Goal: Complete application form

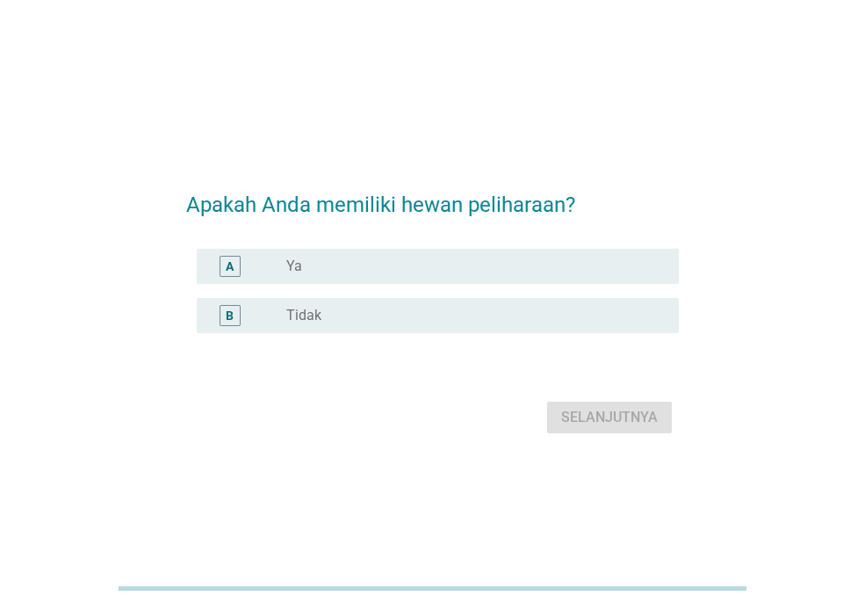
drag, startPoint x: 342, startPoint y: 260, endPoint x: 235, endPoint y: 271, distance: 106.8
click at [342, 260] on div "tombol radio tidak dicentang Ya" at bounding box center [468, 266] width 365 height 18
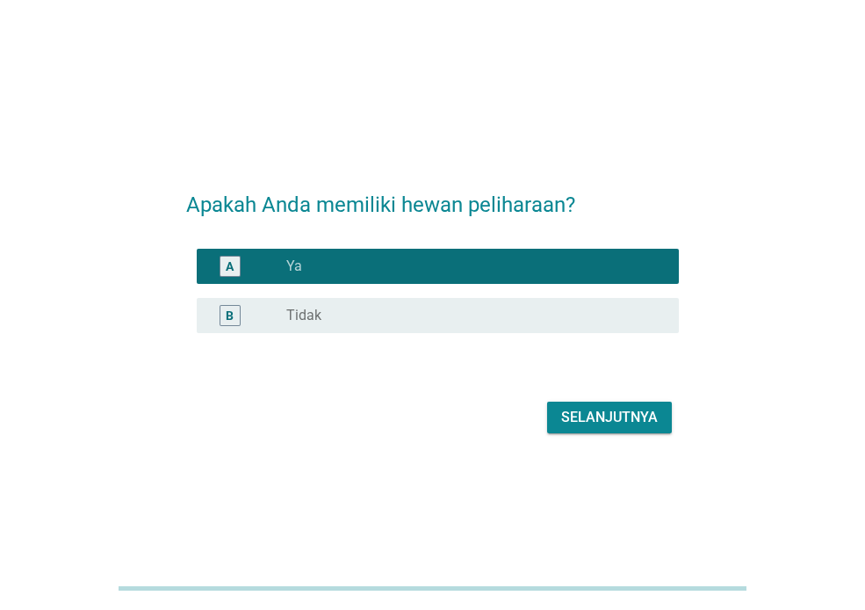
click at [236, 270] on div "A" at bounding box center [230, 266] width 21 height 21
click at [293, 267] on font "Ya" at bounding box center [294, 265] width 16 height 17
click at [234, 264] on font "A" at bounding box center [230, 266] width 8 height 14
click at [641, 409] on font "Selanjutnya" at bounding box center [609, 416] width 97 height 17
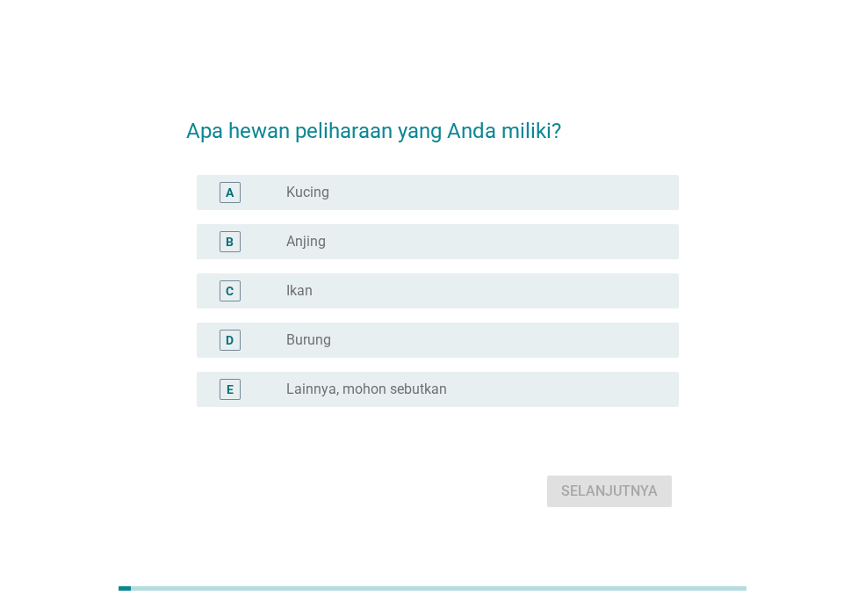
click at [265, 193] on div "A" at bounding box center [249, 192] width 76 height 21
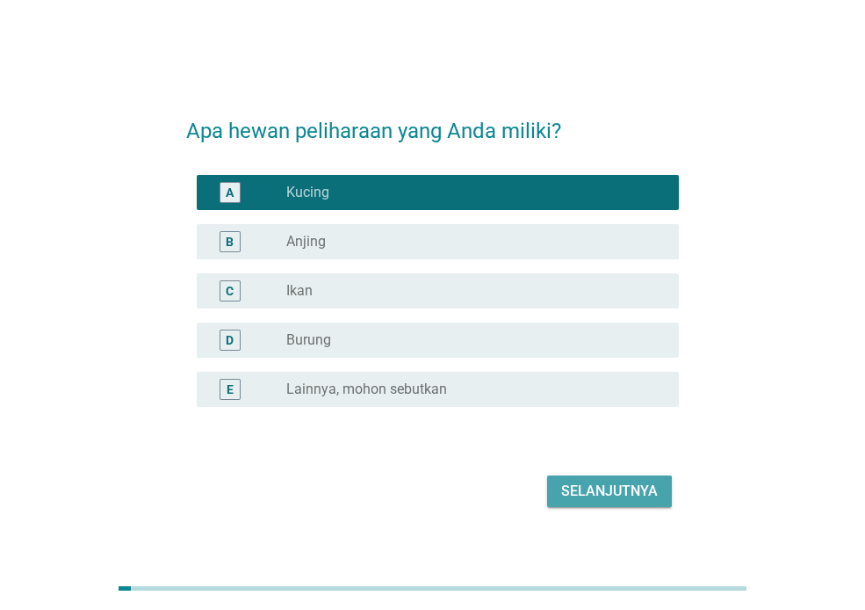
click at [602, 494] on font "Selanjutnya" at bounding box center [609, 490] width 97 height 17
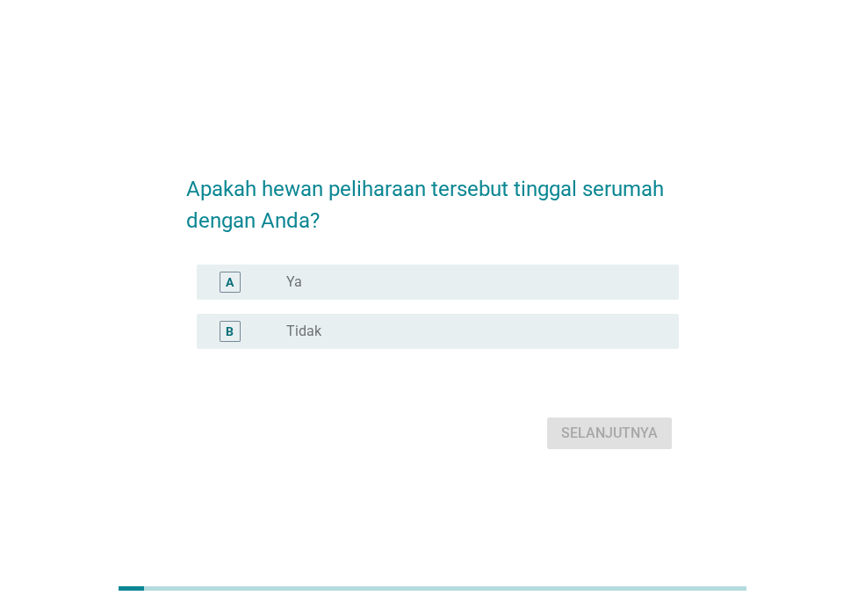
click at [343, 281] on div "tombol radio tidak dicentang Ya" at bounding box center [468, 282] width 365 height 18
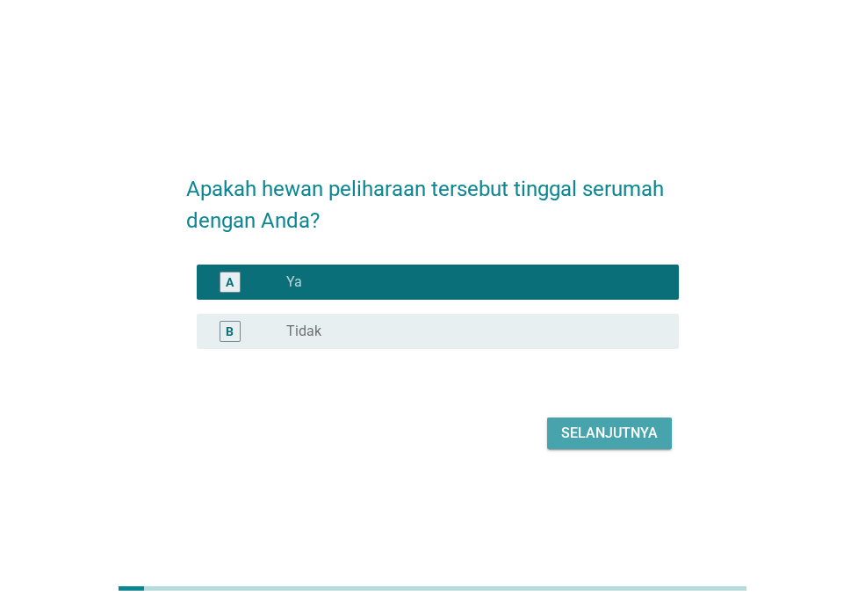
click at [593, 437] on font "Selanjutnya" at bounding box center [609, 432] width 97 height 17
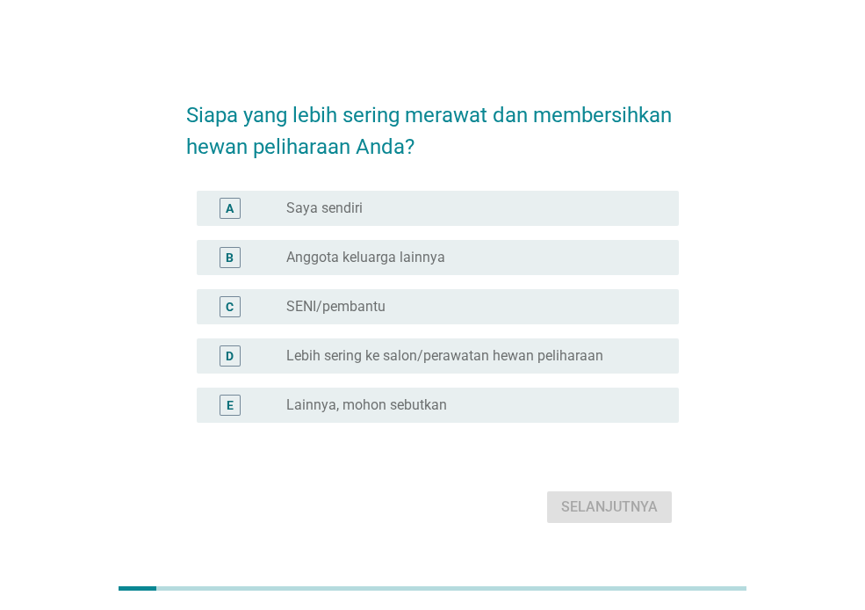
click at [339, 206] on font "Saya sendiri" at bounding box center [324, 207] width 76 height 17
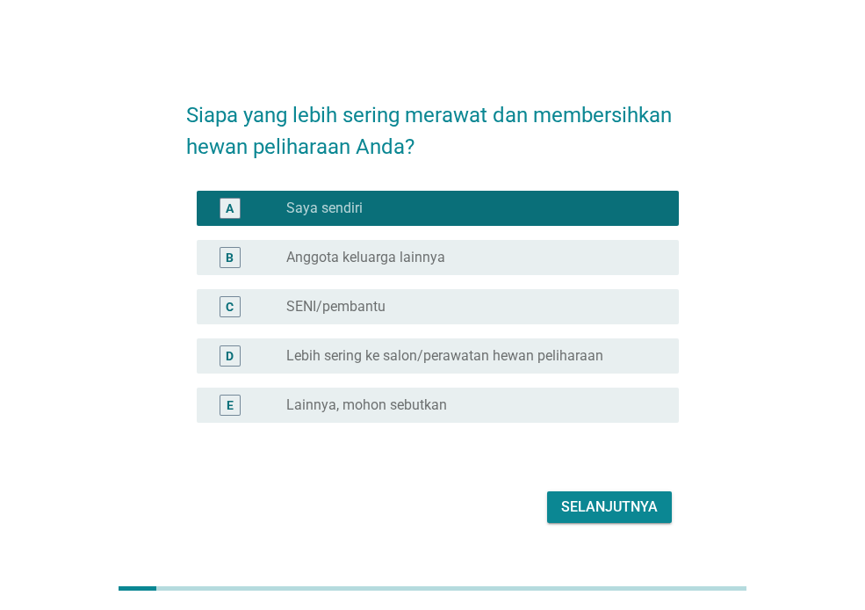
click at [601, 496] on font "Selanjutnya" at bounding box center [609, 506] width 97 height 21
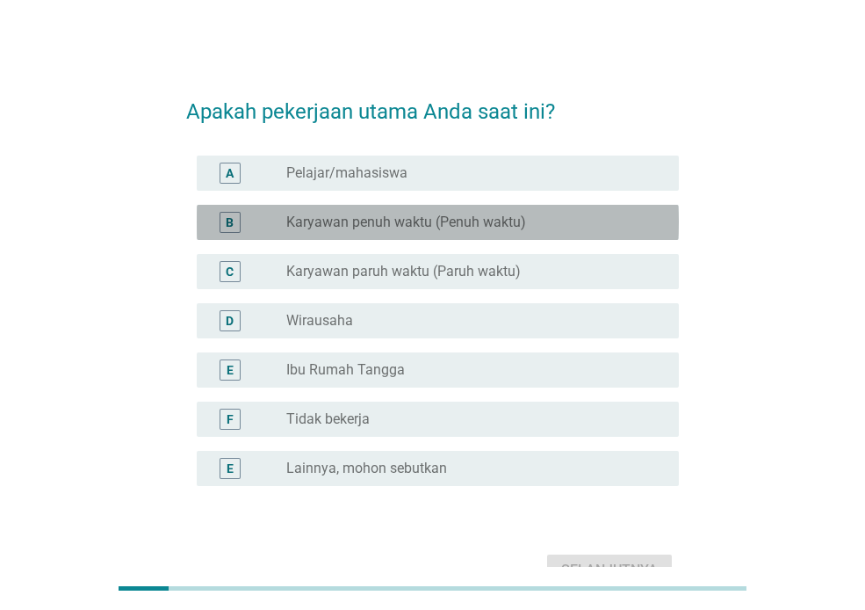
click at [489, 219] on font "Karyawan penuh waktu (Penuh waktu)" at bounding box center [406, 221] width 240 height 17
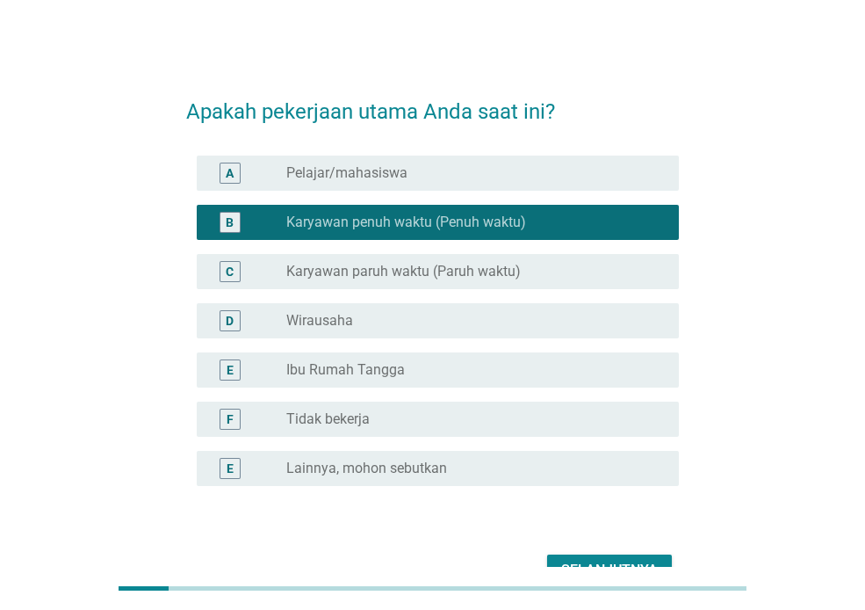
click at [602, 551] on div "Selanjutnya" at bounding box center [432, 570] width 493 height 42
click at [594, 554] on button "Selanjutnya" at bounding box center [609, 570] width 125 height 32
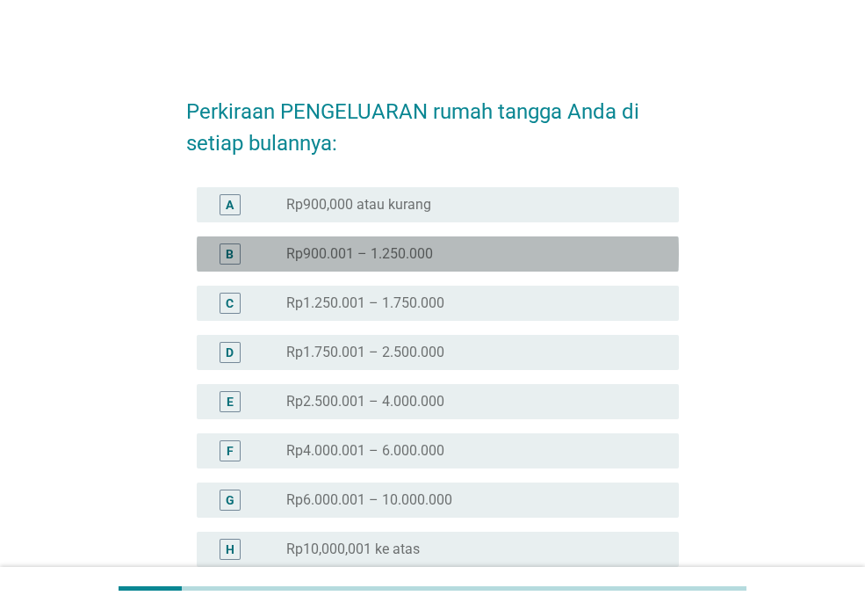
click at [396, 249] on font "Rp900.001 – 1.250.000" at bounding box center [359, 253] width 147 height 17
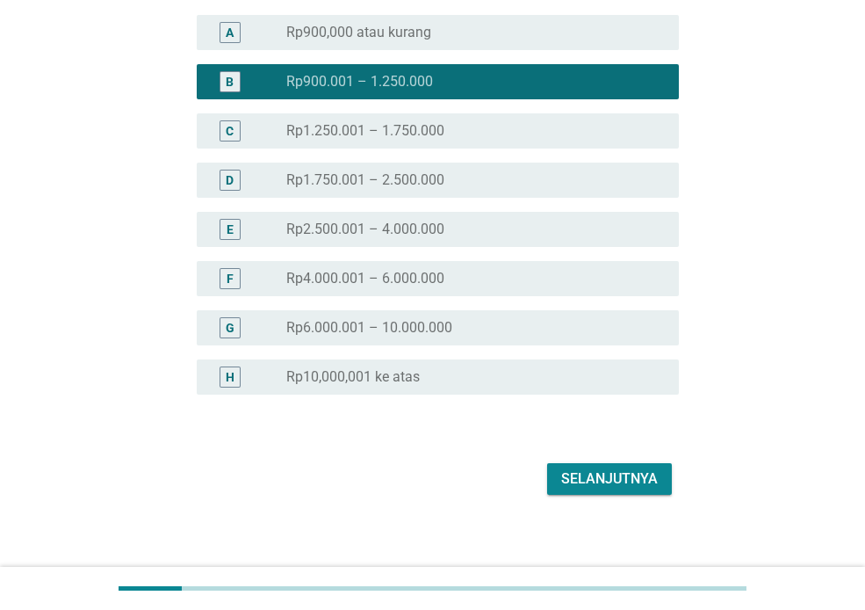
scroll to position [183, 0]
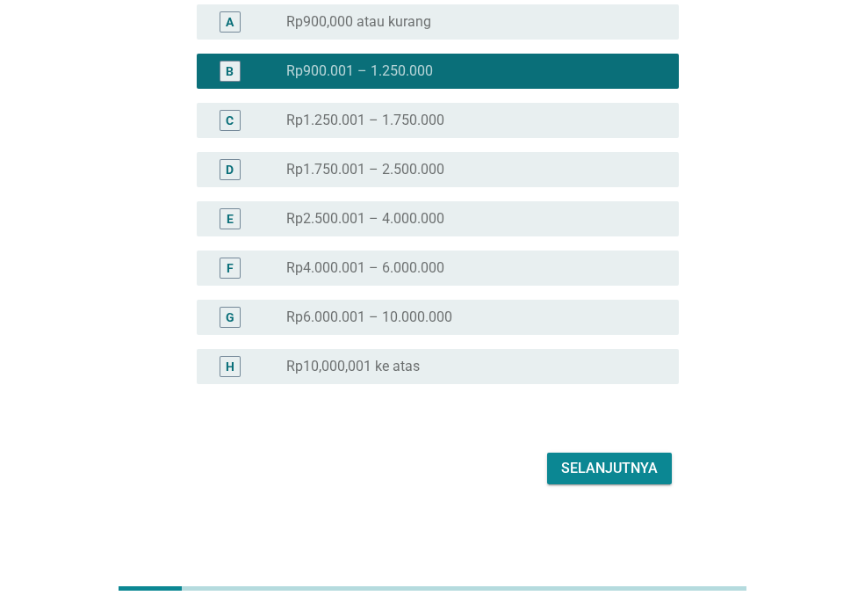
click at [605, 470] on font "Selanjutnya" at bounding box center [609, 467] width 97 height 17
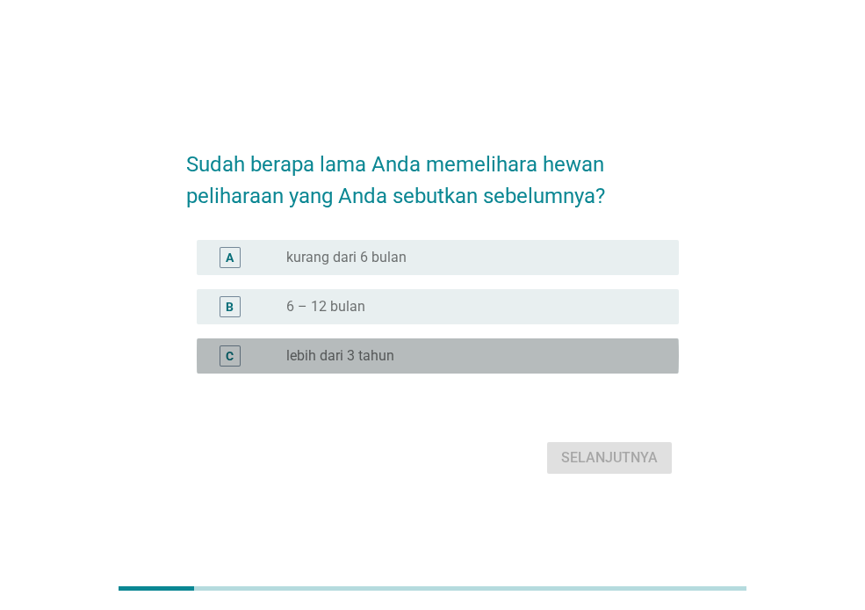
click at [424, 347] on div "tombol radio tidak dicentang lebih dari 3 tahun" at bounding box center [468, 356] width 365 height 18
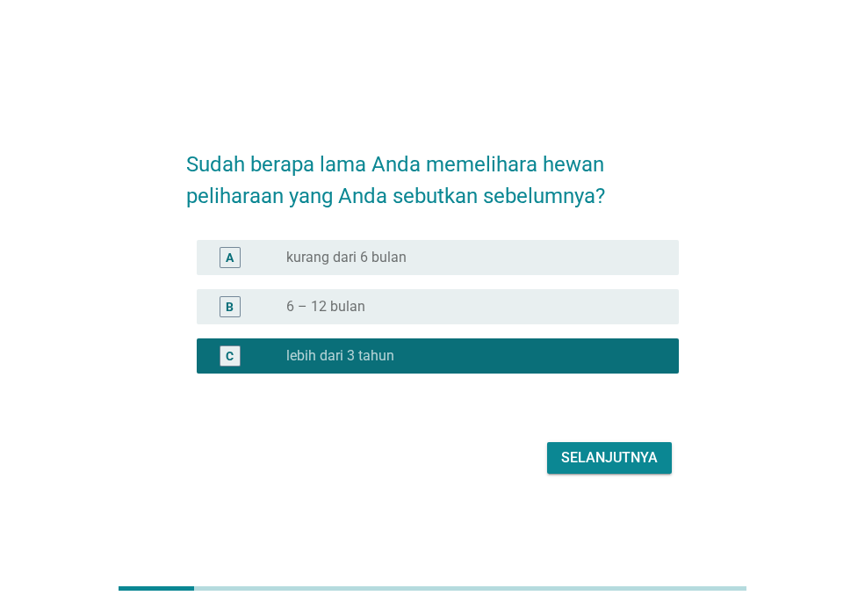
click at [609, 452] on font "Selanjutnya" at bounding box center [609, 457] width 97 height 17
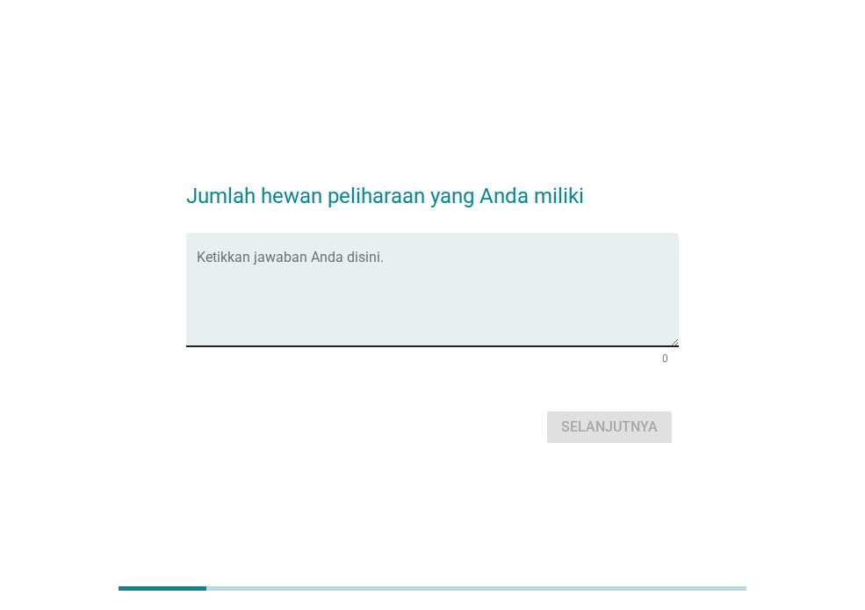
click at [482, 329] on textarea "Ketikkan jawaban Anda disini." at bounding box center [438, 300] width 482 height 92
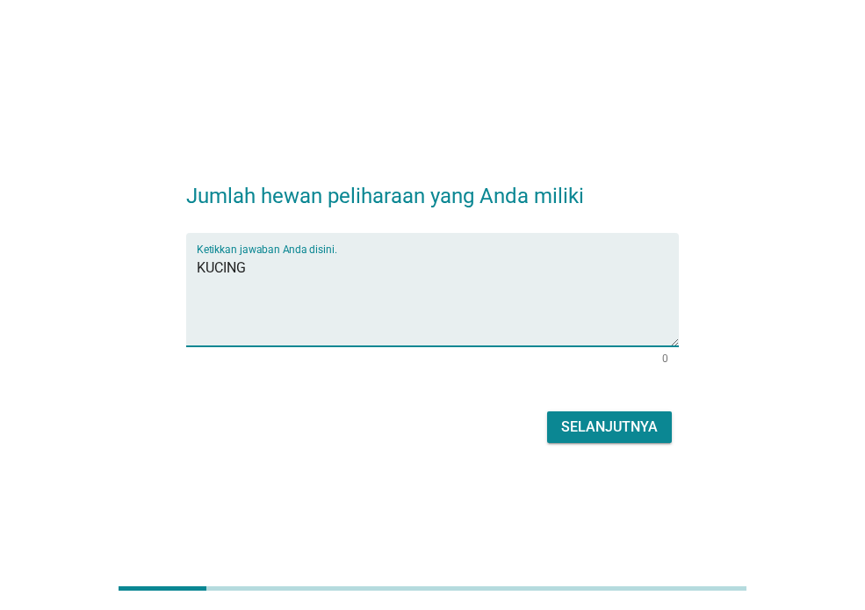
type textarea "KUCING"
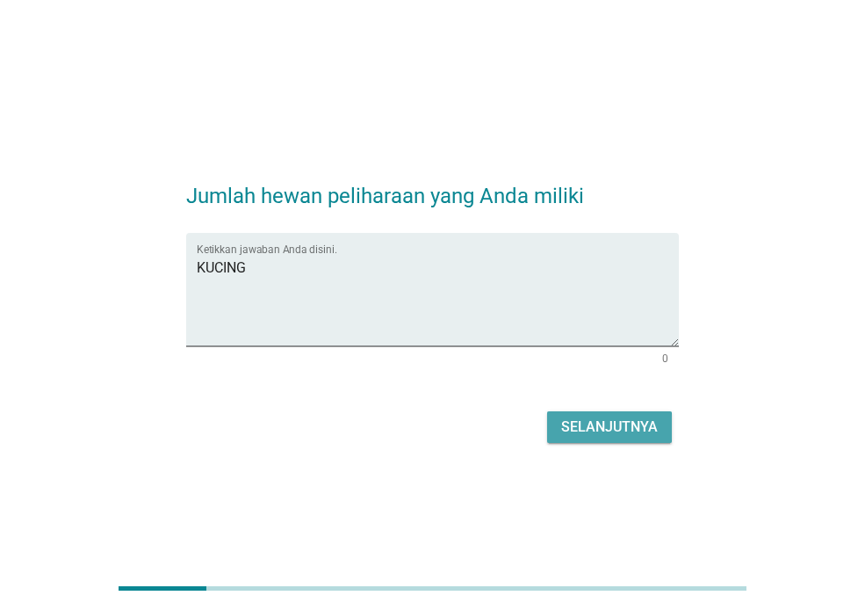
click at [576, 424] on font "Selanjutnya" at bounding box center [609, 426] width 97 height 17
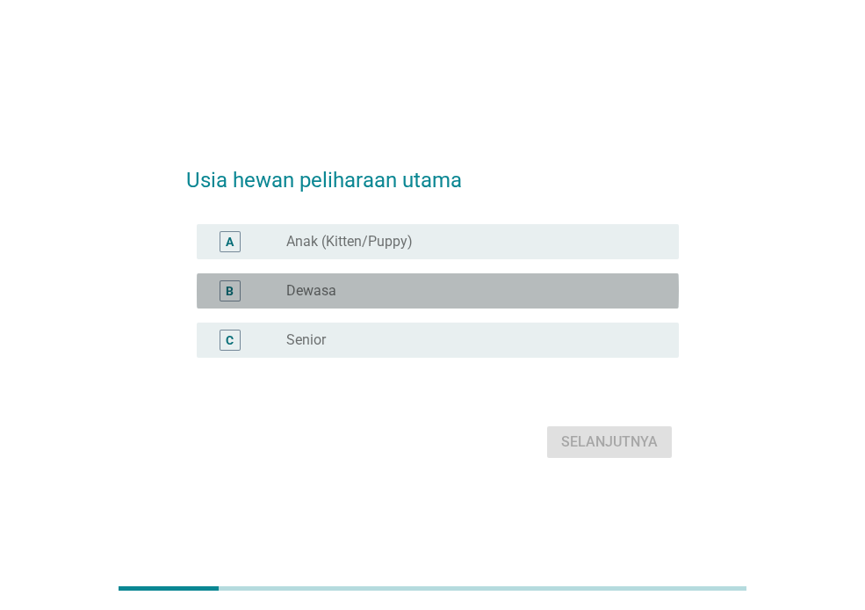
click at [358, 293] on div "tombol radio tidak dicentang Dewasa" at bounding box center [468, 291] width 365 height 18
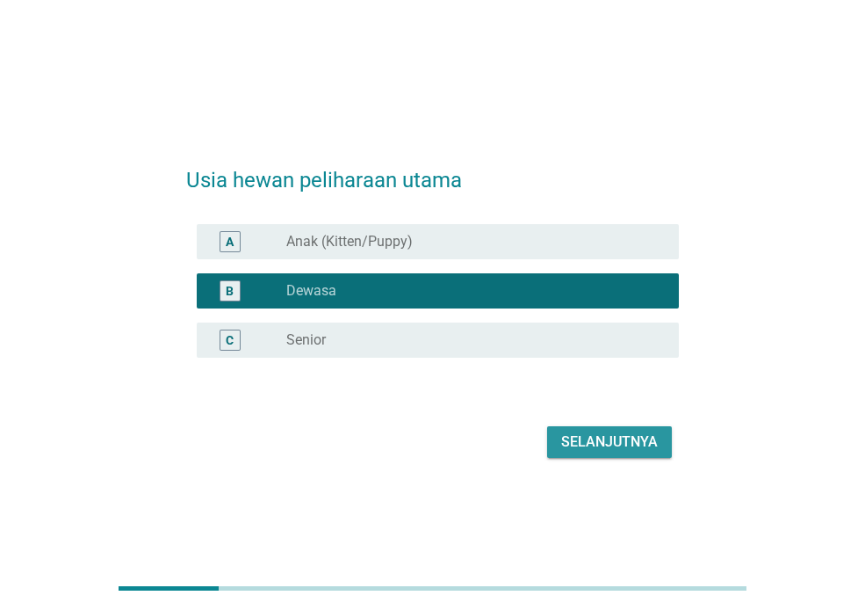
click at [587, 435] on font "Selanjutnya" at bounding box center [609, 441] width 97 height 17
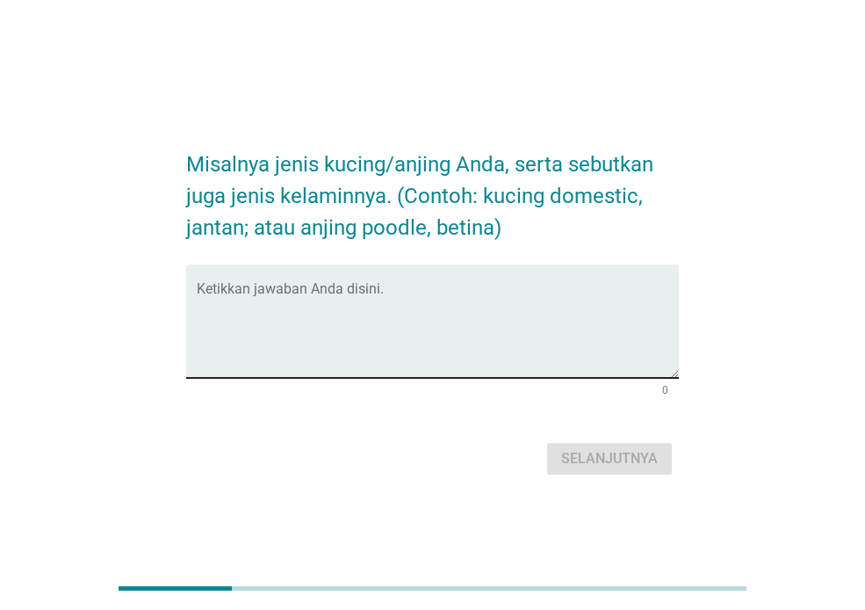
click at [402, 346] on textarea "Ketikkan jawaban Anda disini." at bounding box center [438, 331] width 482 height 92
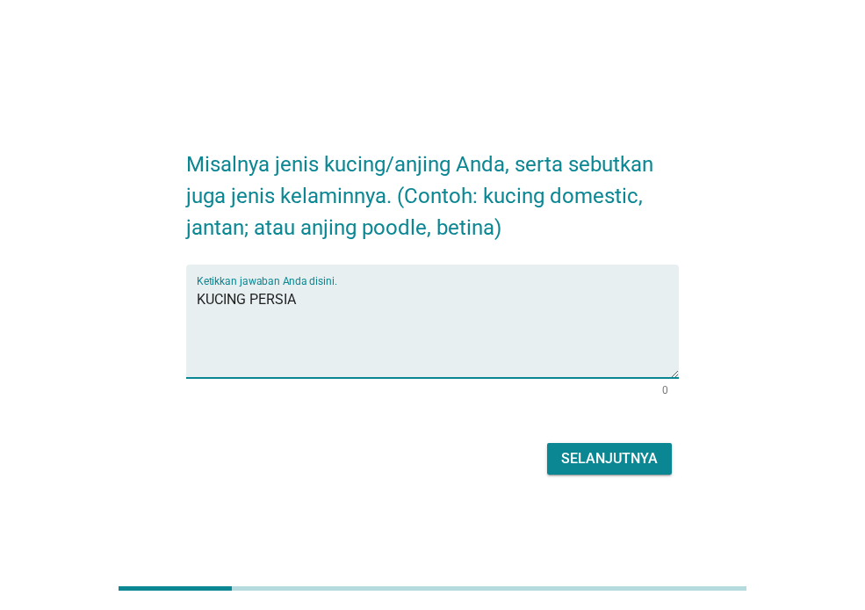
type textarea "KUCING PERSIA"
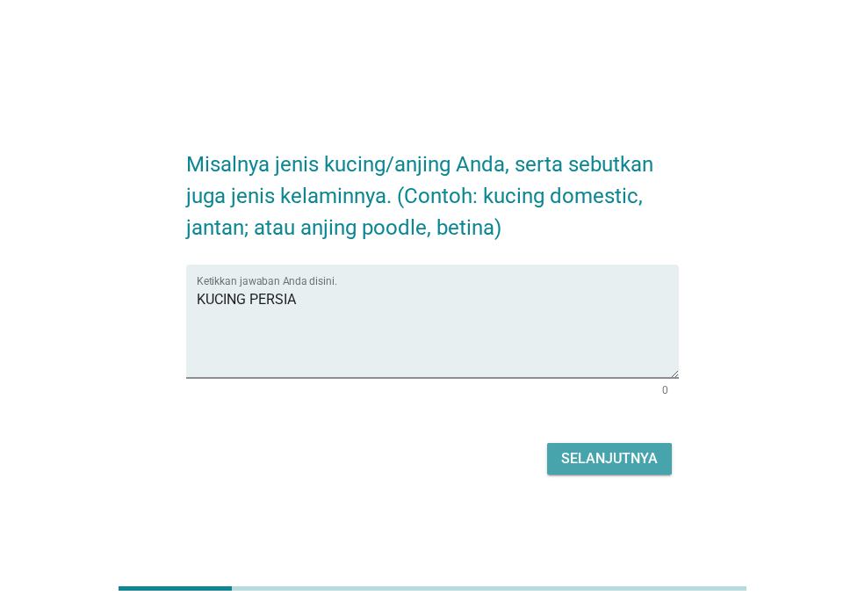
click at [570, 463] on font "Selanjutnya" at bounding box center [609, 458] width 97 height 17
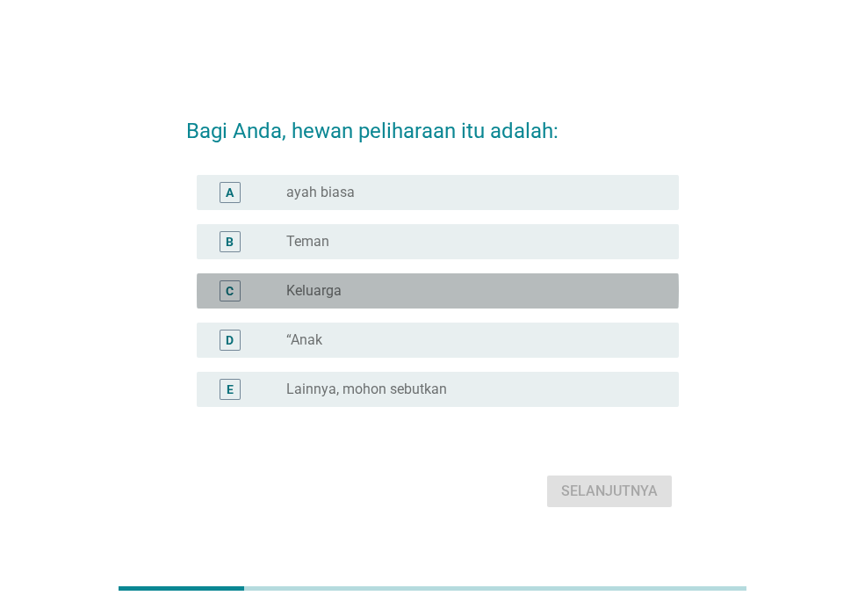
click at [365, 287] on div "tombol radio tidak dicentang Keluarga" at bounding box center [468, 291] width 365 height 18
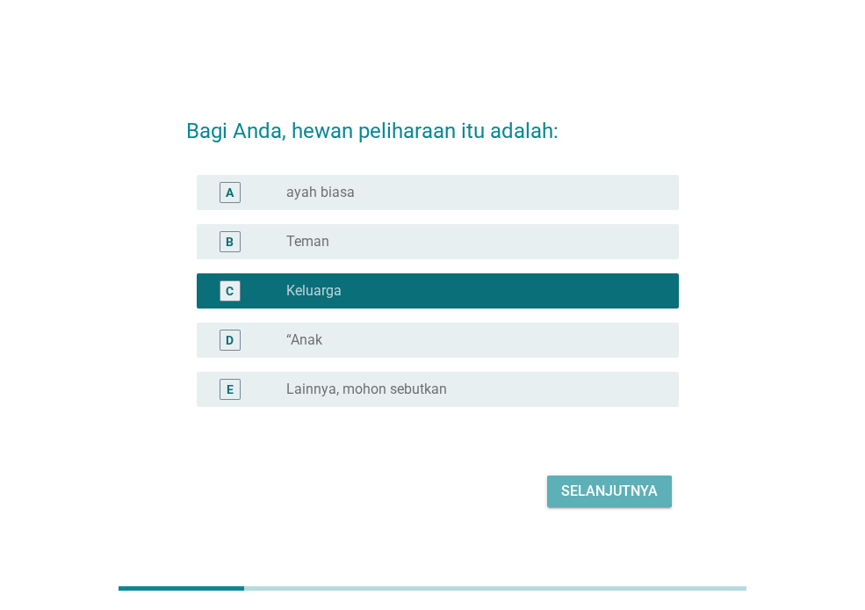
click at [590, 490] on font "Selanjutnya" at bounding box center [609, 490] width 97 height 17
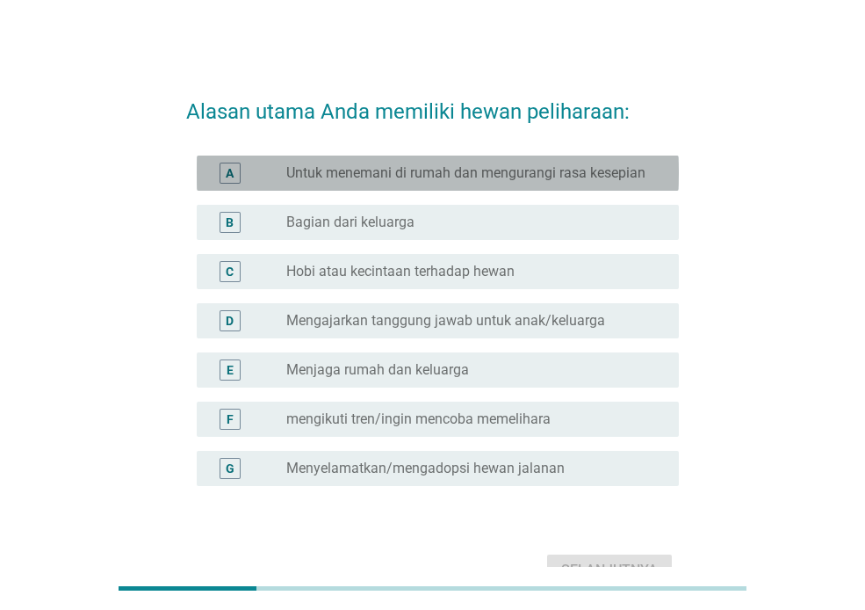
click at [446, 176] on font "Untuk menemani di rumah dan mengurangi rasa kesepian" at bounding box center [465, 172] width 359 height 17
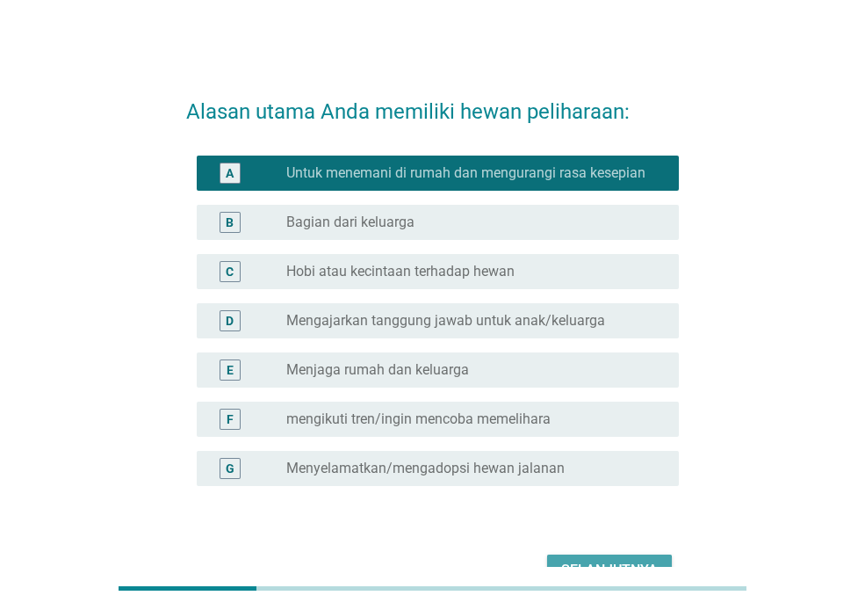
click at [591, 554] on button "Selanjutnya" at bounding box center [609, 570] width 125 height 32
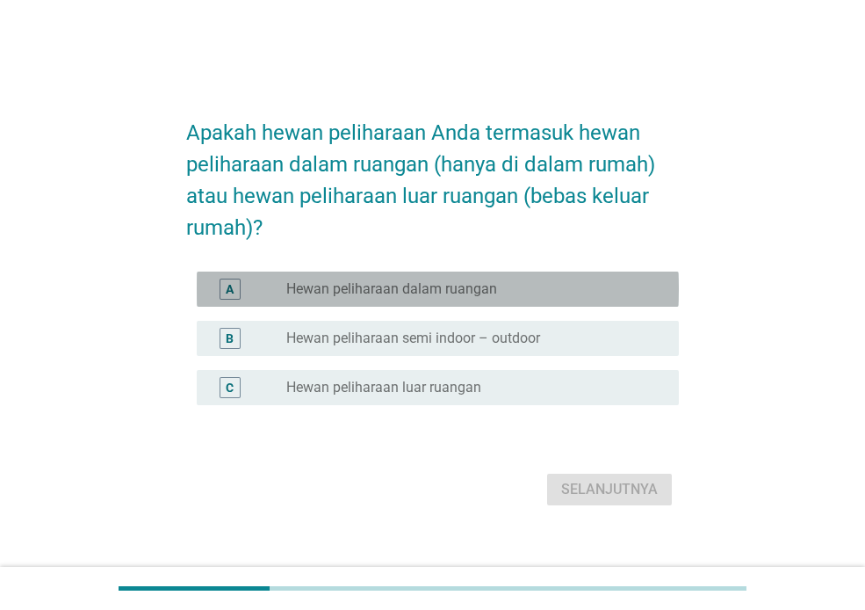
click at [407, 292] on font "Hewan peliharaan dalam ruangan" at bounding box center [391, 288] width 211 height 17
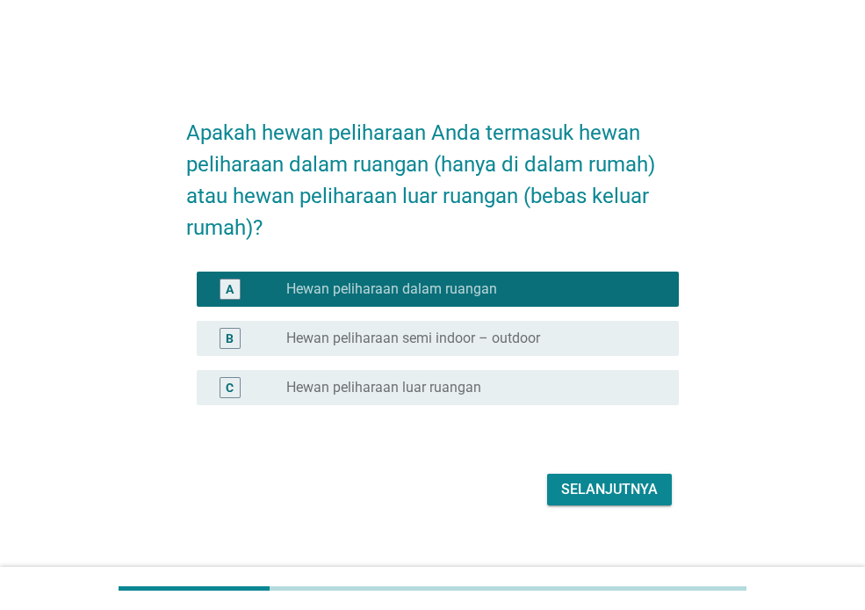
click at [582, 488] on font "Selanjutnya" at bounding box center [609, 488] width 97 height 17
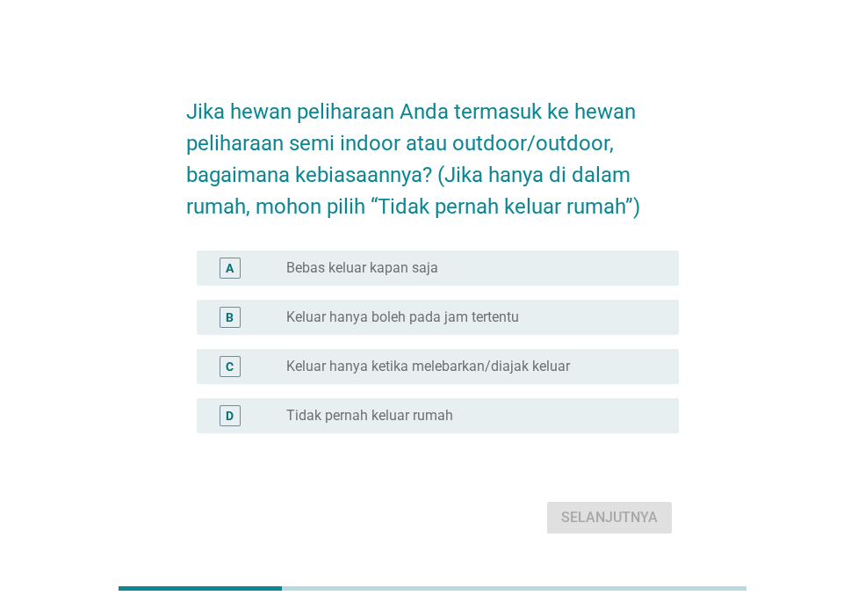
click at [485, 414] on div "tombol radio tidak dicentang Tidak pernah keluar rumah" at bounding box center [468, 416] width 365 height 18
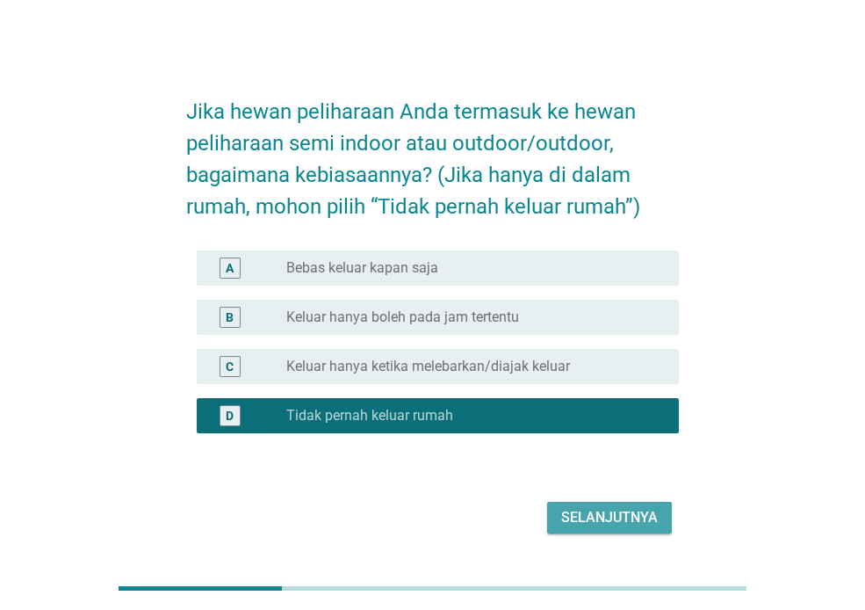
click at [646, 505] on button "Selanjutnya" at bounding box center [609, 518] width 125 height 32
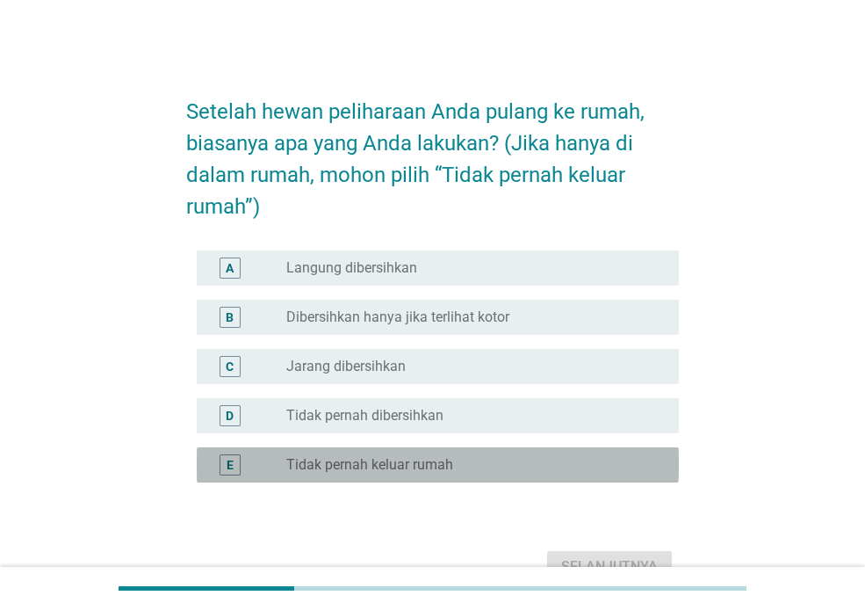
click at [384, 454] on div "tombol radio tidak dicentang Tidak pernah keluar rumah" at bounding box center [475, 464] width 379 height 21
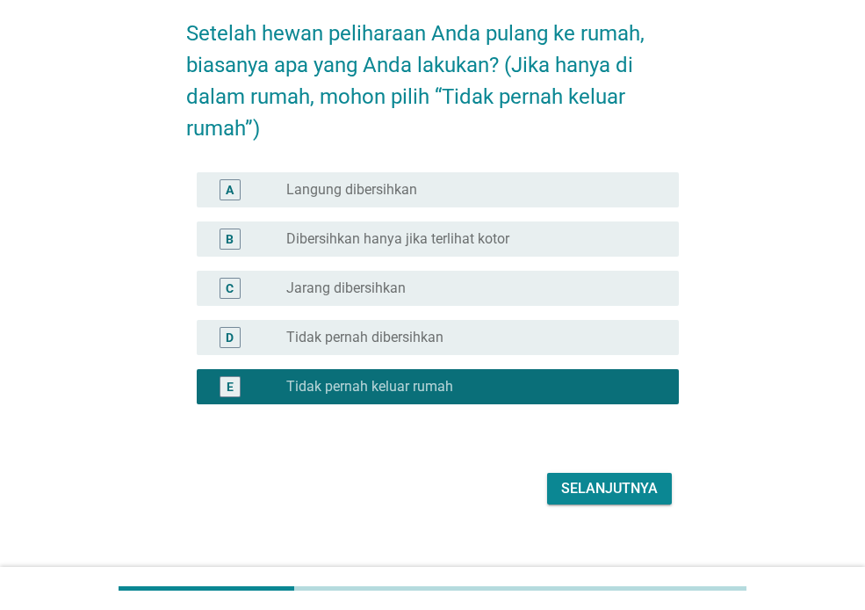
scroll to position [98, 0]
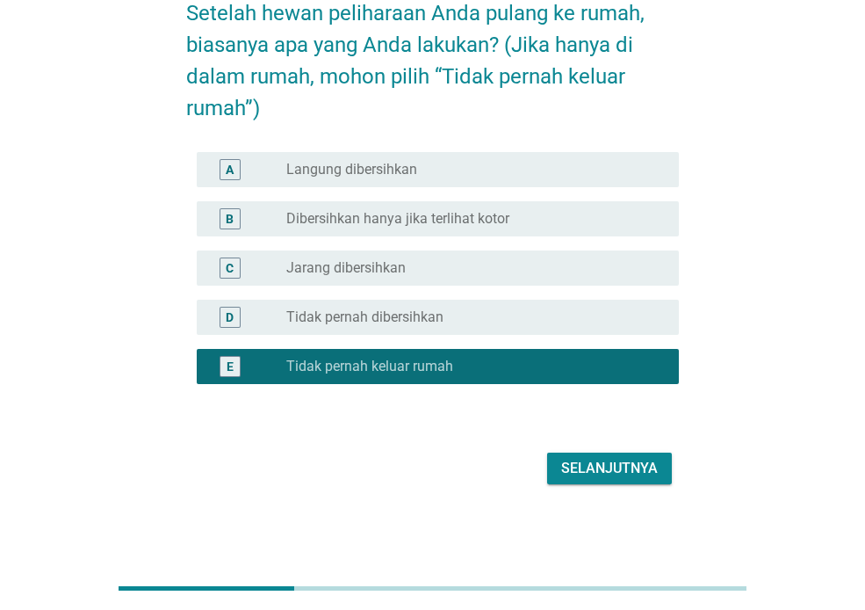
click at [636, 476] on font "Selanjutnya" at bounding box center [609, 468] width 97 height 21
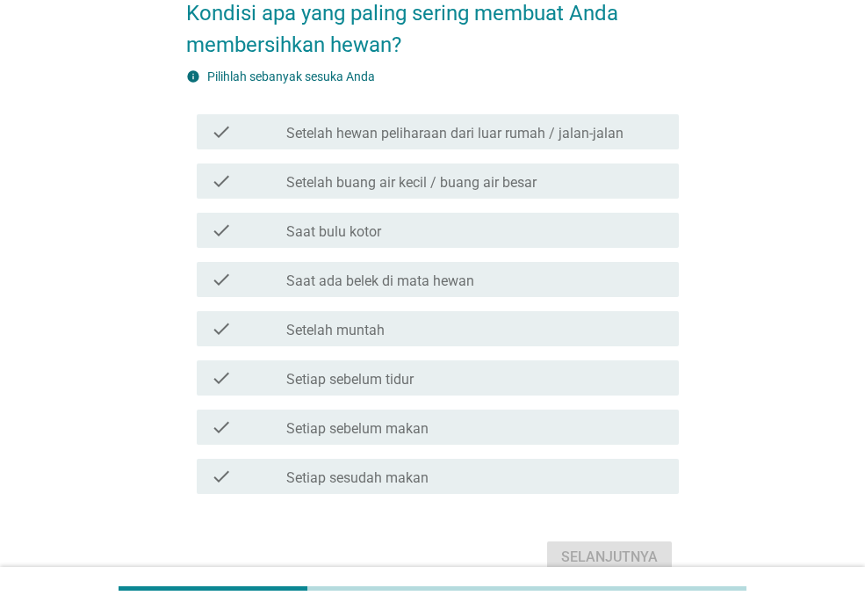
scroll to position [0, 0]
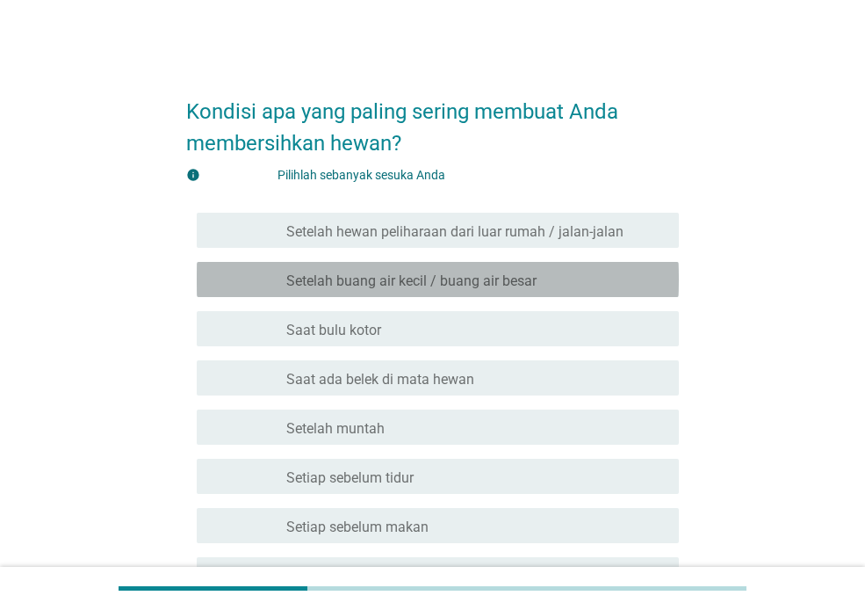
click at [482, 280] on font "Setelah buang air kecil / buang air besar" at bounding box center [411, 280] width 250 height 17
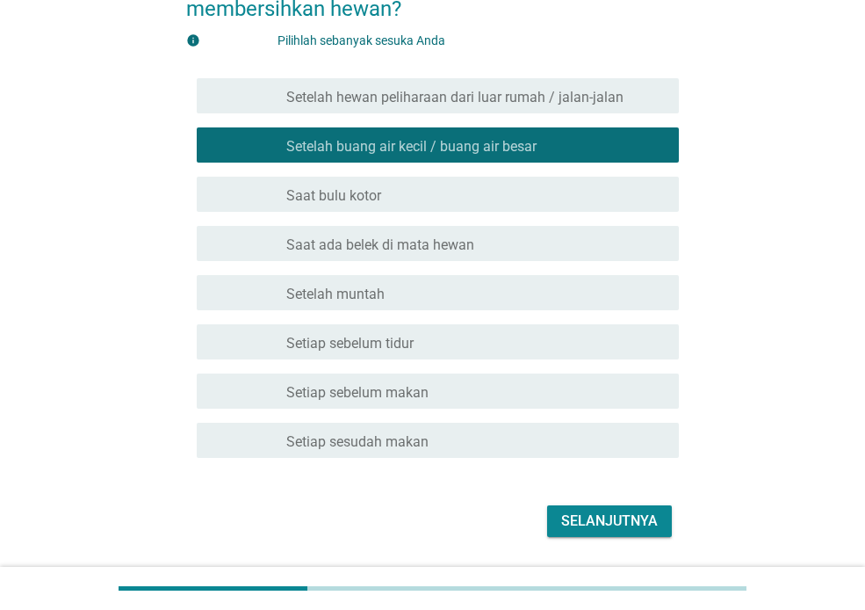
scroll to position [187, 0]
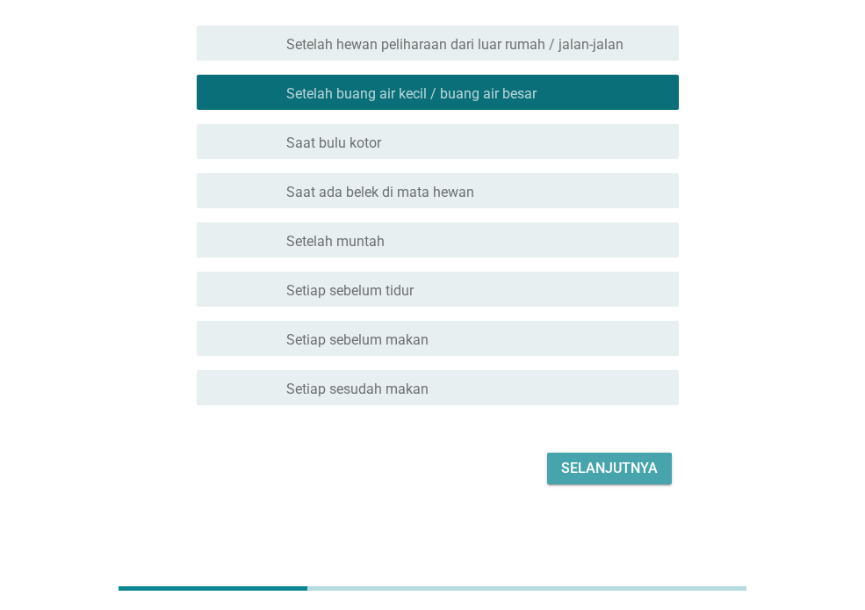
click at [614, 458] on font "Selanjutnya" at bounding box center [609, 468] width 97 height 21
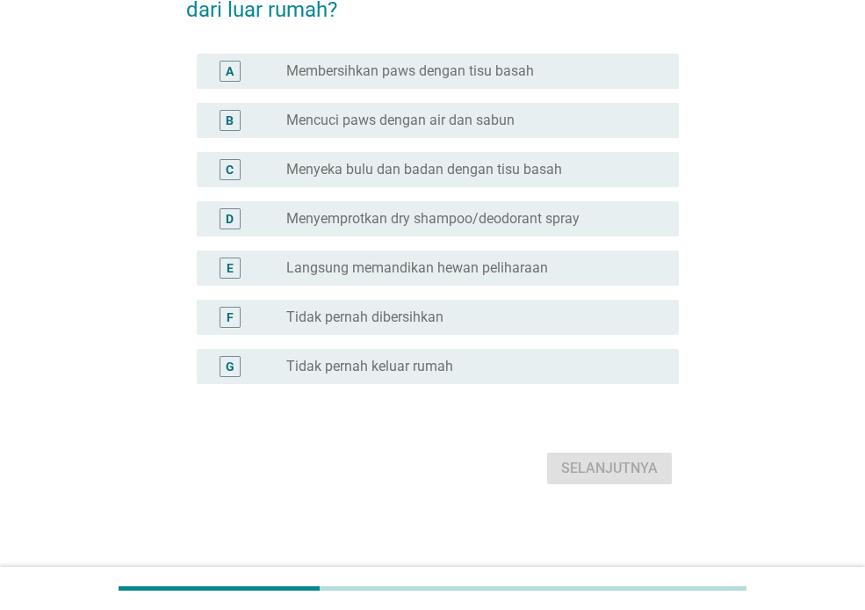
scroll to position [0, 0]
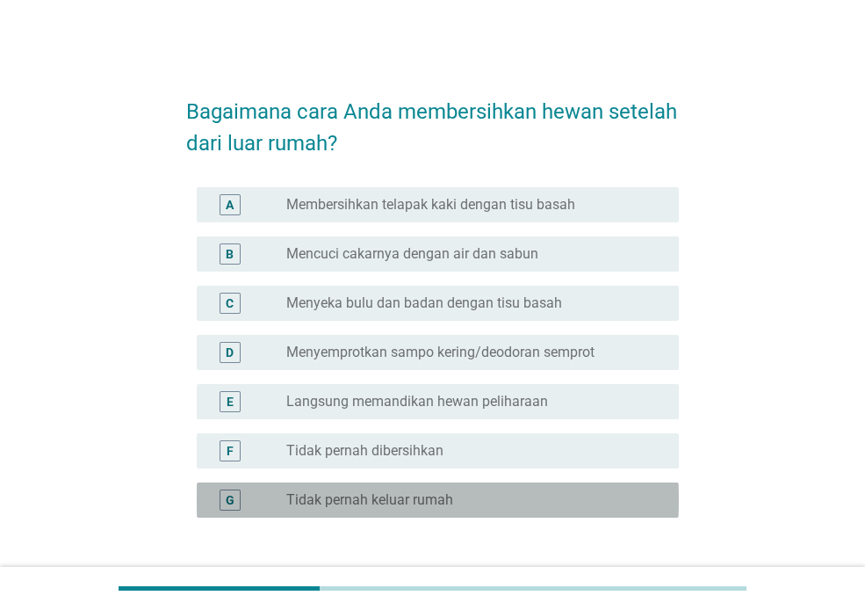
click at [438, 503] on font "Tidak pernah keluar rumah" at bounding box center [369, 499] width 167 height 17
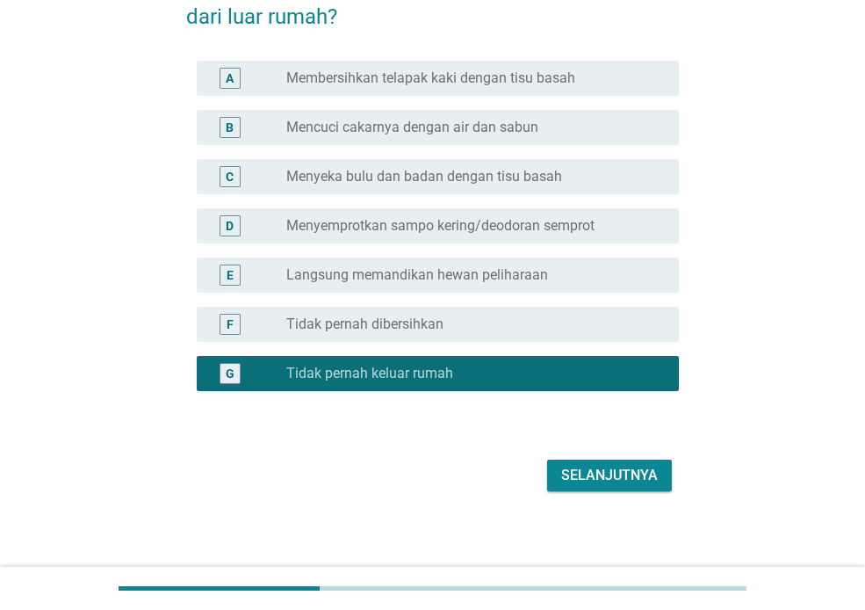
scroll to position [134, 0]
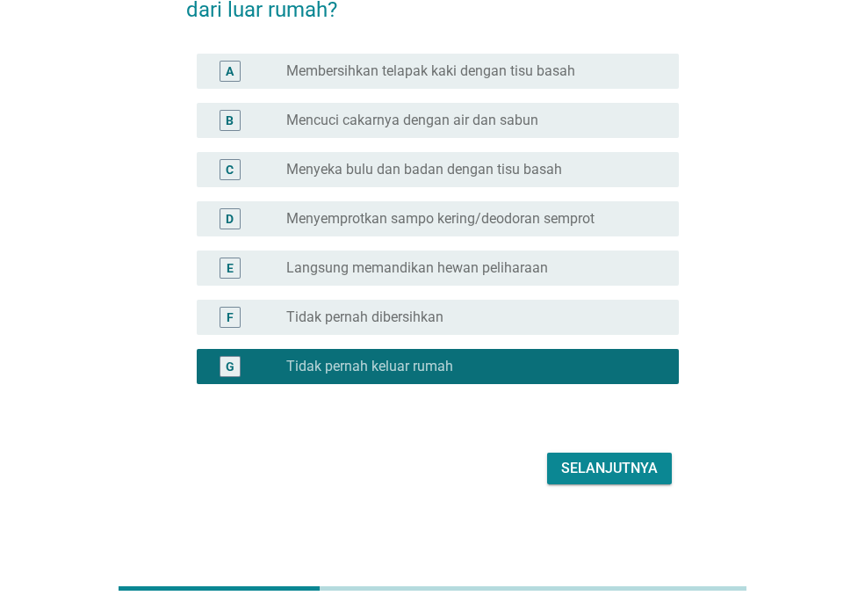
click at [572, 473] on font "Selanjutnya" at bounding box center [609, 467] width 97 height 17
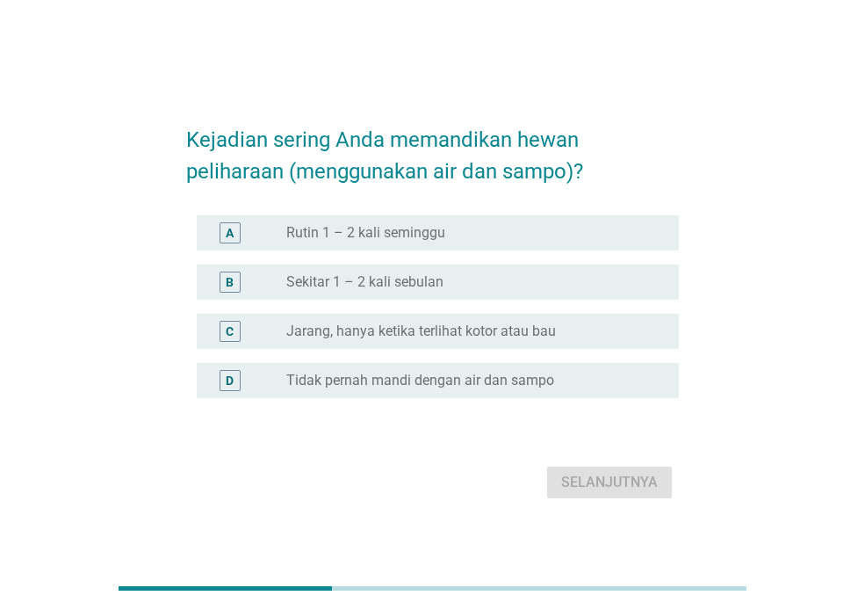
click at [448, 281] on div "tombol radio tidak dicentang Sekitar 1 – 2 kali sebulan" at bounding box center [468, 282] width 365 height 18
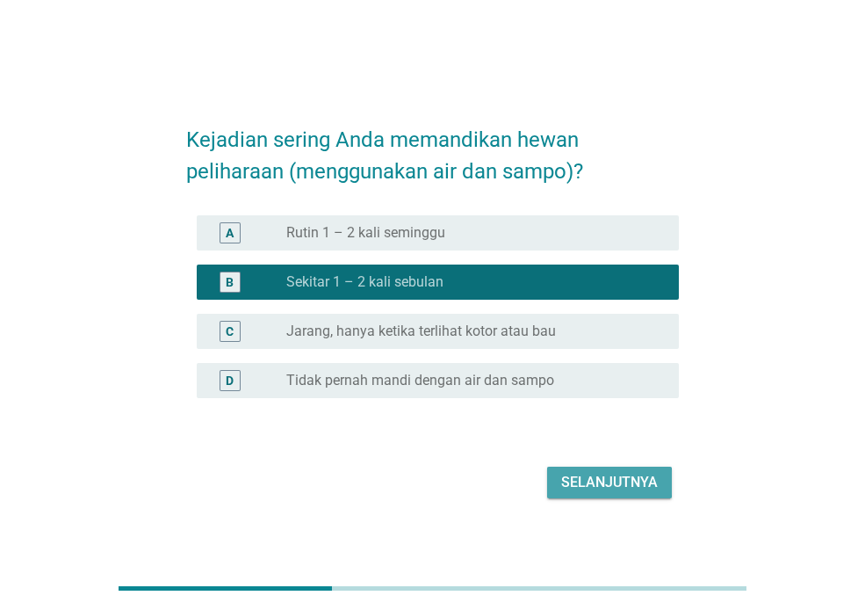
click at [621, 480] on font "Selanjutnya" at bounding box center [609, 481] width 97 height 17
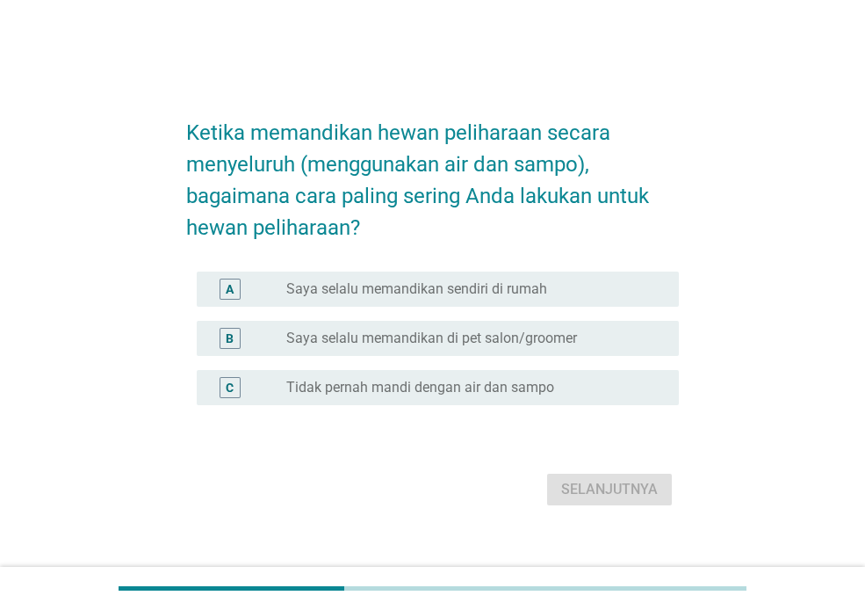
click at [499, 341] on font "Saya selalu memandikan di pet salon/groomer" at bounding box center [431, 337] width 291 height 17
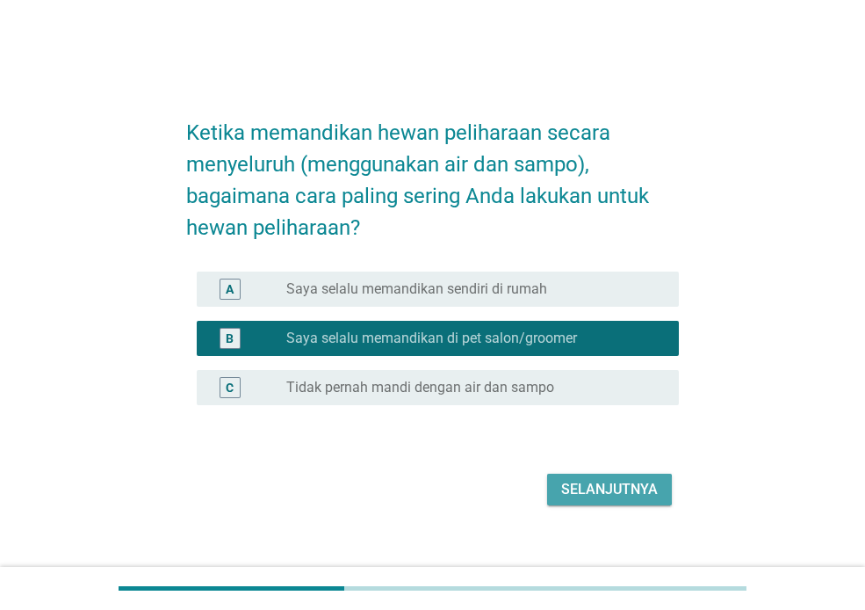
click at [612, 484] on font "Selanjutnya" at bounding box center [609, 488] width 97 height 17
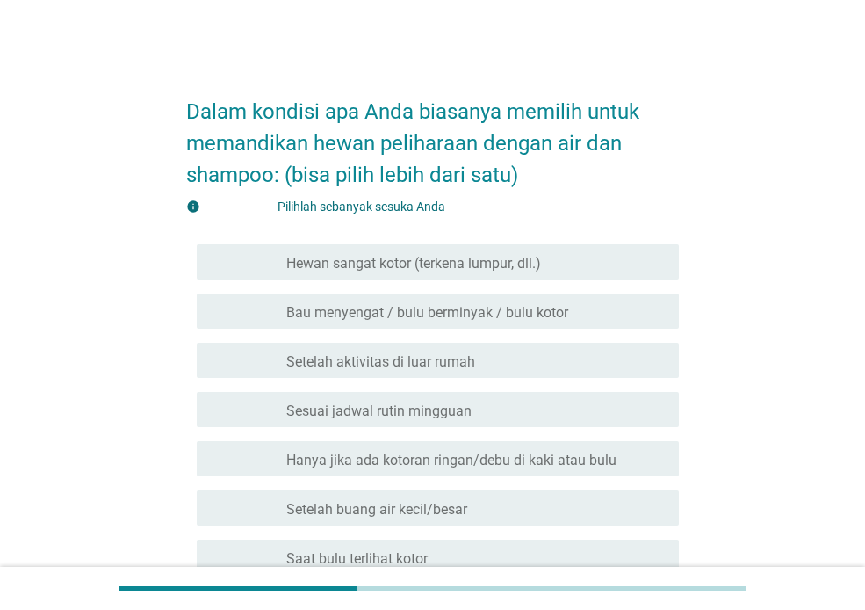
scroll to position [88, 0]
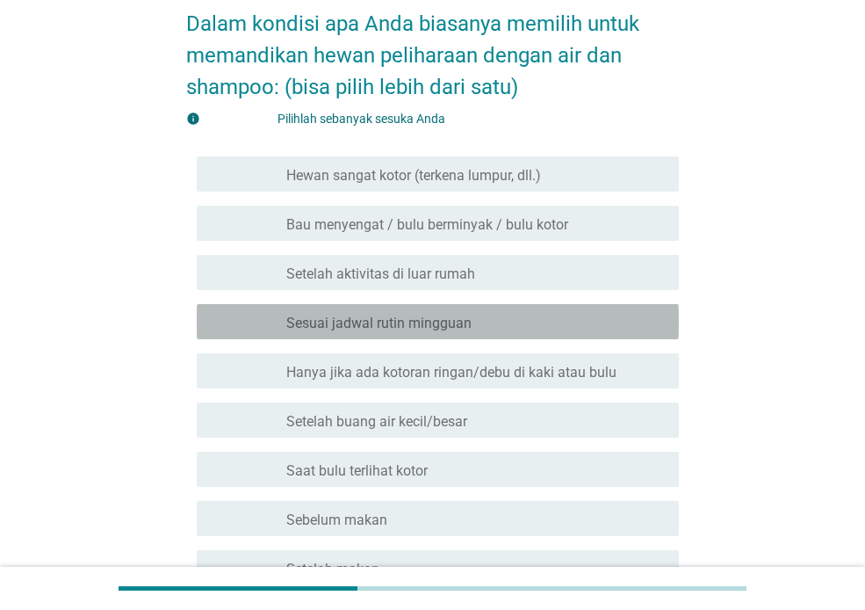
click at [466, 321] on font "Sesuai jadwal rutin mingguan" at bounding box center [378, 322] width 185 height 17
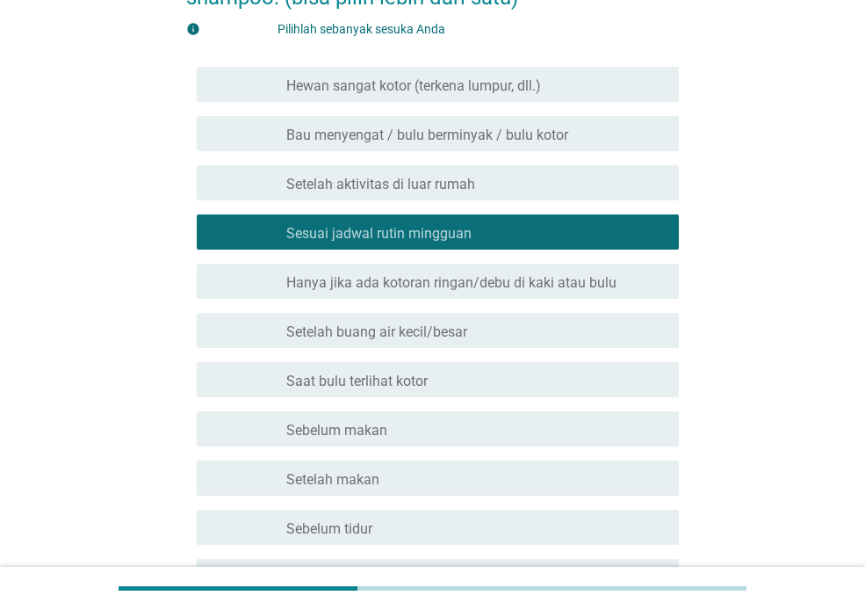
scroll to position [351, 0]
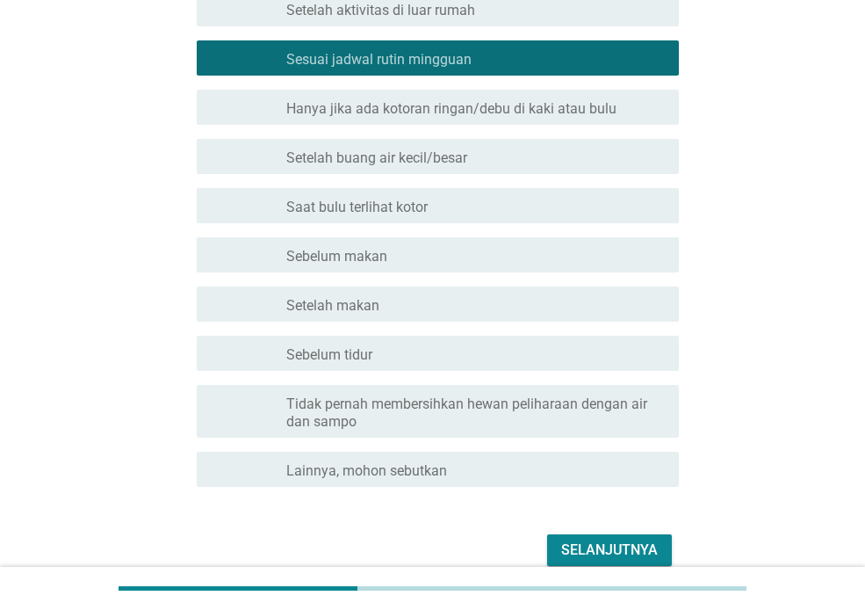
click at [593, 539] on font "Selanjutnya" at bounding box center [609, 549] width 97 height 21
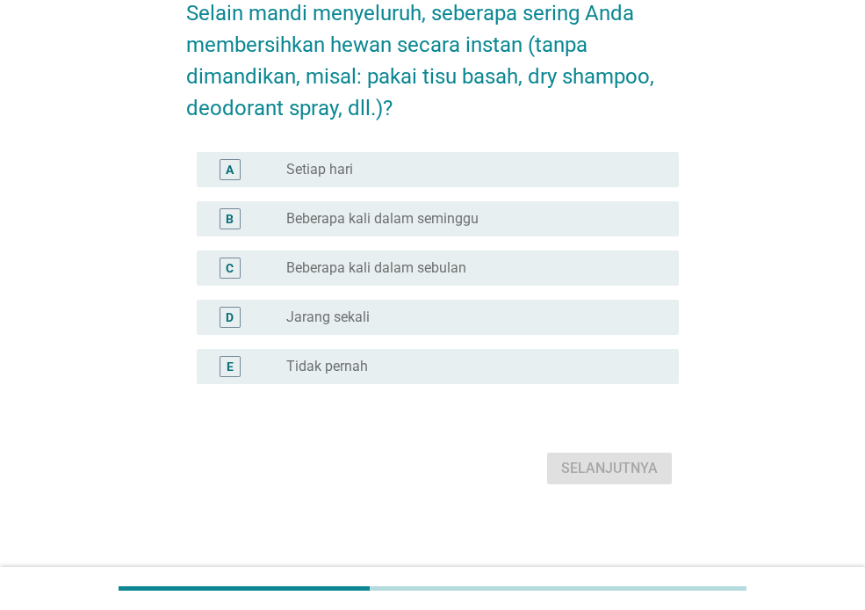
scroll to position [0, 0]
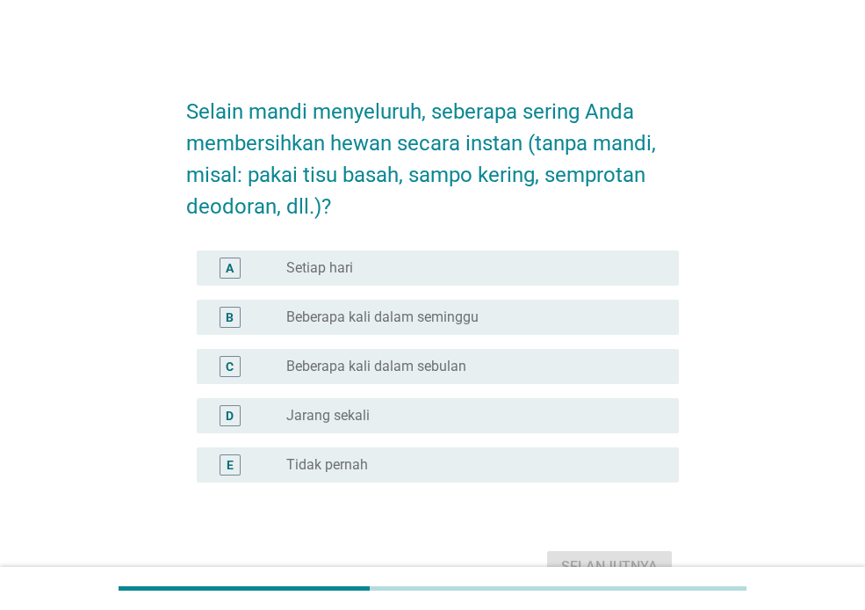
click at [444, 372] on font "Beberapa kali dalam sebulan" at bounding box center [376, 365] width 180 height 17
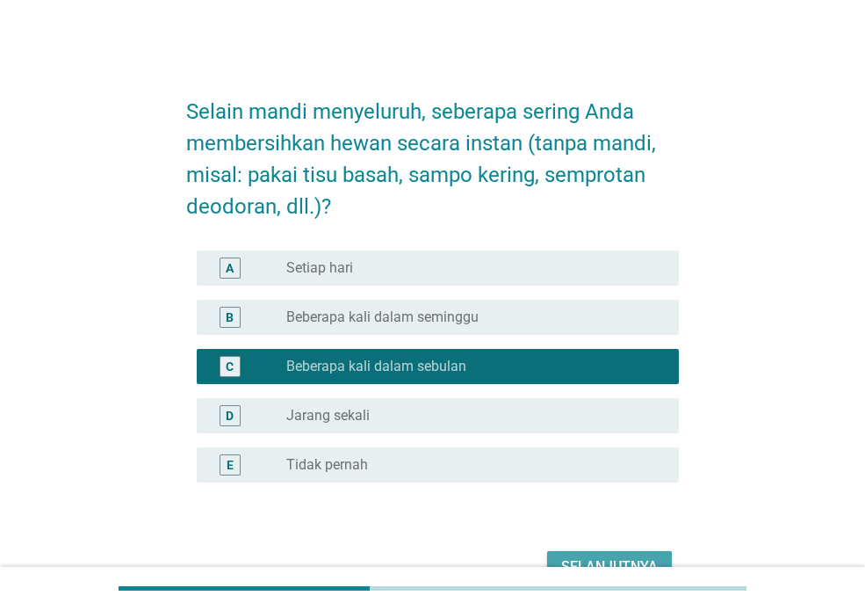
click at [632, 551] on button "Selanjutnya" at bounding box center [609, 567] width 125 height 32
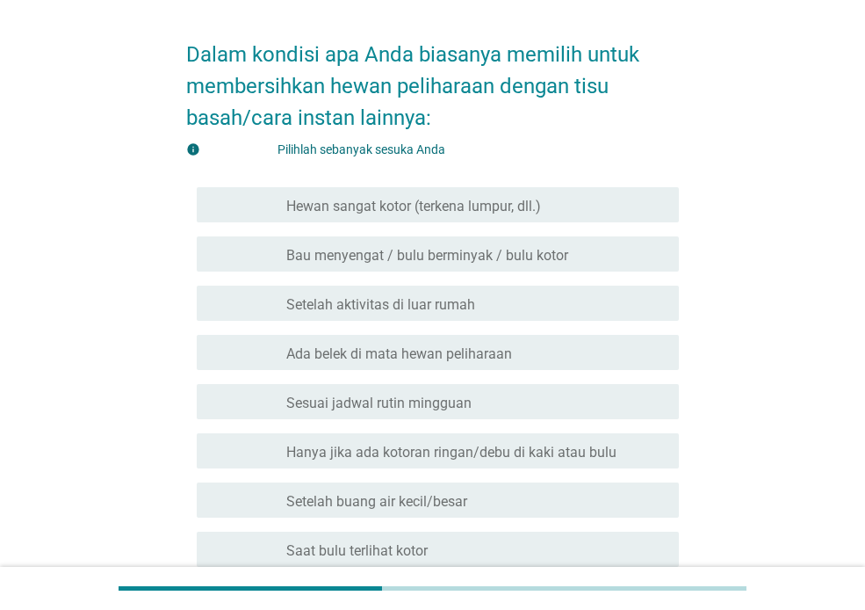
scroll to position [88, 0]
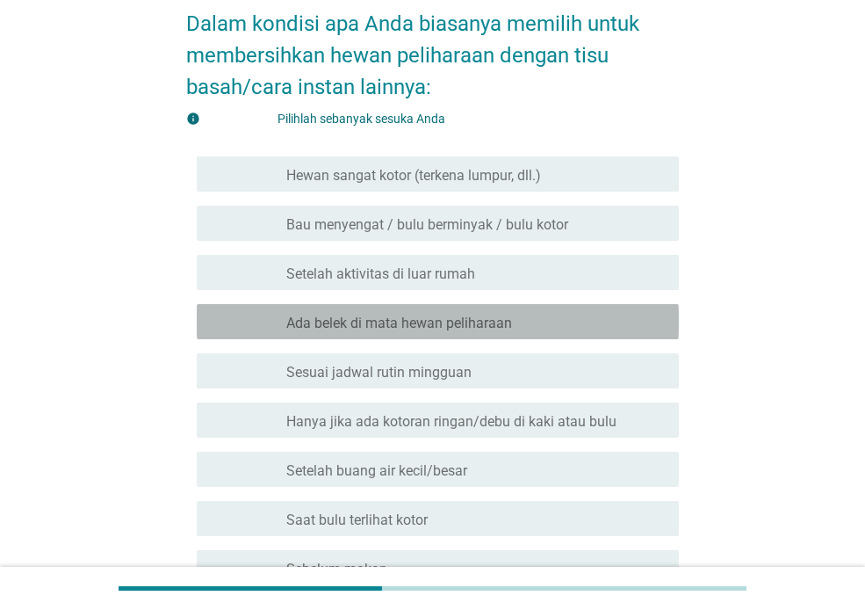
click at [527, 316] on div "garis besar kotak centang kosong Ada belek di mata hewan peliharaan" at bounding box center [475, 321] width 379 height 21
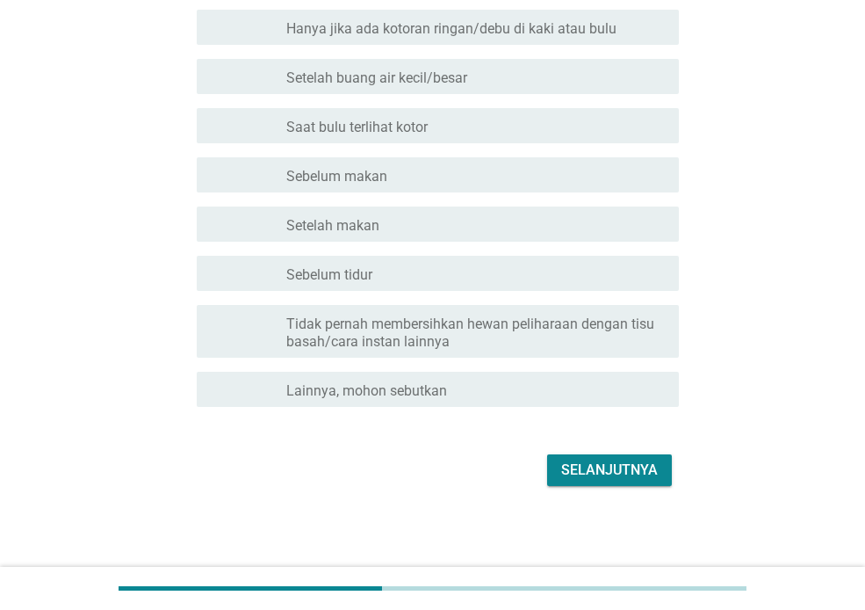
scroll to position [482, 0]
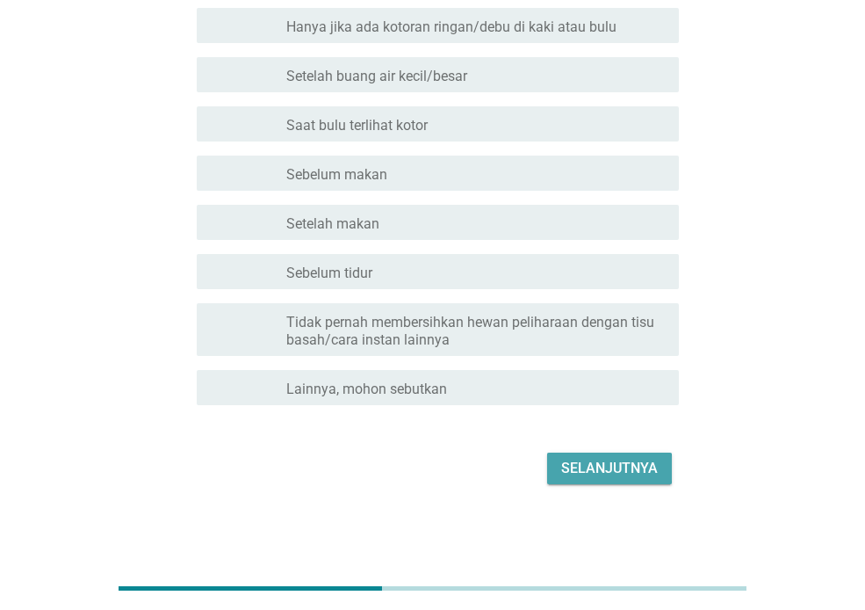
click at [596, 475] on font "Selanjutnya" at bounding box center [609, 467] width 97 height 17
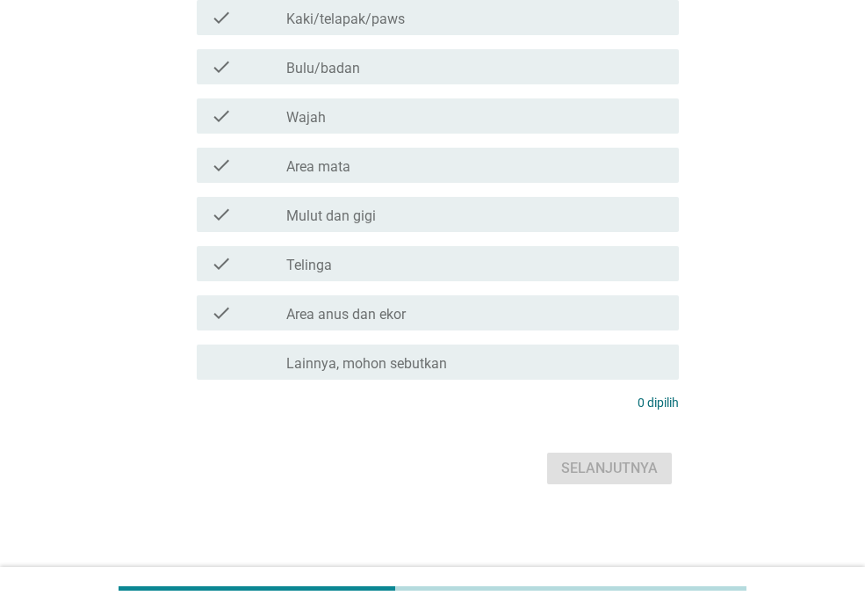
scroll to position [0, 0]
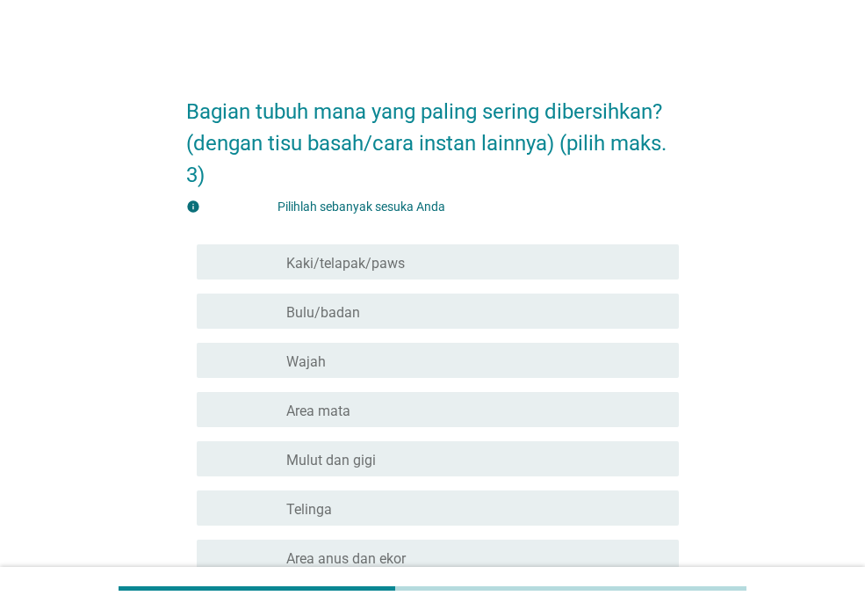
click at [471, 405] on div "garis besar kotak centang kosong Area mata" at bounding box center [475, 409] width 379 height 21
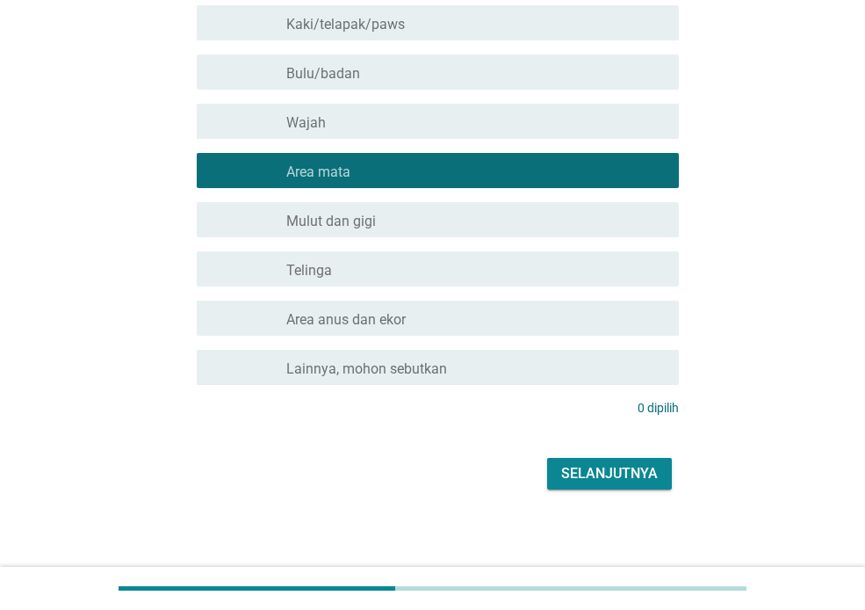
scroll to position [244, 0]
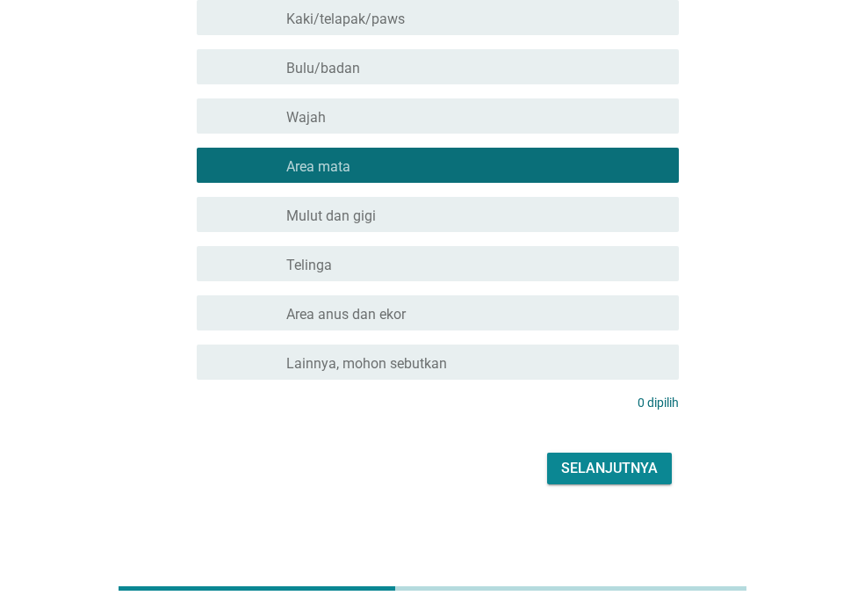
click at [610, 473] on font "Selanjutnya" at bounding box center [609, 467] width 97 height 17
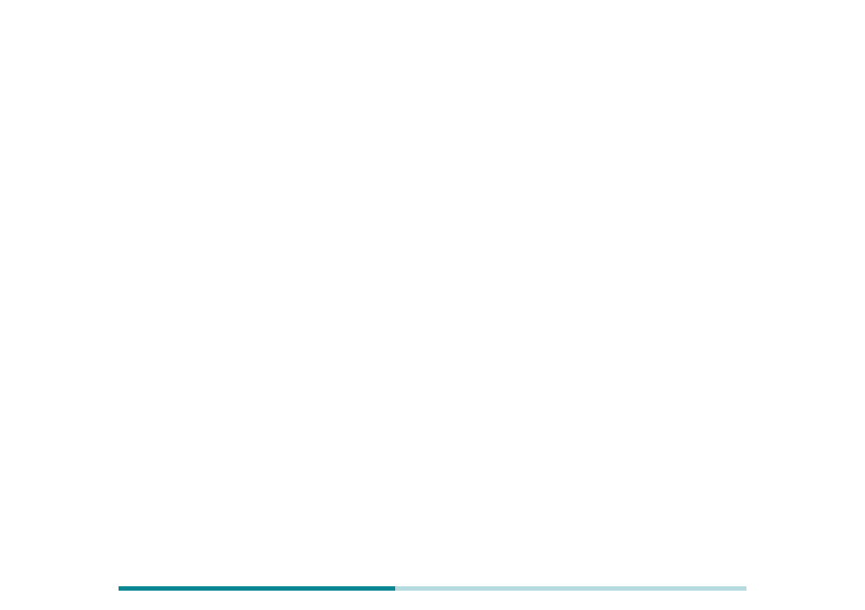
scroll to position [0, 0]
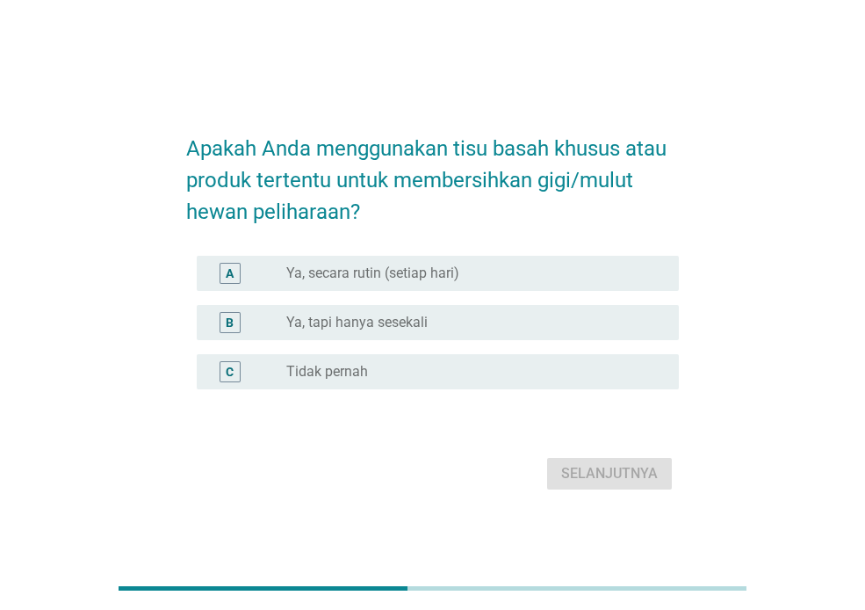
click at [431, 319] on div "tombol radio tidak dicentang Ya, tapi hanya sesekali" at bounding box center [468, 323] width 365 height 18
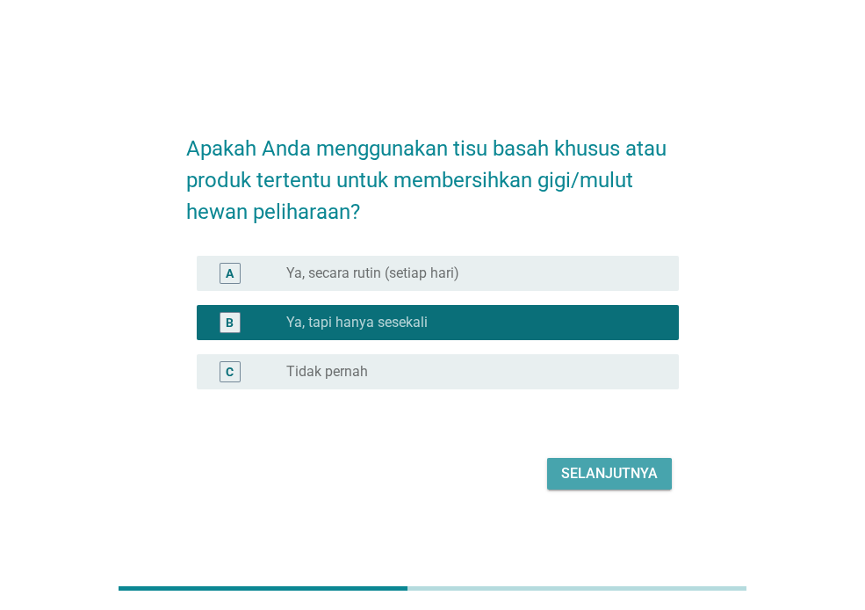
click at [603, 479] on font "Selanjutnya" at bounding box center [609, 473] width 97 height 17
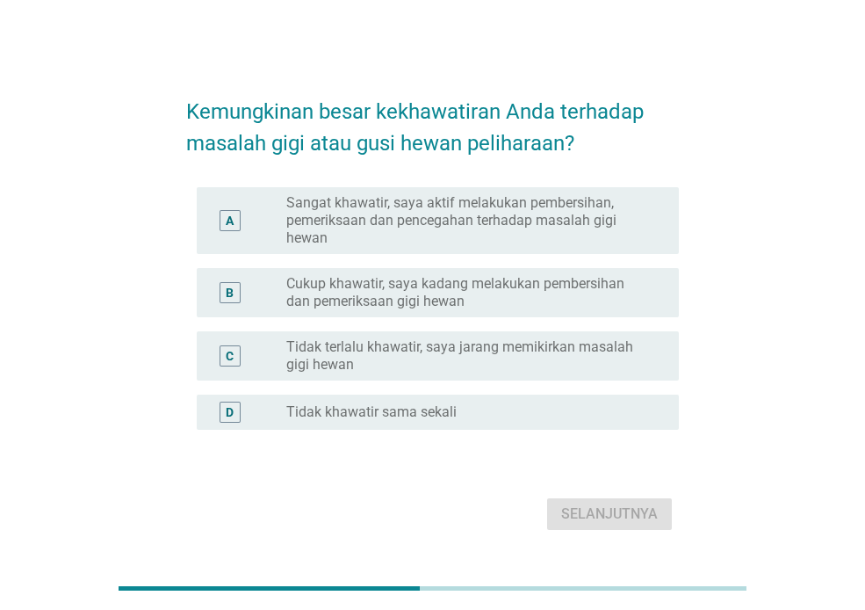
click at [520, 293] on font "Cukup khawatir, saya kadang melakukan pembersihan dan pemeriksaan gigi hewan" at bounding box center [468, 292] width 365 height 35
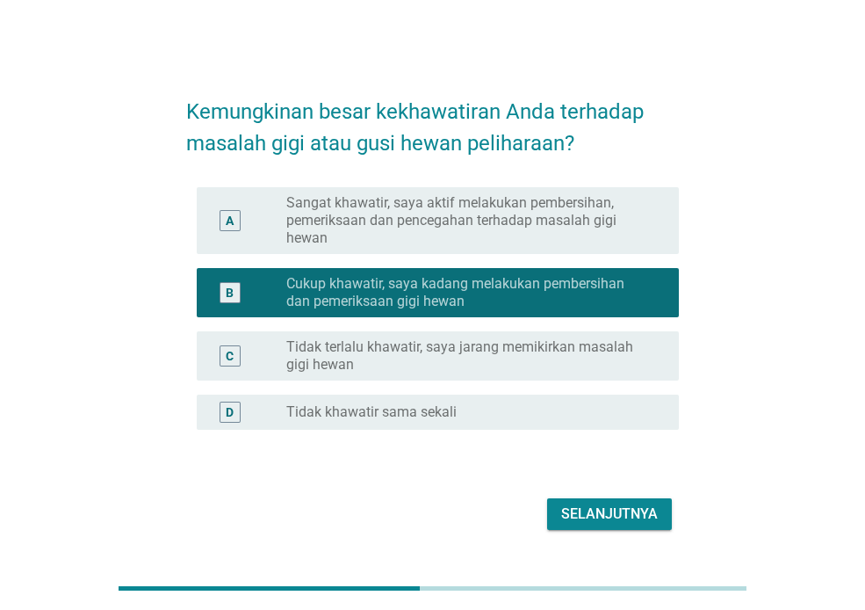
click at [623, 505] on font "Selanjutnya" at bounding box center [609, 513] width 97 height 17
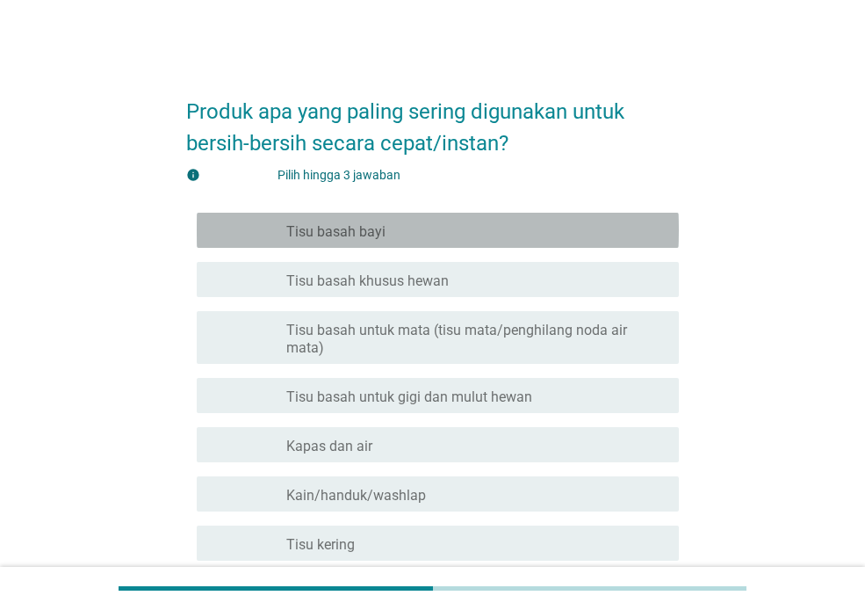
click at [444, 220] on div "garis besar kotak centang kosong Tisu basah bayi" at bounding box center [475, 230] width 379 height 21
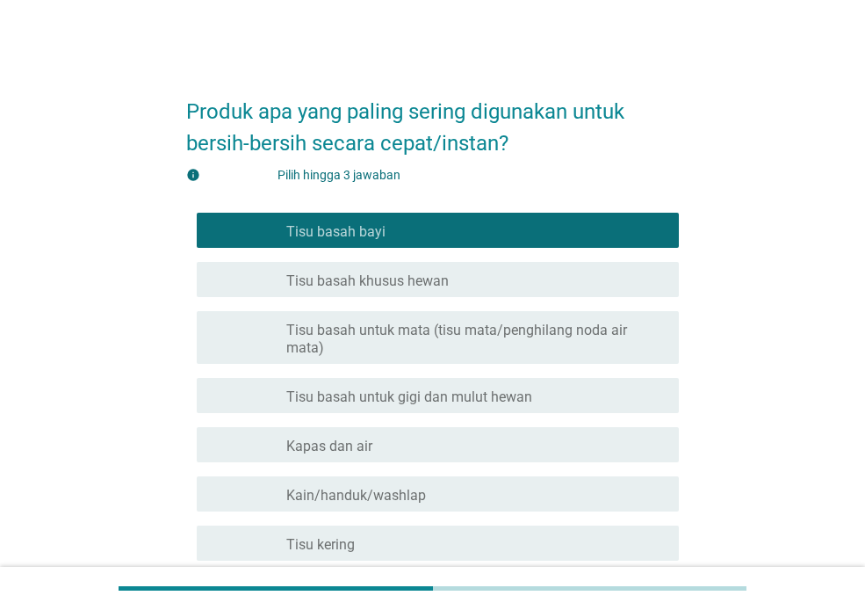
click at [470, 275] on div "garis besar kotak centang kosong Tisu basah khusus hewan" at bounding box center [475, 279] width 379 height 21
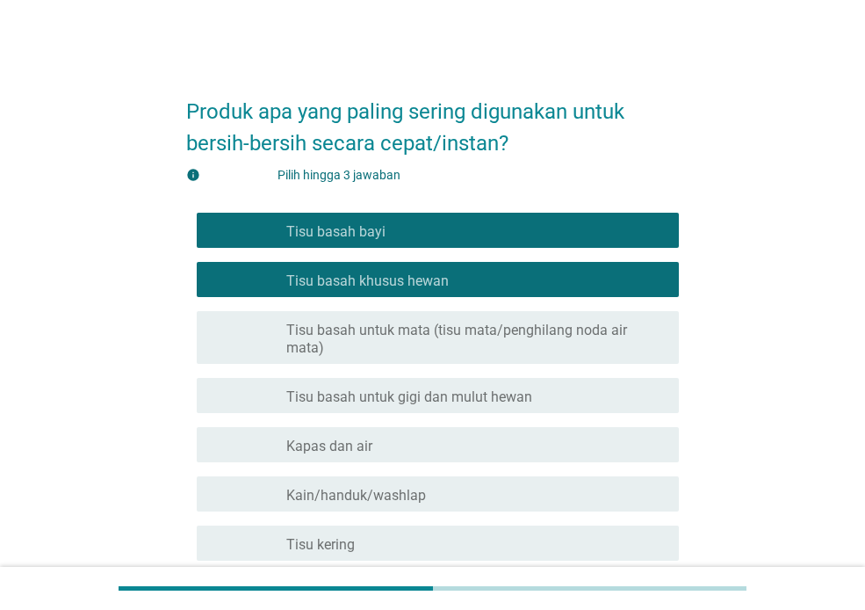
click at [483, 232] on div "garis besar kotak centang kosong Tisu basah bayi" at bounding box center [475, 230] width 379 height 21
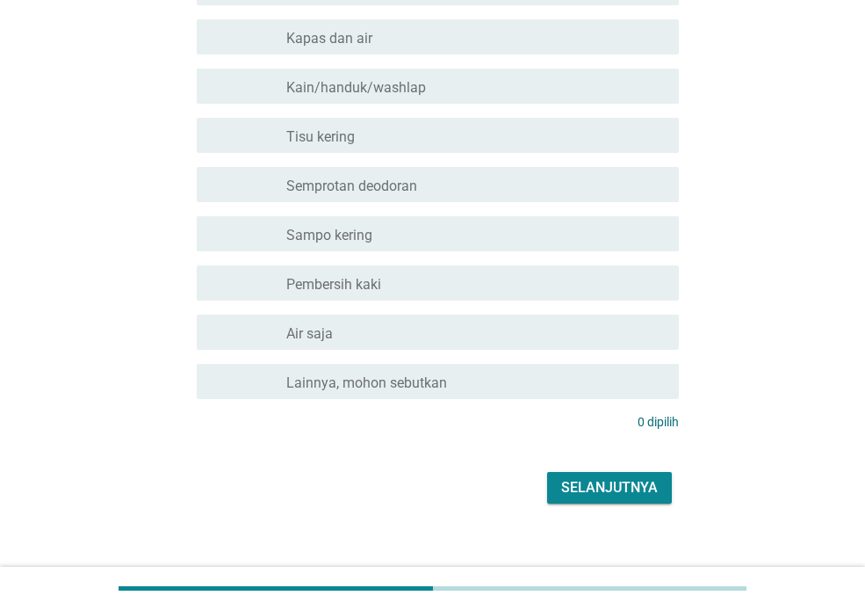
scroll to position [427, 0]
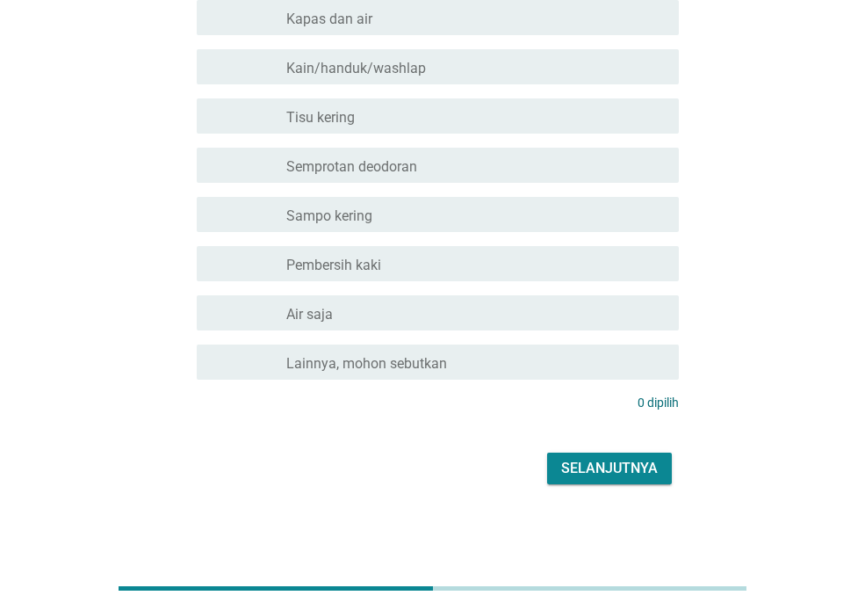
click at [575, 473] on font "Selanjutnya" at bounding box center [609, 467] width 97 height 17
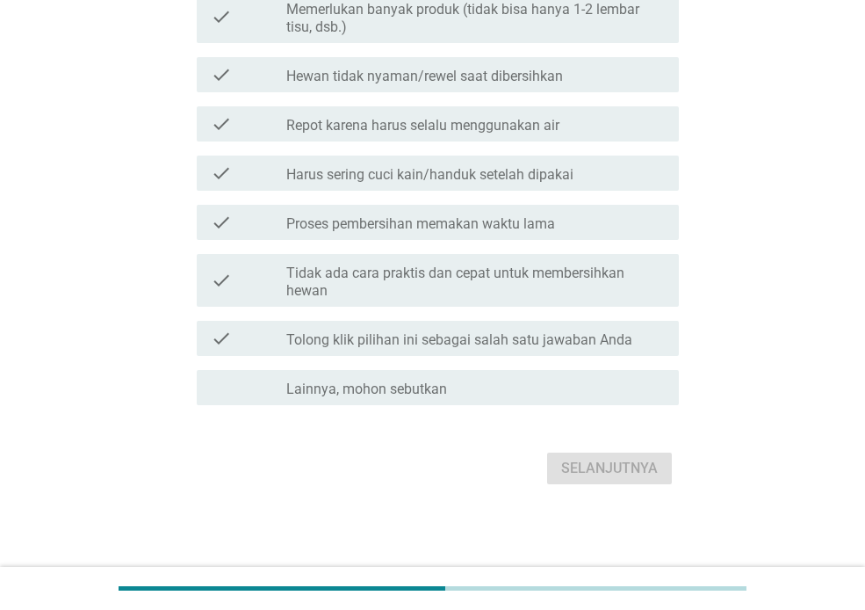
scroll to position [0, 0]
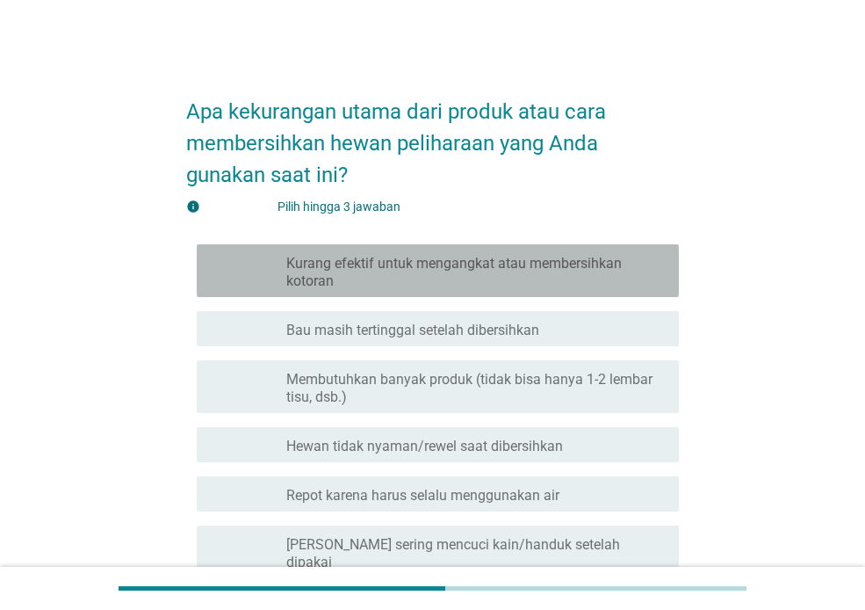
click at [549, 268] on font "Kurang efektif untuk mengangkat atau membersihkan kotoran" at bounding box center [454, 272] width 336 height 34
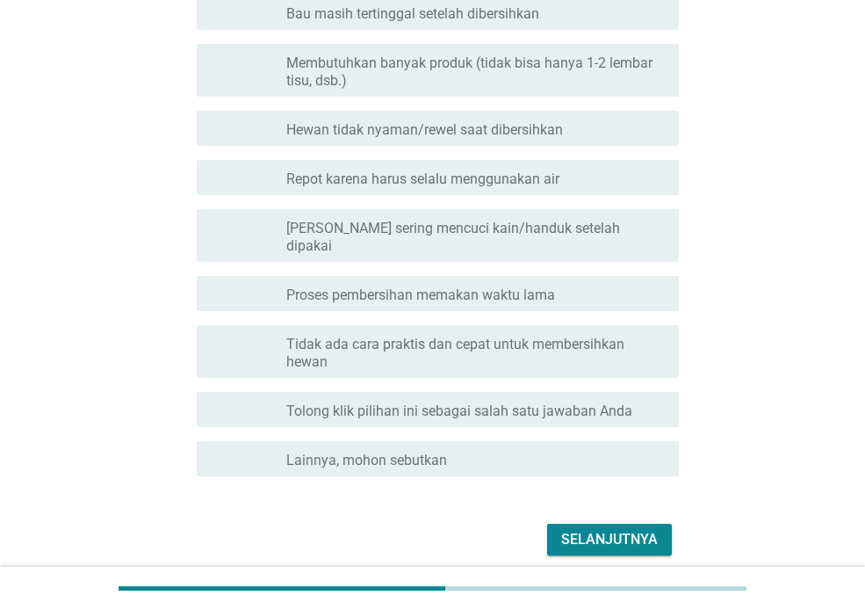
scroll to position [370, 0]
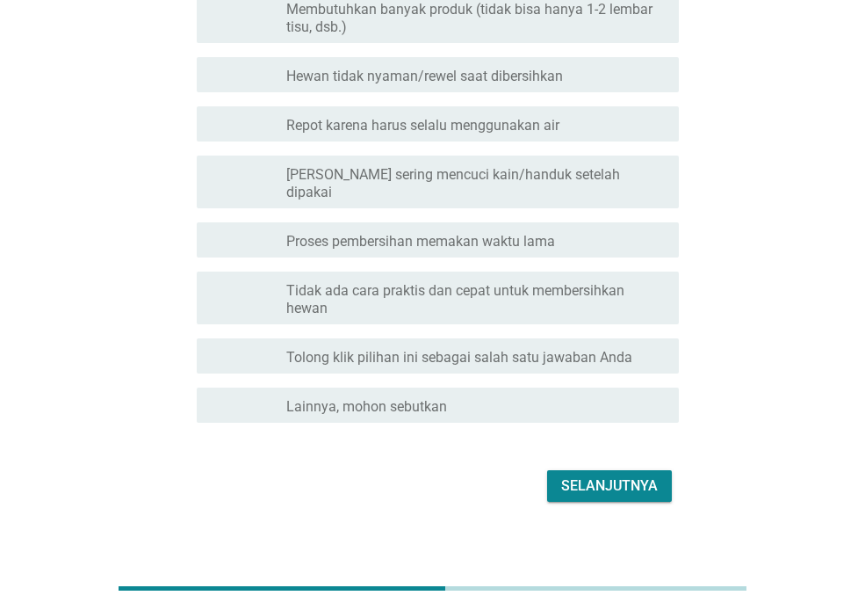
click at [616, 477] on font "Selanjutnya" at bounding box center [609, 485] width 97 height 17
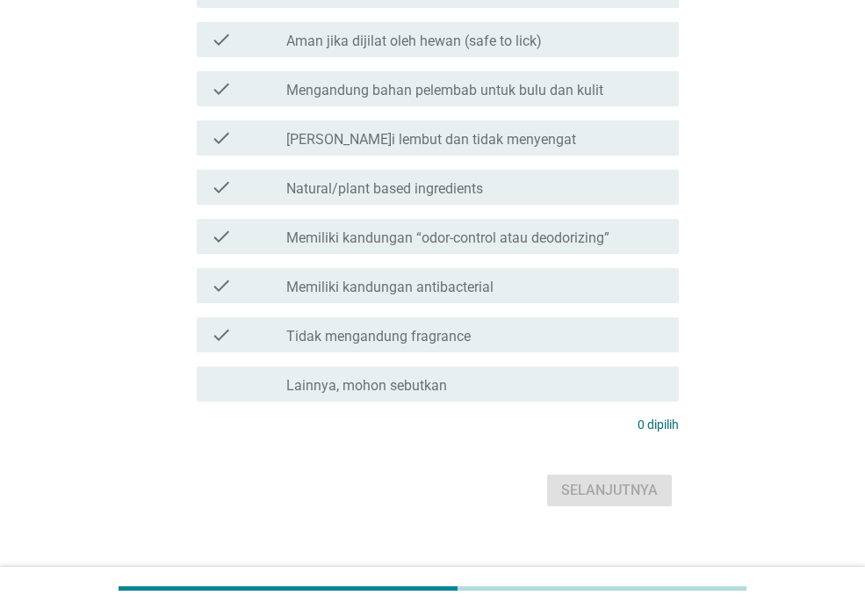
scroll to position [0, 0]
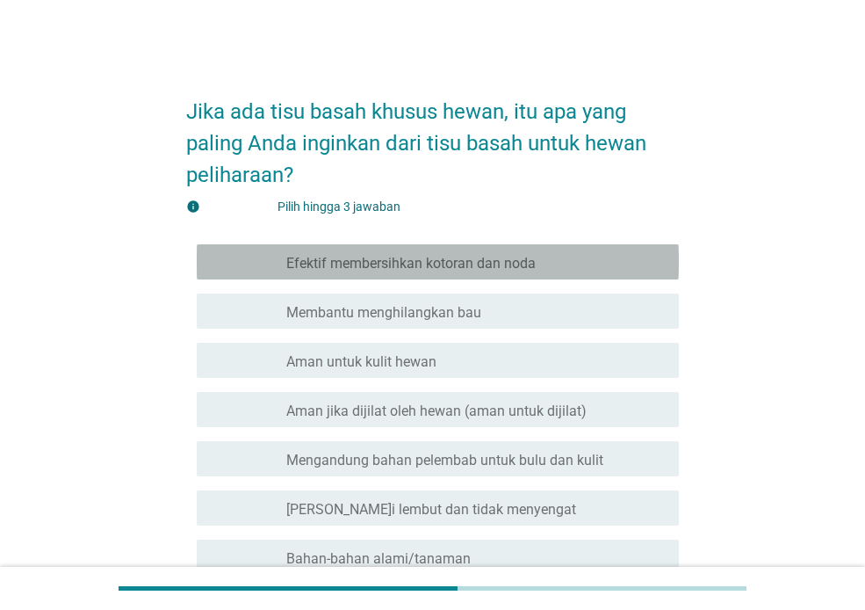
click at [540, 265] on div "garis besar kotak centang kosong Efektif membersihkan kotoran dan noda" at bounding box center [475, 261] width 379 height 21
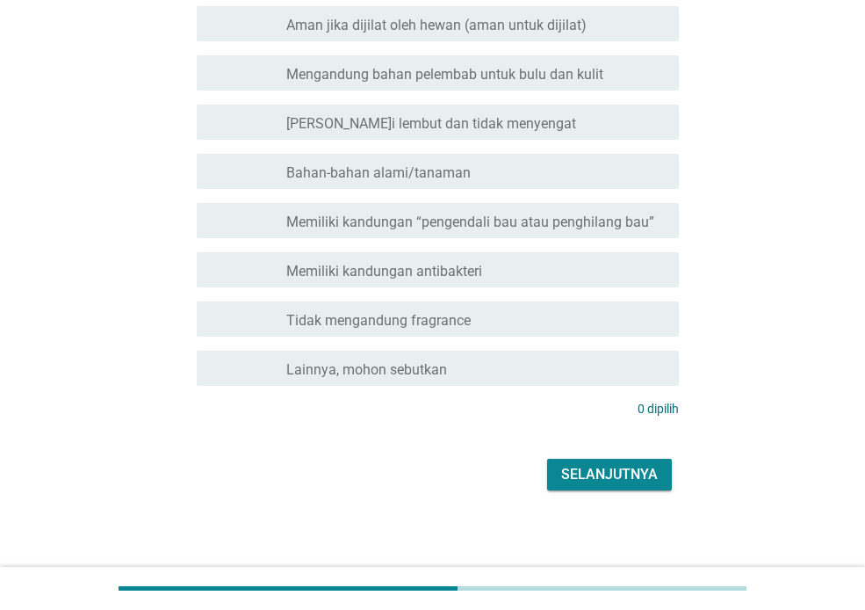
scroll to position [392, 0]
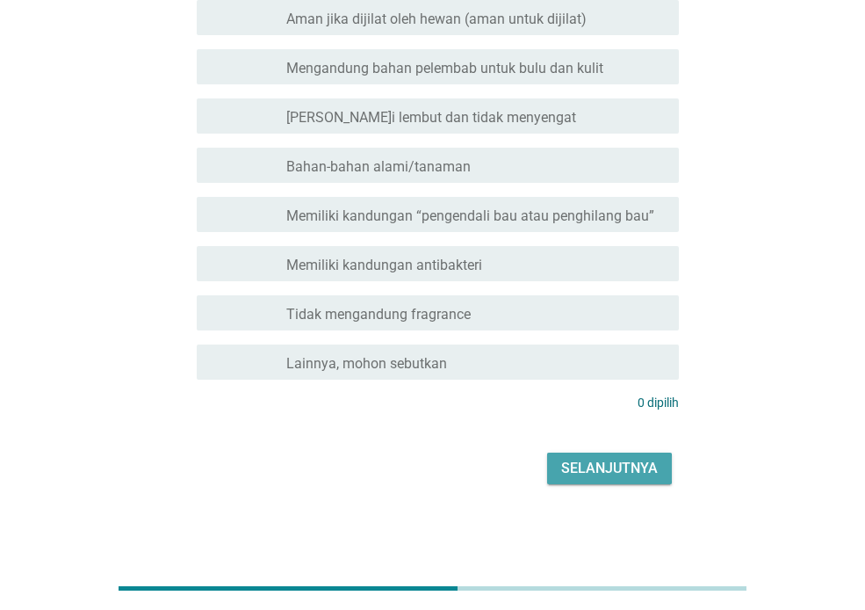
click at [615, 468] on font "Selanjutnya" at bounding box center [609, 467] width 97 height 17
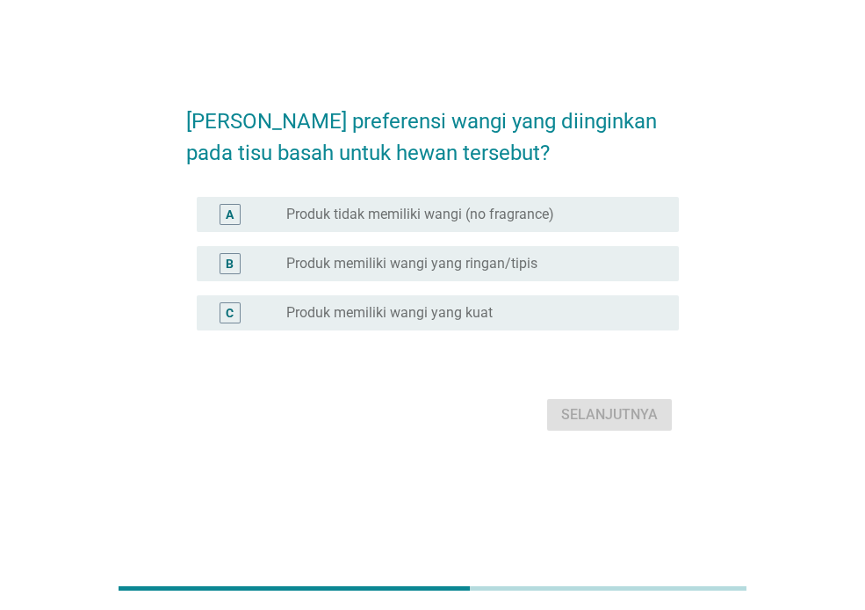
scroll to position [0, 0]
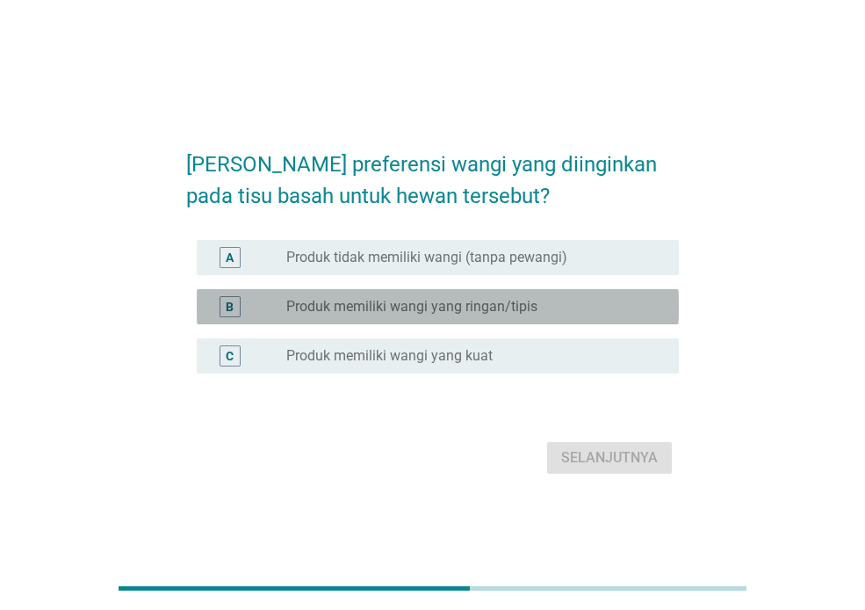
click at [548, 311] on div "tombol radio tidak dicentang Produk memiliki wangi yang ringan/tipis" at bounding box center [468, 307] width 365 height 18
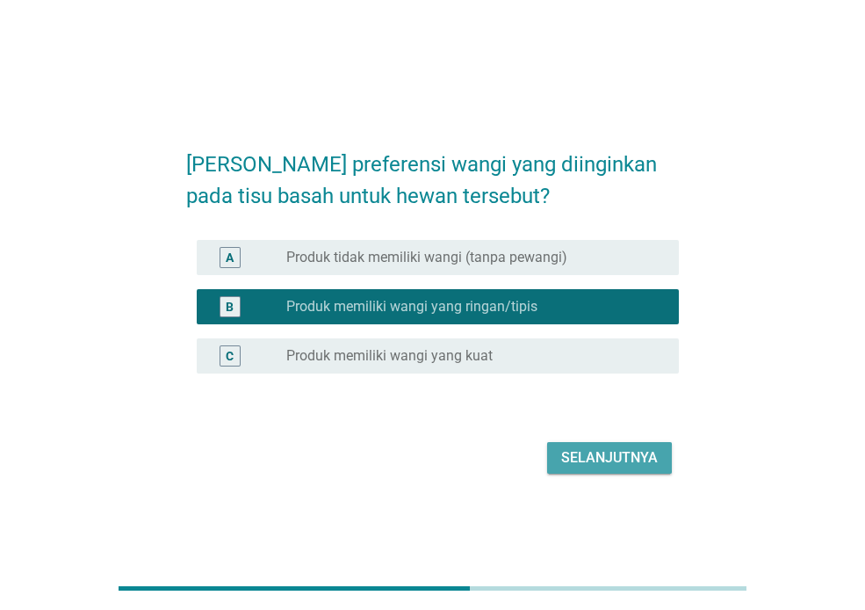
click at [619, 455] on font "Selanjutnya" at bounding box center [609, 457] width 97 height 17
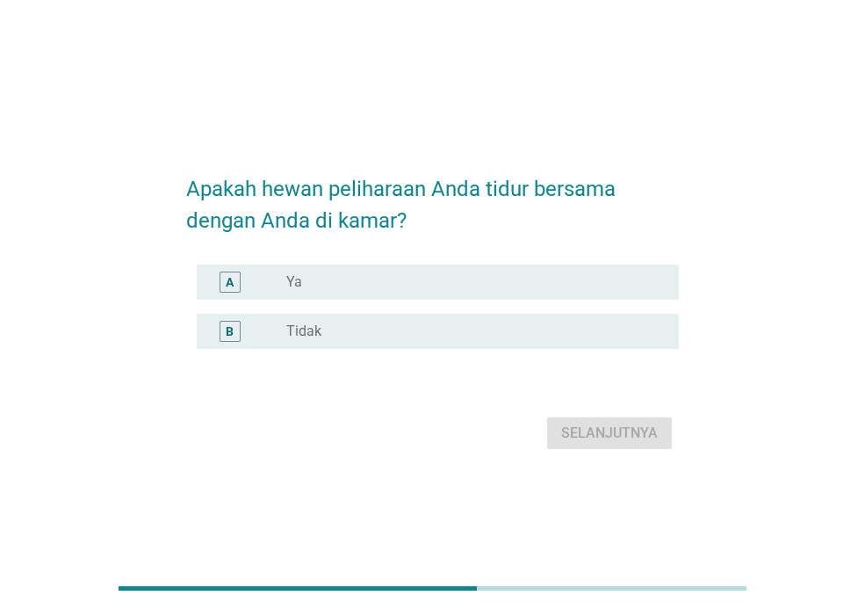
click at [444, 279] on div "tombol radio tidak dicentang Ya" at bounding box center [468, 282] width 365 height 18
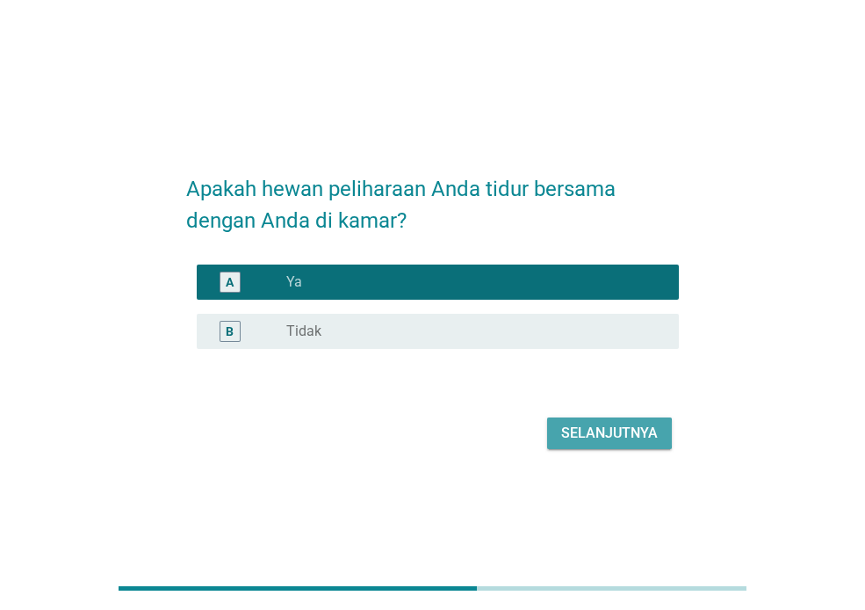
click at [646, 426] on font "Selanjutnya" at bounding box center [609, 432] width 97 height 17
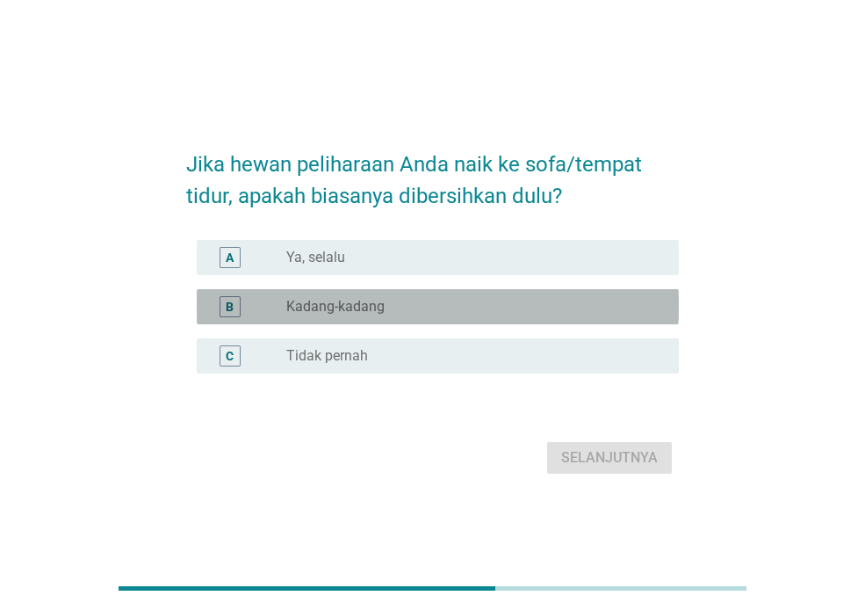
click at [409, 316] on div "tombol radio tidak dicentang Kadang-kadang" at bounding box center [475, 306] width 379 height 21
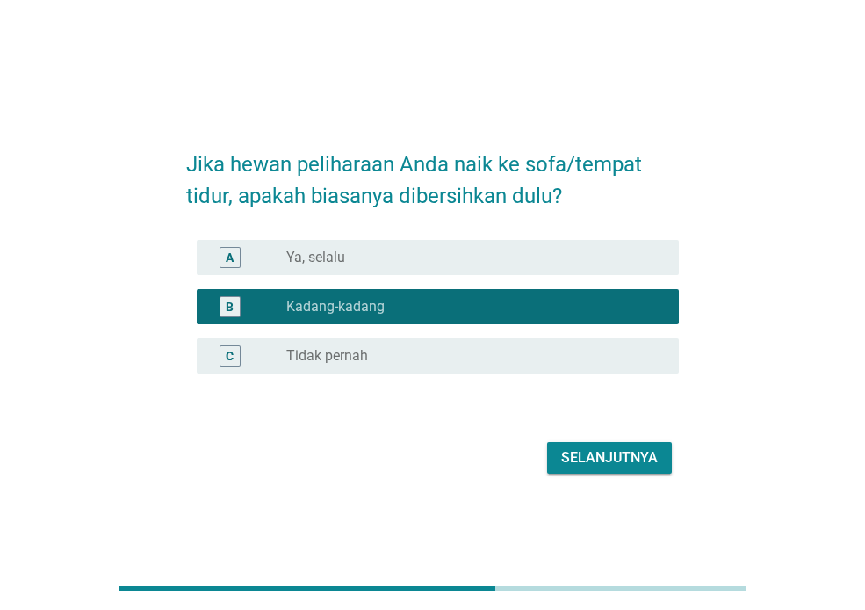
click at [619, 465] on font "Selanjutnya" at bounding box center [609, 457] width 97 height 17
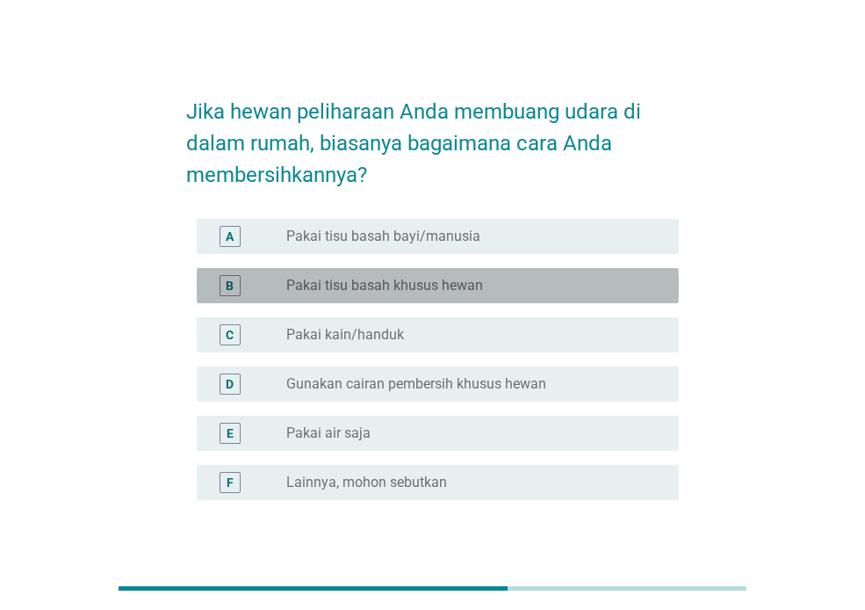
click at [519, 285] on div "tombol radio tidak dicentang Pakai tisu basah khusus hewan" at bounding box center [468, 286] width 365 height 18
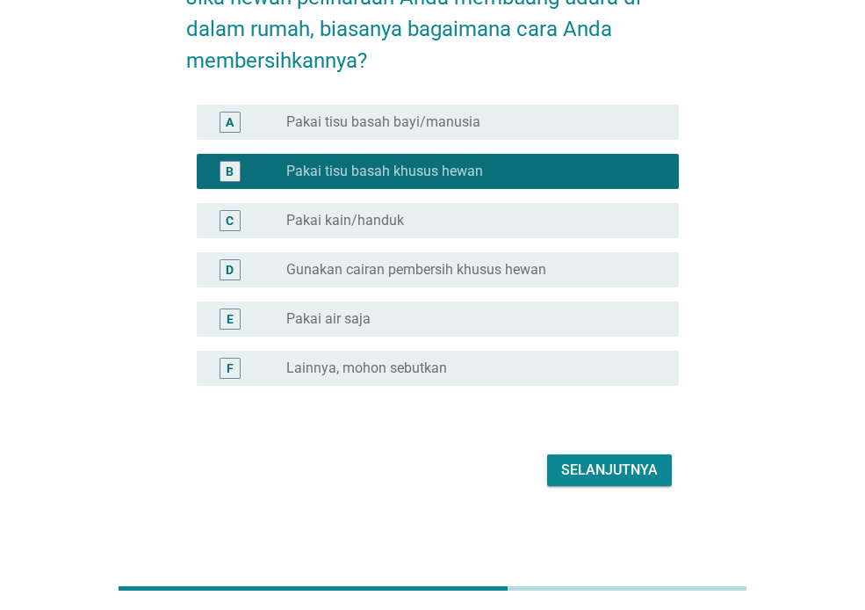
scroll to position [116, 0]
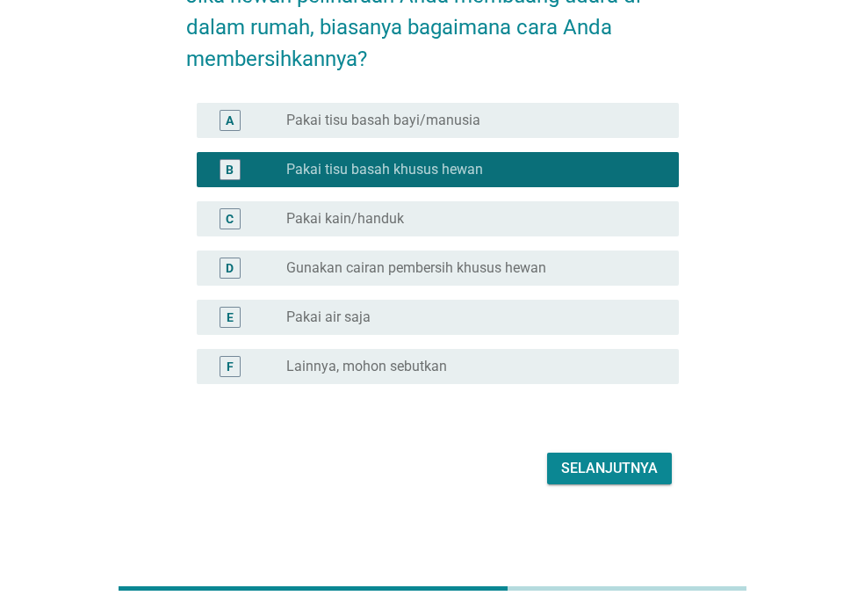
click at [645, 470] on font "Selanjutnya" at bounding box center [609, 467] width 97 height 17
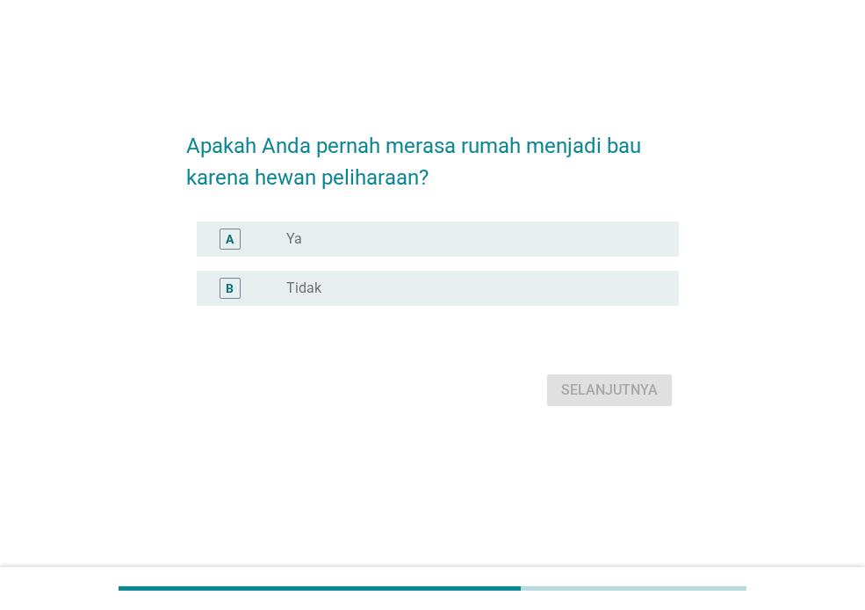
scroll to position [0, 0]
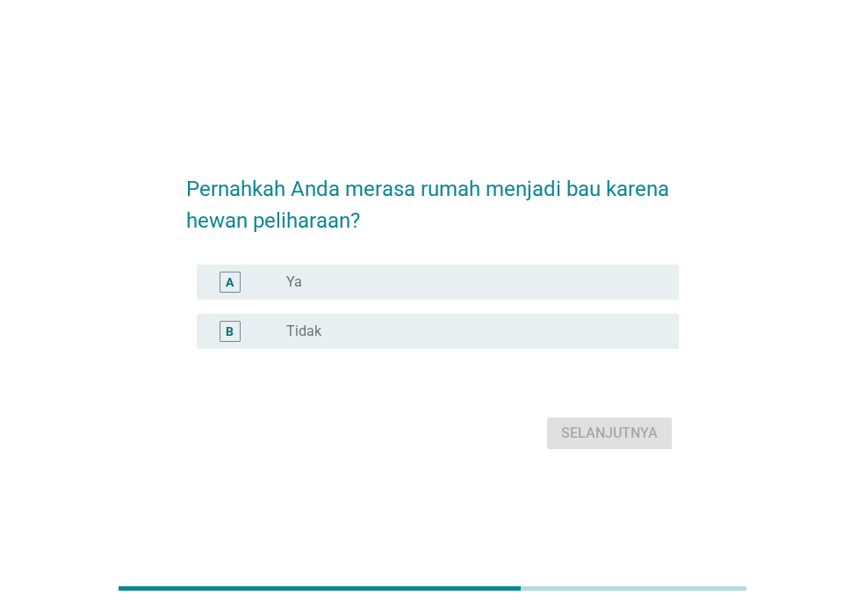
click at [406, 284] on div "tombol radio tidak dicentang Ya" at bounding box center [468, 282] width 365 height 18
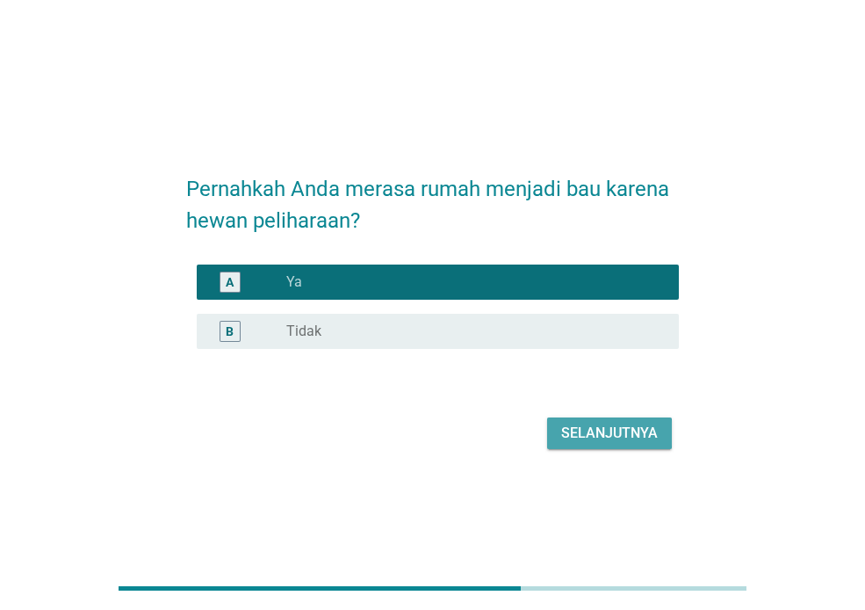
click at [589, 432] on font "Selanjutnya" at bounding box center [609, 432] width 97 height 17
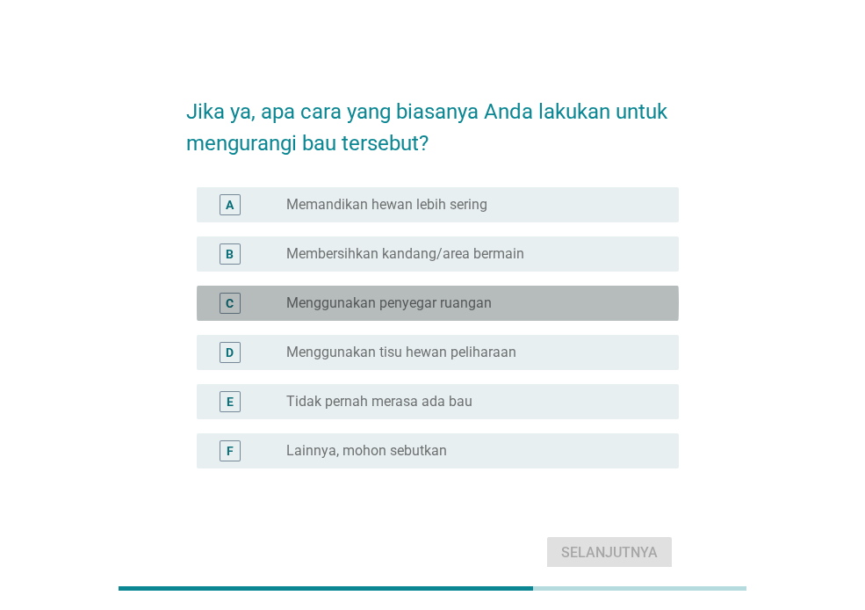
click at [475, 300] on font "Menggunakan penyegar ruangan" at bounding box center [389, 302] width 206 height 17
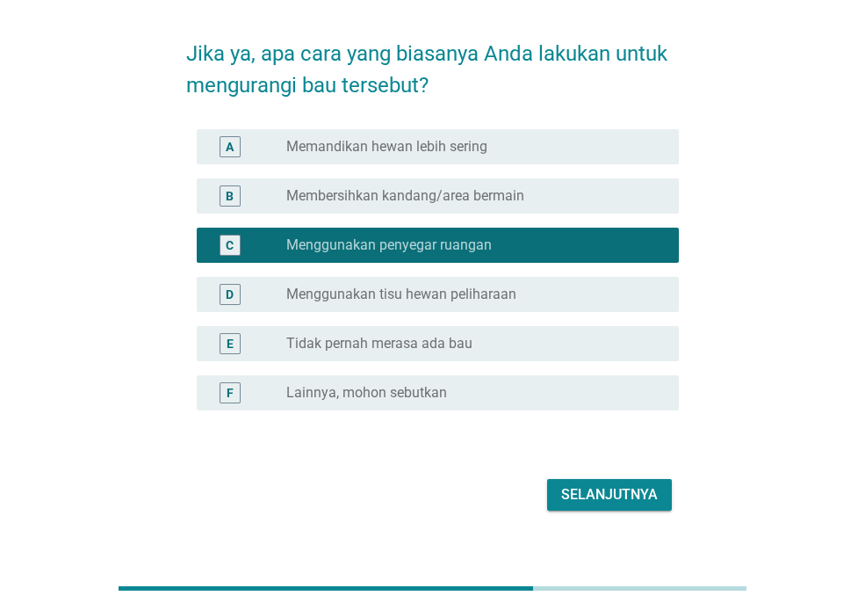
scroll to position [84, 0]
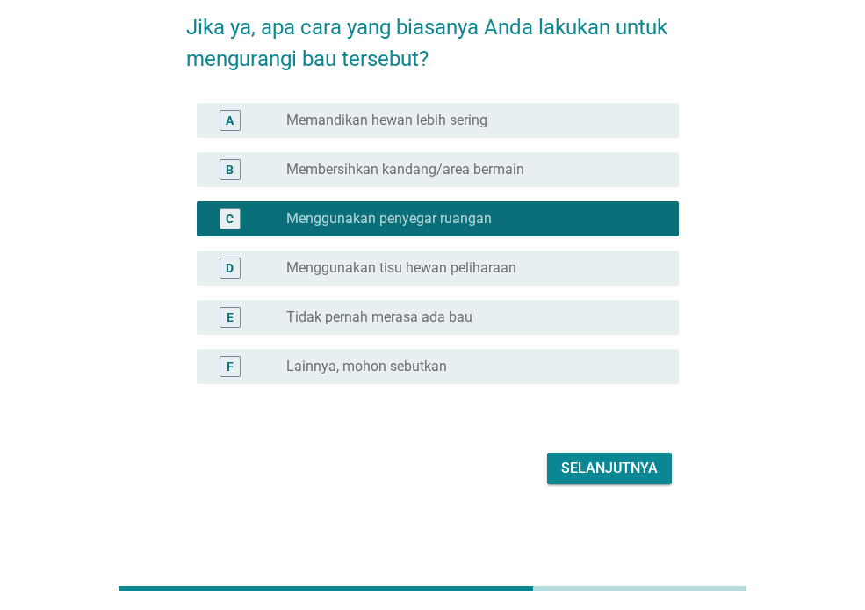
click at [591, 458] on font "Selanjutnya" at bounding box center [609, 468] width 97 height 21
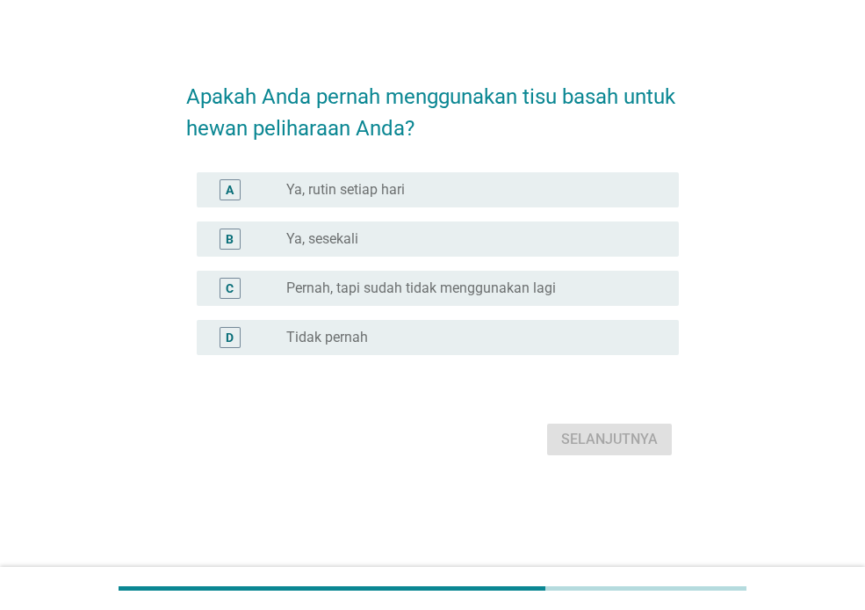
scroll to position [0, 0]
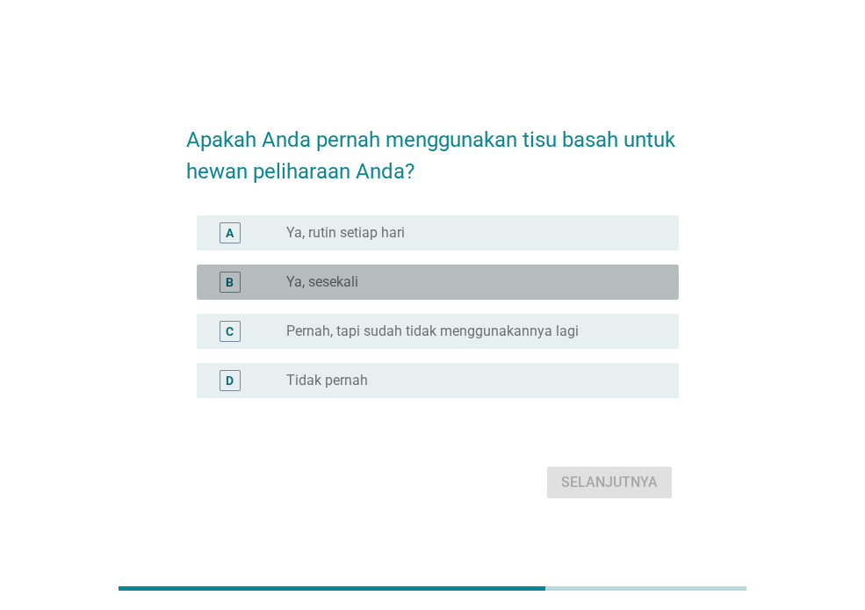
click at [423, 278] on div "tombol radio tidak dicentang Ya, sesekali" at bounding box center [468, 282] width 365 height 18
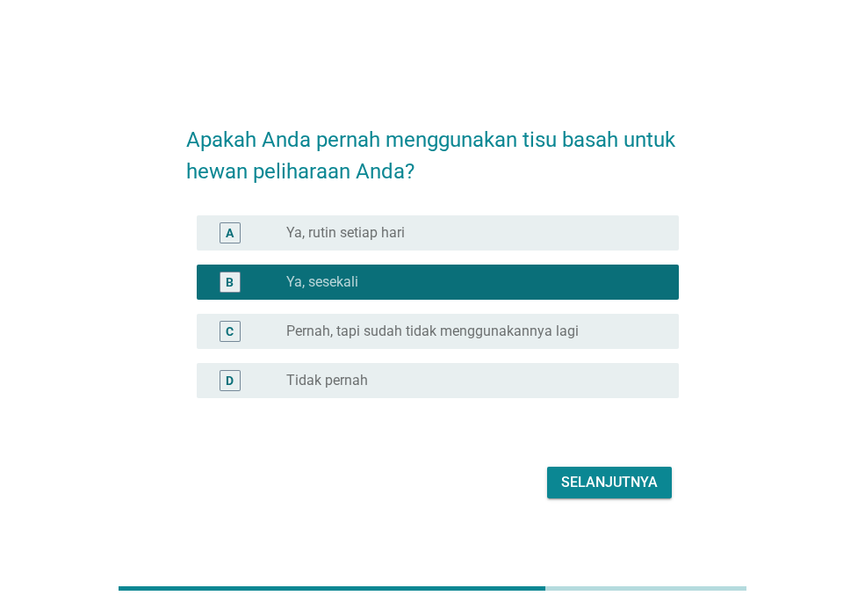
click at [610, 481] on font "Selanjutnya" at bounding box center [609, 481] width 97 height 17
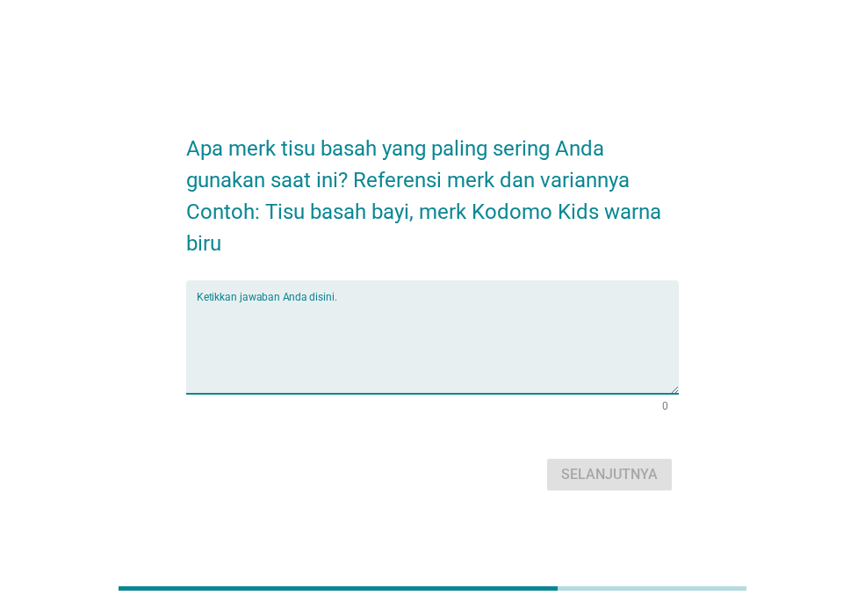
click at [443, 357] on textarea "Ketikkan jawaban Anda disini." at bounding box center [438, 347] width 482 height 92
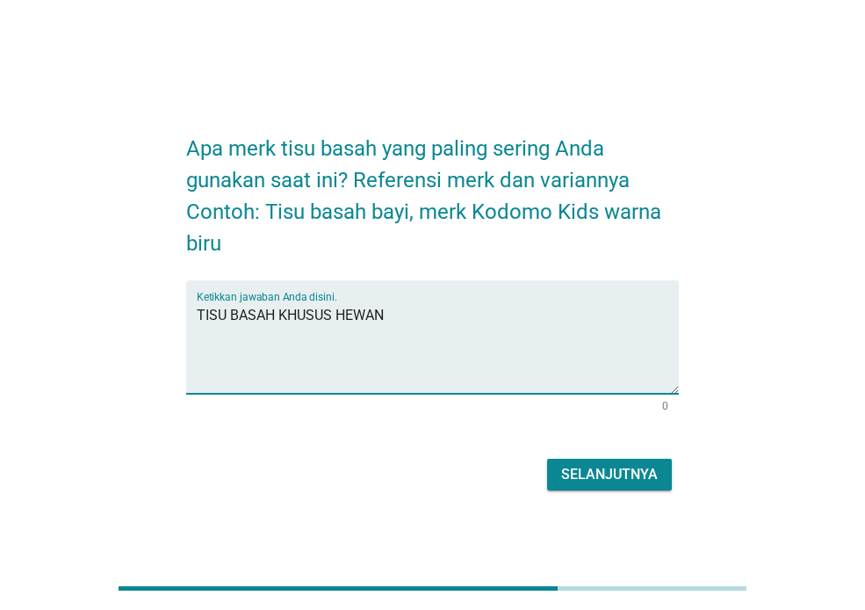
type textarea "TISU BASAH KHUSUS HEWAN"
click at [587, 466] on font "Selanjutnya" at bounding box center [609, 474] width 97 height 17
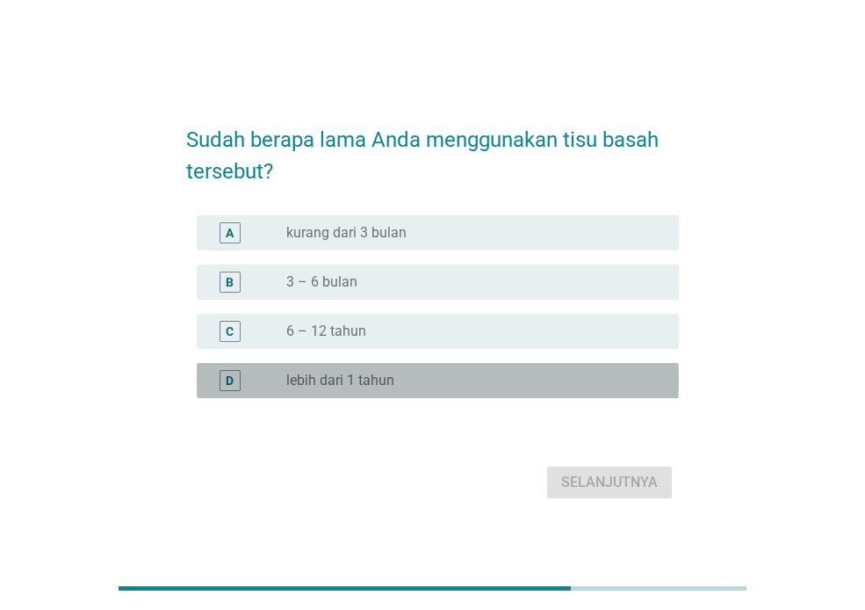
click at [400, 376] on div "tombol radio tidak dicentang lebih dari 1 tahun" at bounding box center [468, 381] width 365 height 18
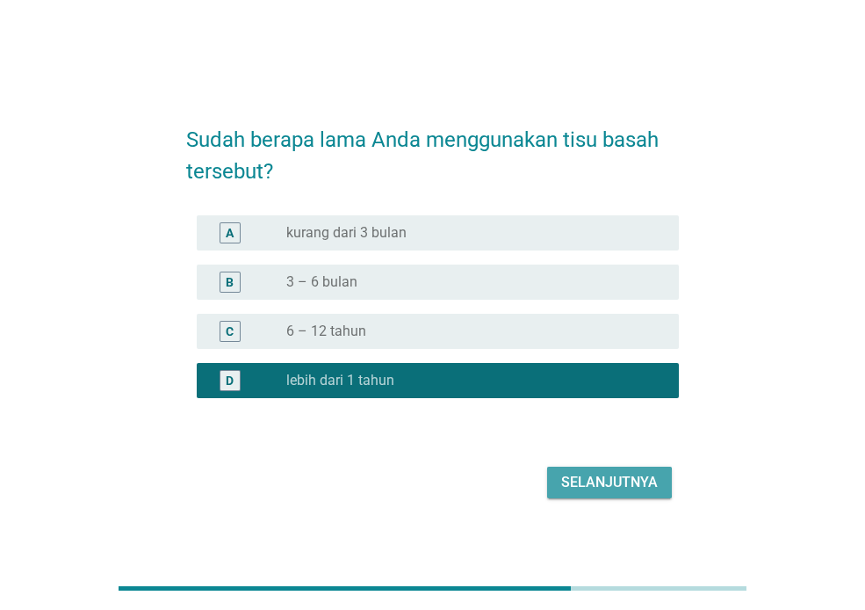
click at [564, 481] on font "Selanjutnya" at bounding box center [609, 481] width 97 height 17
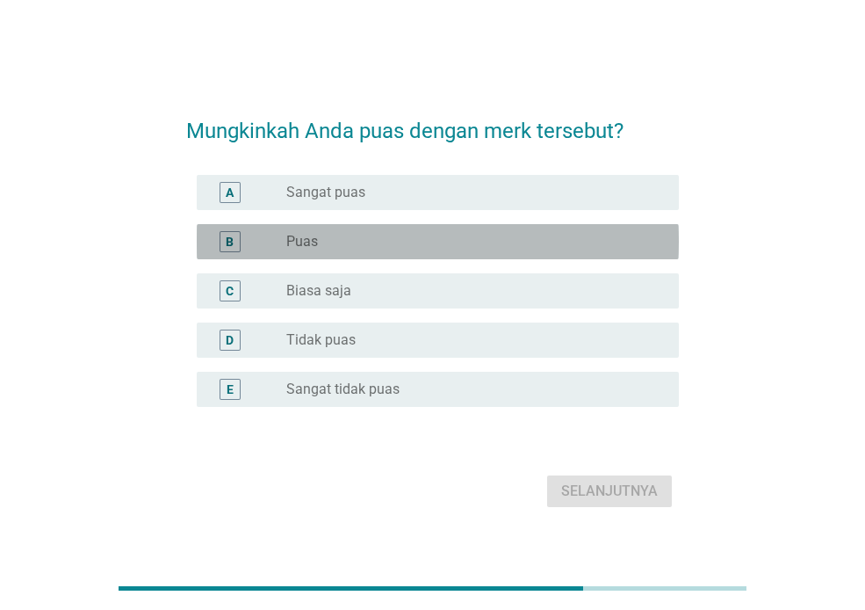
drag, startPoint x: 356, startPoint y: 238, endPoint x: 378, endPoint y: 254, distance: 27.1
click at [356, 237] on div "tombol radio tidak dicentang Puas" at bounding box center [468, 242] width 365 height 18
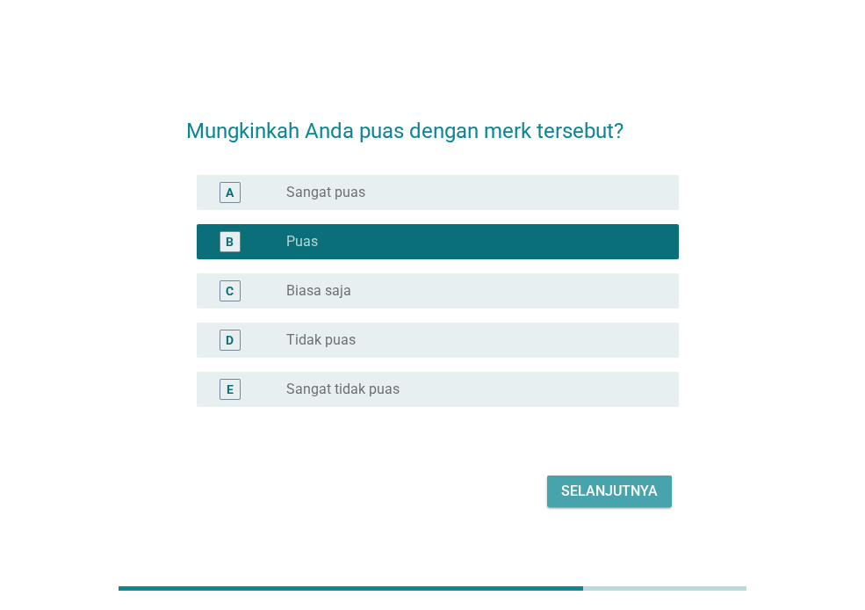
click at [596, 493] on font "Selanjutnya" at bounding box center [609, 490] width 97 height 17
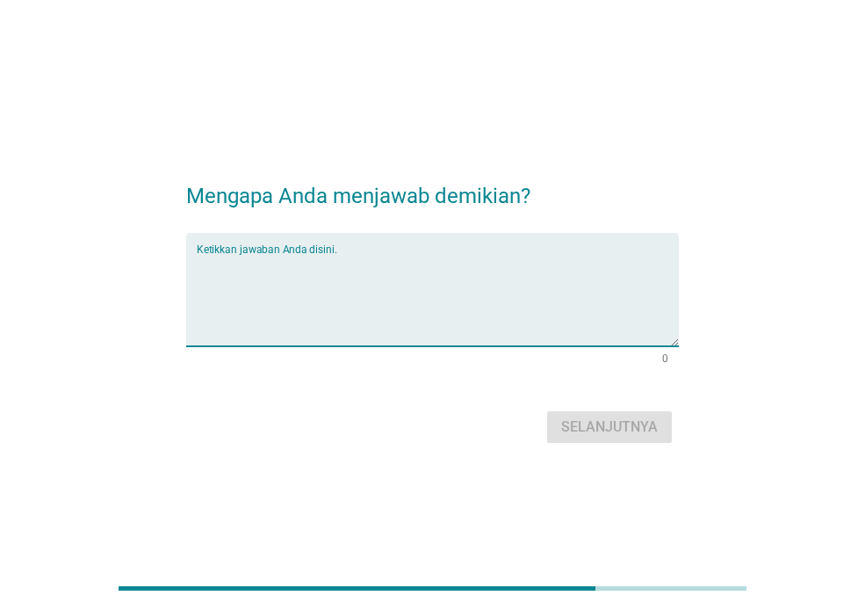
click at [314, 329] on textarea "Ketikkan jawaban Anda disini." at bounding box center [438, 300] width 482 height 92
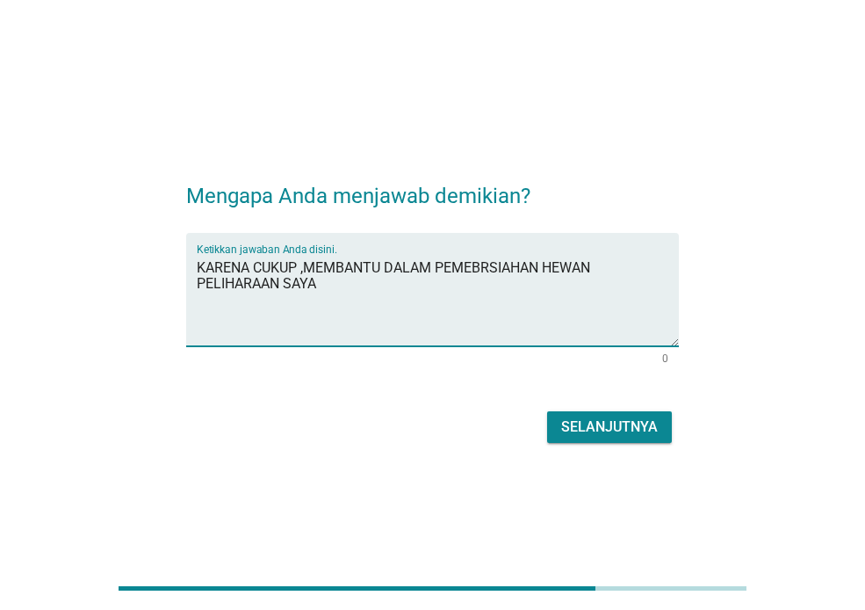
type textarea "KARENA CUKUP ,MEMBANTU DALAM PEMEBRSIAHAN HEWAN PELIHARAAN SAYA"
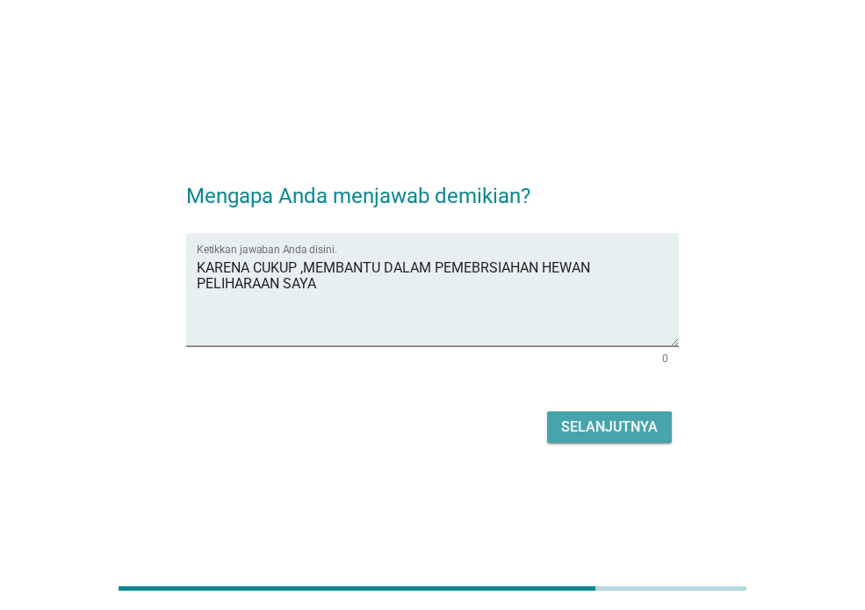
click at [565, 419] on font "Selanjutnya" at bounding box center [609, 426] width 97 height 17
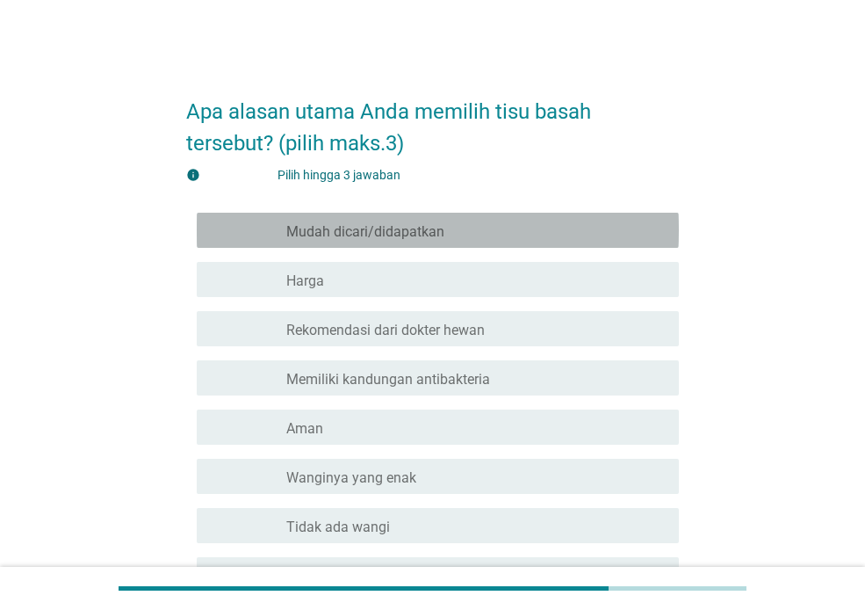
click at [296, 235] on font "Mudah dicari/didapatkan" at bounding box center [365, 231] width 158 height 17
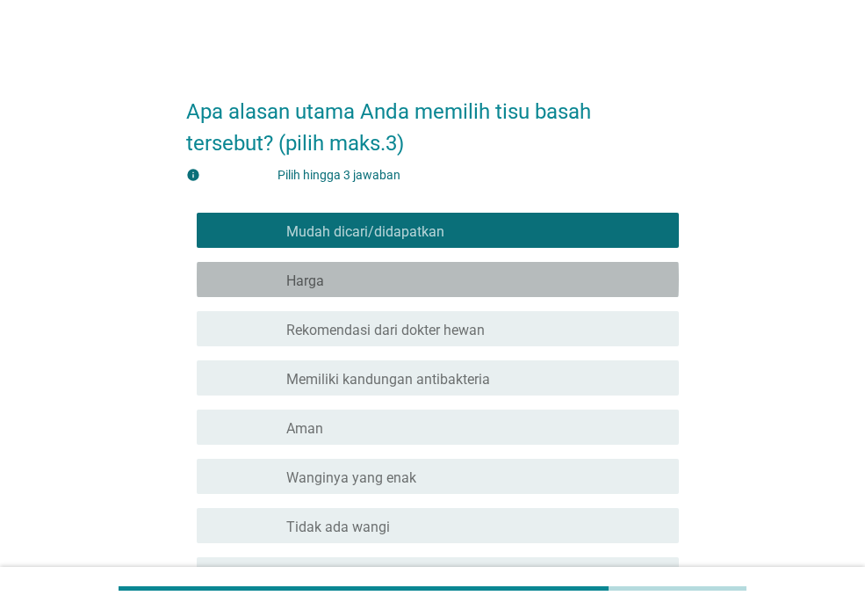
click at [329, 280] on div "garis besar kotak centang kosong Harga" at bounding box center [475, 279] width 379 height 21
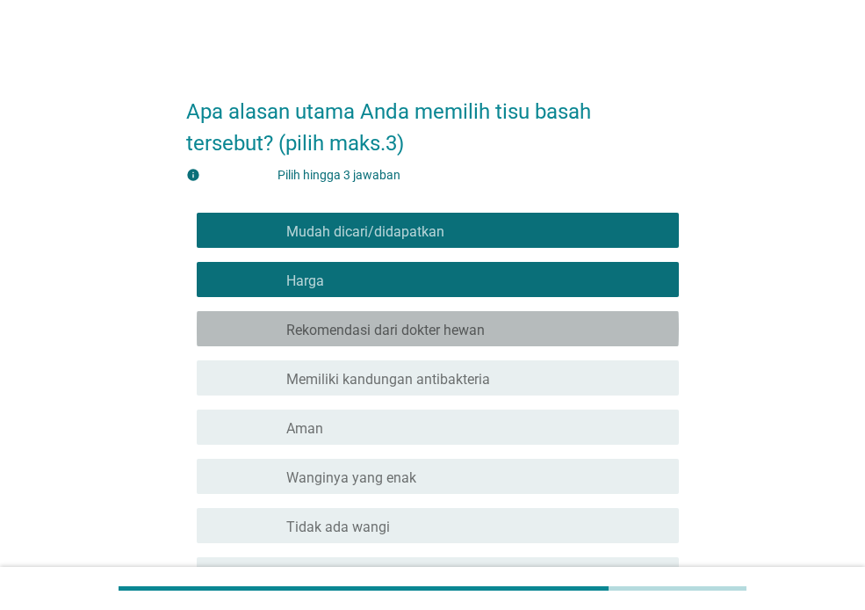
click at [356, 322] on font "Rekomendasi dari dokter hewan" at bounding box center [385, 329] width 199 height 17
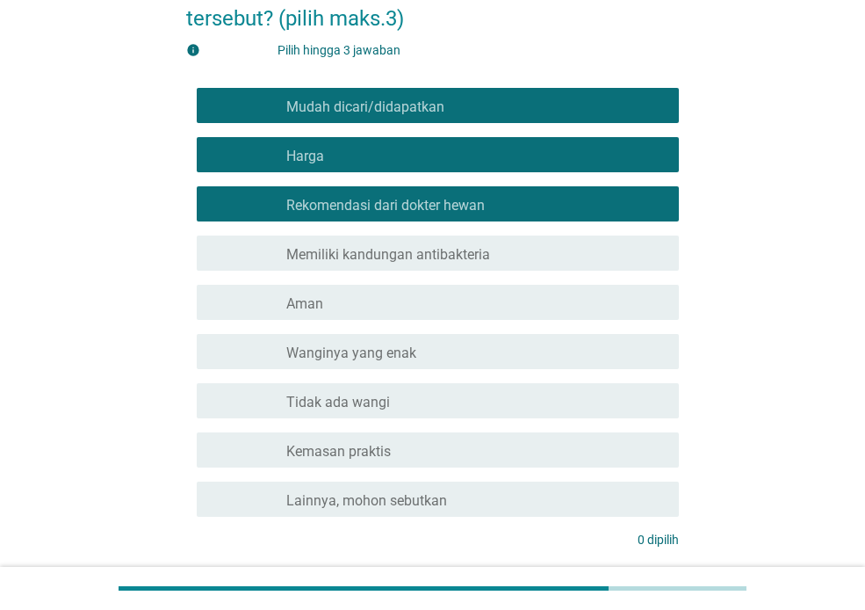
scroll to position [262, 0]
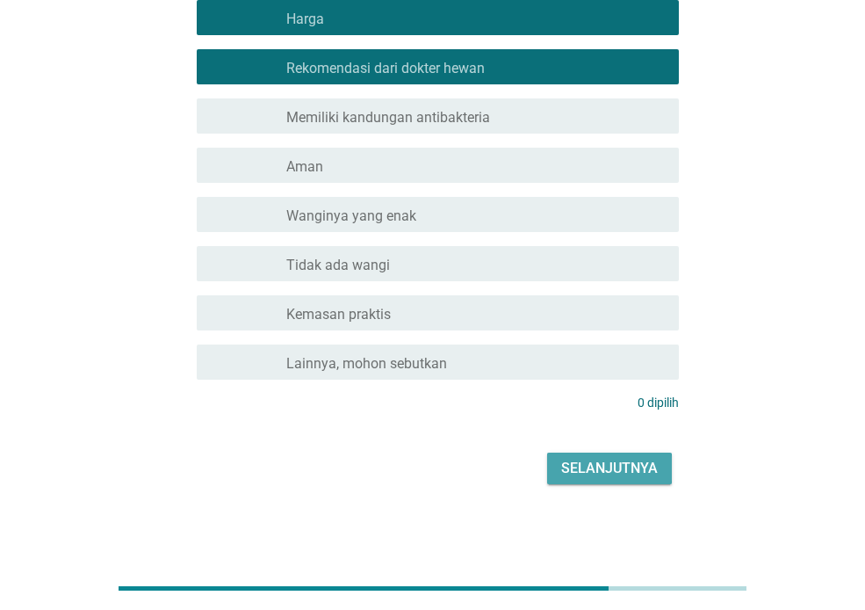
click at [620, 458] on font "Selanjutnya" at bounding box center [609, 468] width 97 height 21
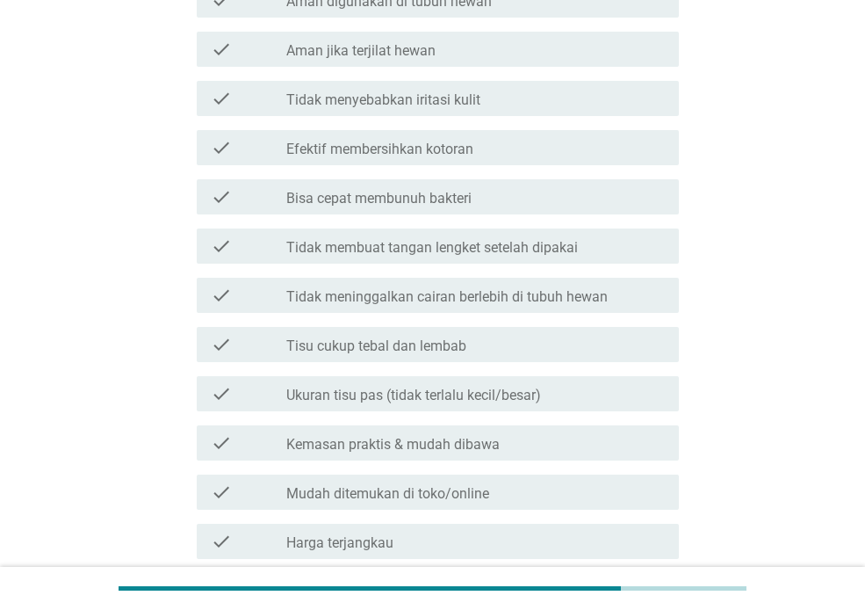
scroll to position [0, 0]
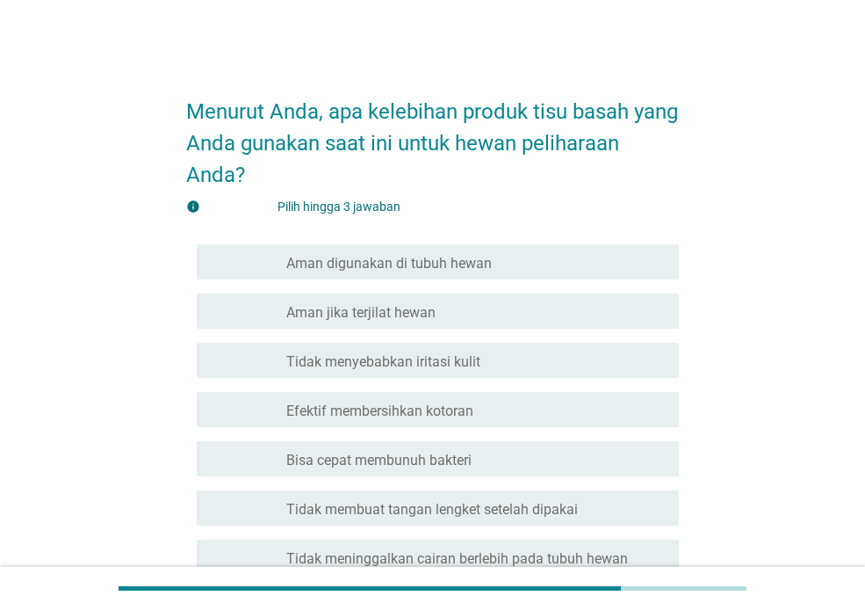
click at [450, 262] on font "Aman digunakan di tubuh hewan" at bounding box center [389, 263] width 206 height 17
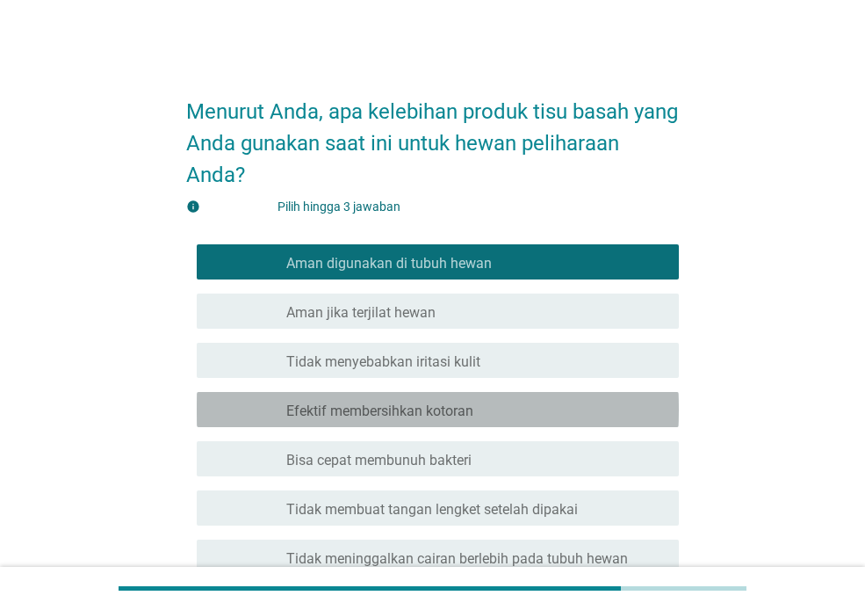
click at [466, 409] on font "Efektif membersihkan kotoran" at bounding box center [379, 410] width 187 height 17
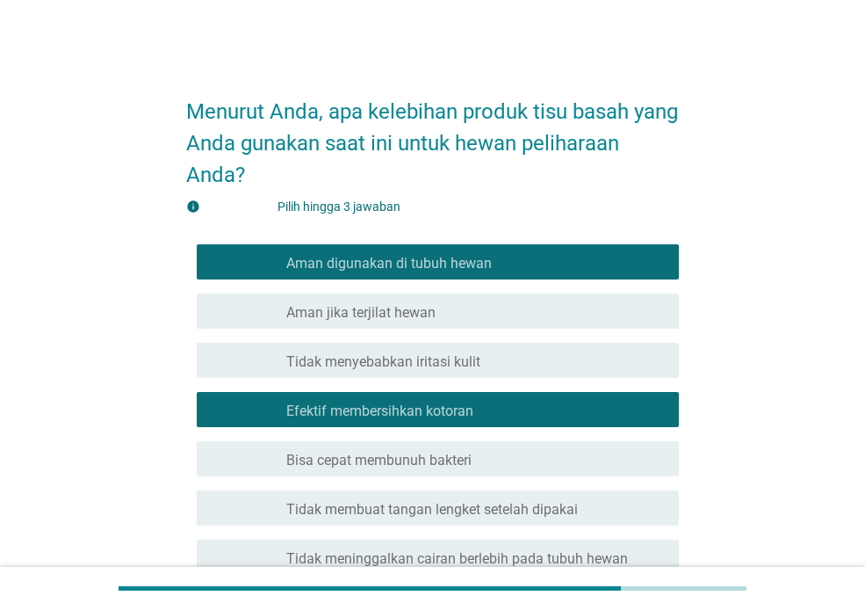
click at [480, 459] on div "garis besar kotak centang kosong Bisa cepat membunuh bakteri" at bounding box center [475, 458] width 379 height 21
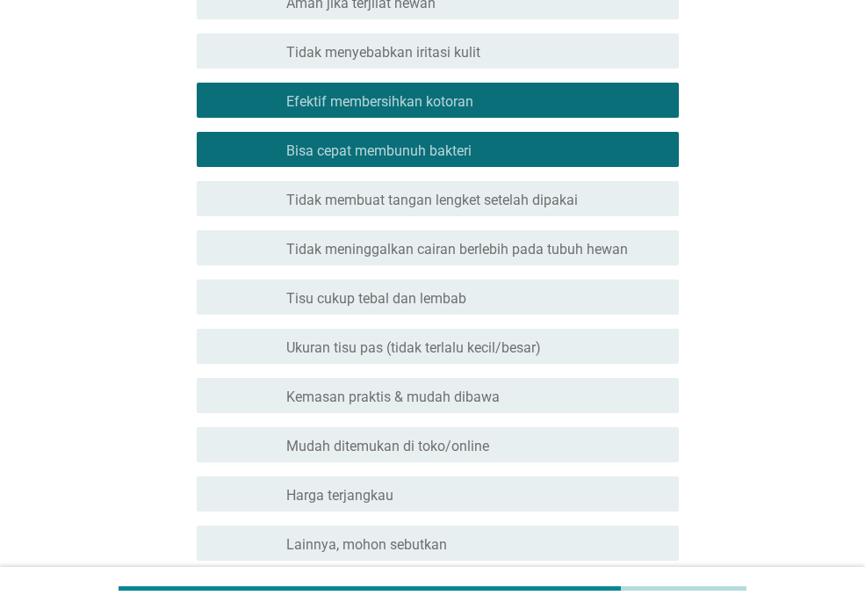
scroll to position [465, 0]
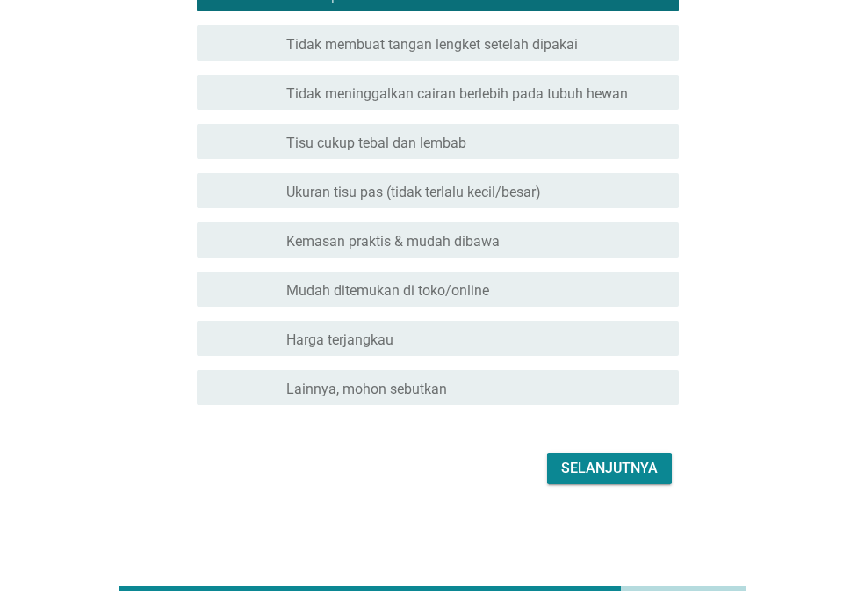
click at [562, 466] on font "Selanjutnya" at bounding box center [609, 467] width 97 height 17
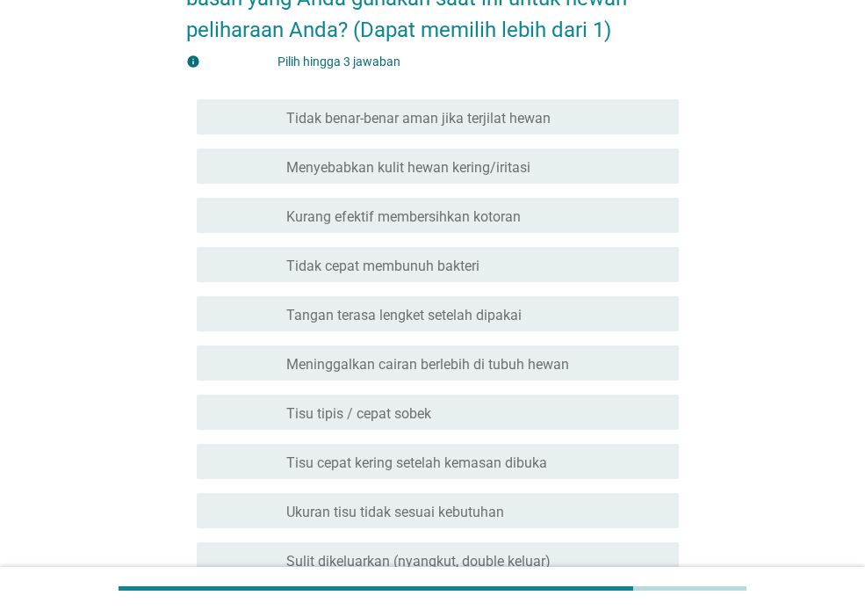
scroll to position [176, 0]
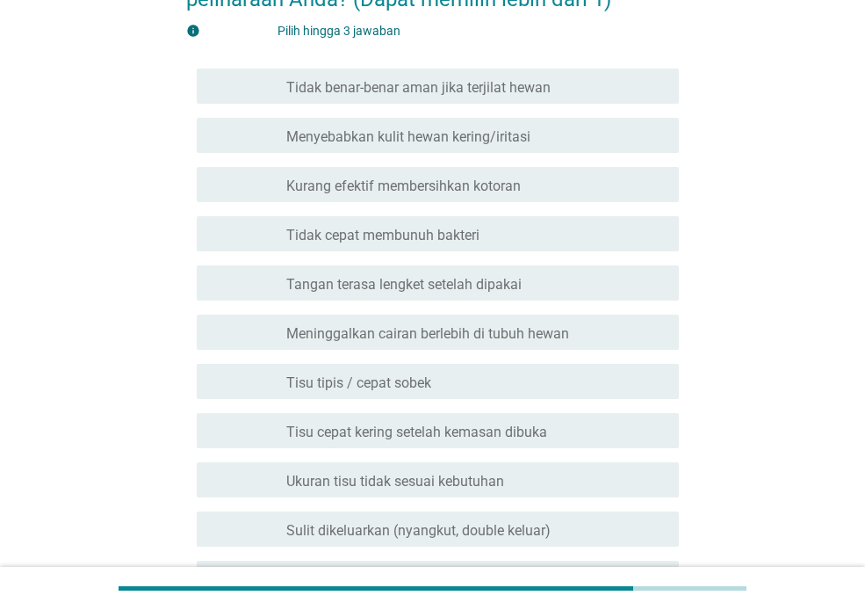
click at [440, 381] on div "garis besar kotak centang kosong Tisu tipis / cepat sobek" at bounding box center [475, 381] width 379 height 21
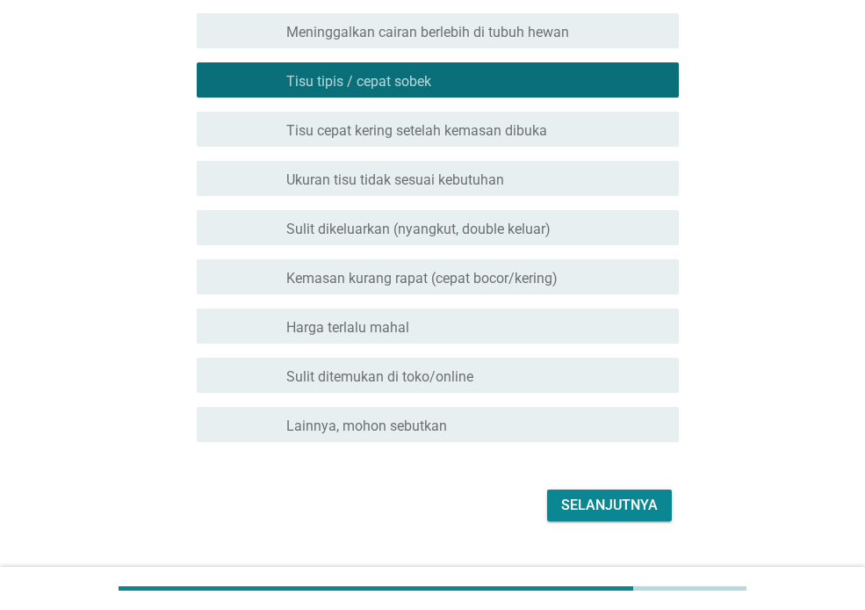
scroll to position [514, 0]
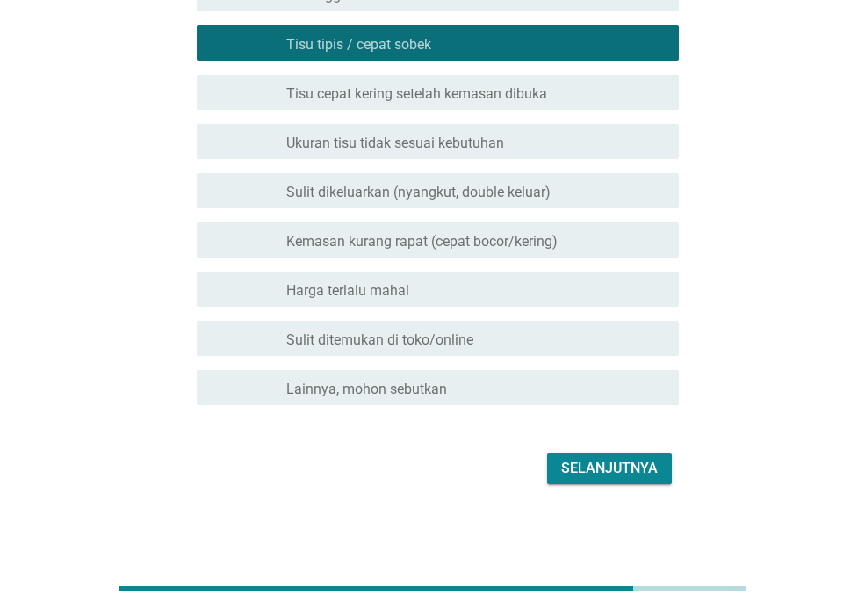
click at [580, 460] on font "Selanjutnya" at bounding box center [609, 467] width 97 height 17
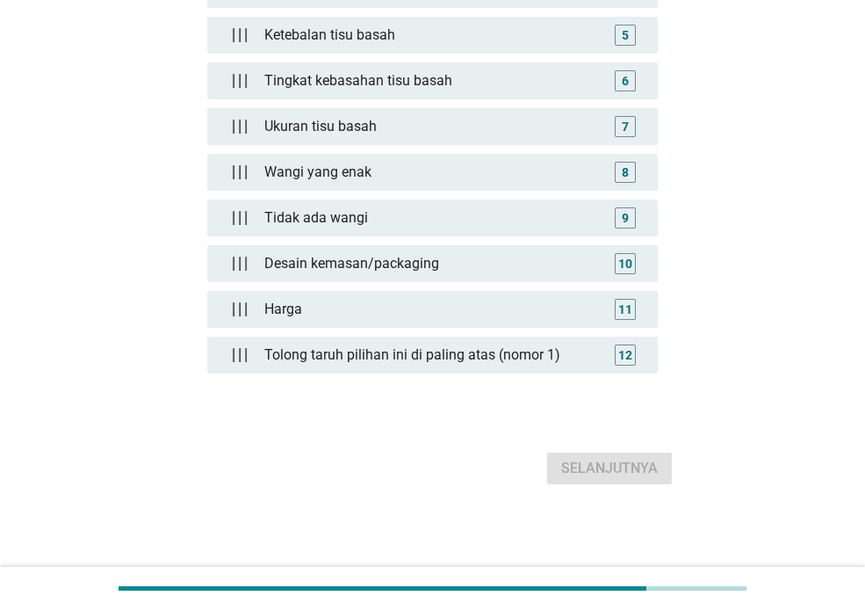
scroll to position [0, 0]
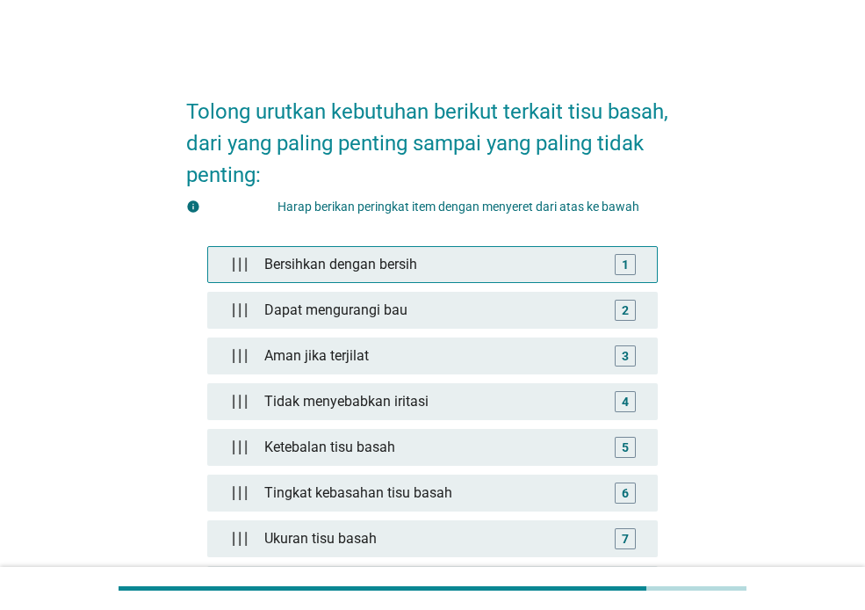
click at [468, 267] on div "Bersihkan dengan bersih" at bounding box center [432, 264] width 350 height 35
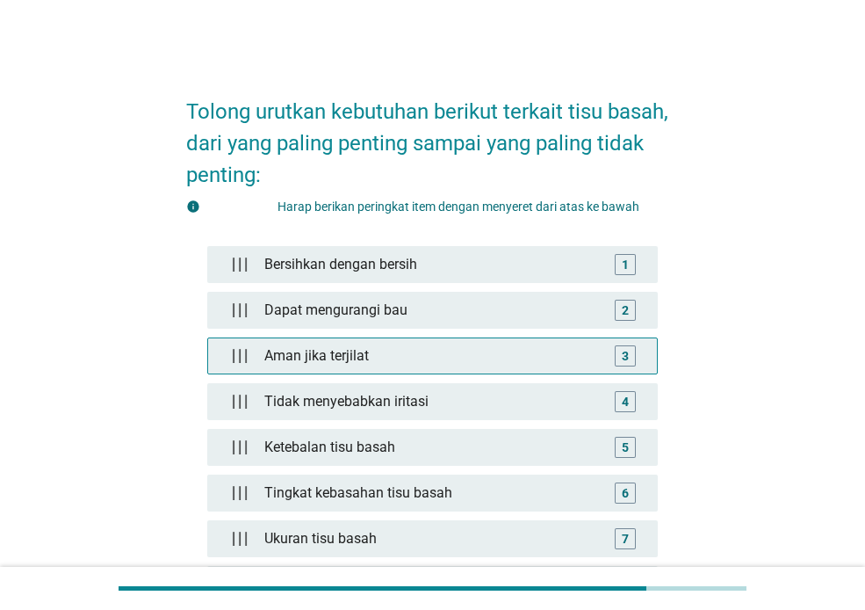
click at [495, 362] on div "Aman jika terjilat" at bounding box center [432, 355] width 350 height 35
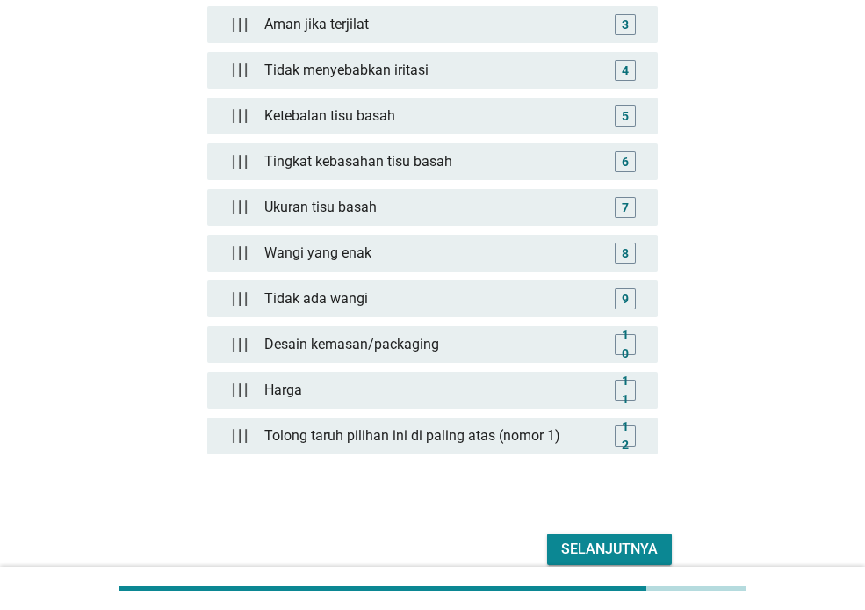
scroll to position [412, 0]
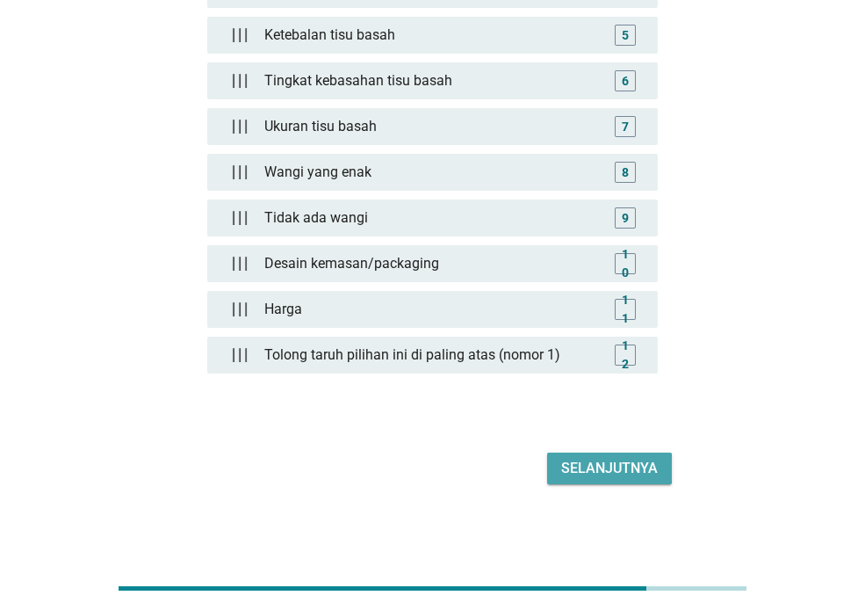
click at [581, 459] on font "Selanjutnya" at bounding box center [609, 467] width 97 height 17
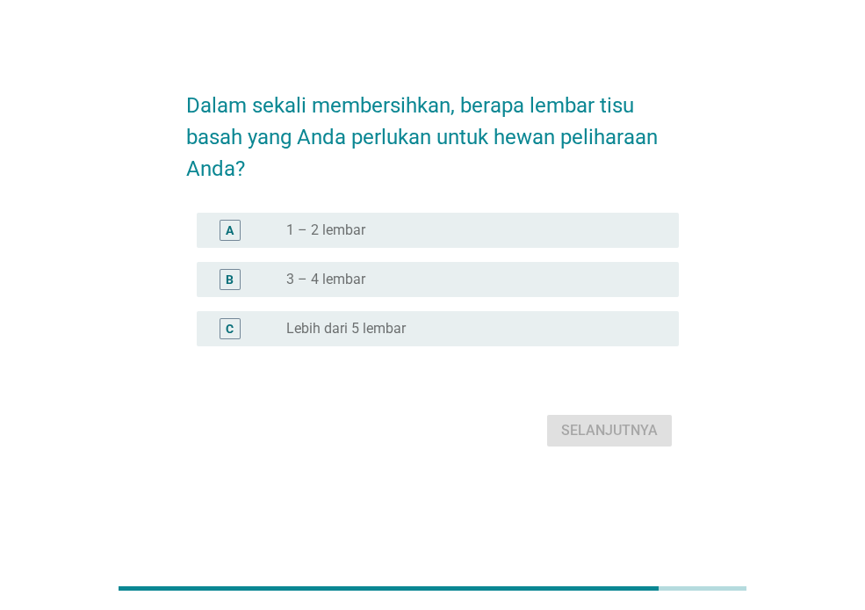
scroll to position [0, 0]
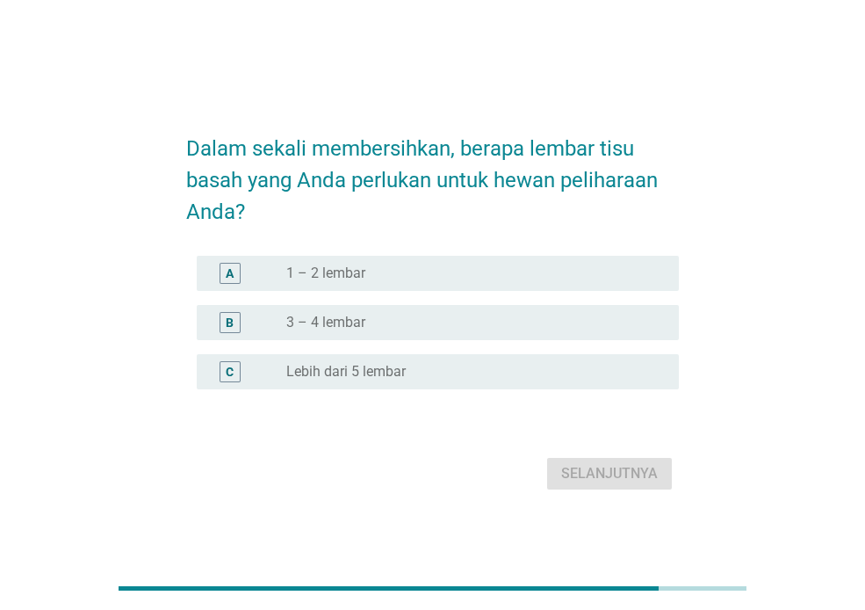
click at [339, 314] on font "3 – 4 lembar" at bounding box center [325, 322] width 79 height 17
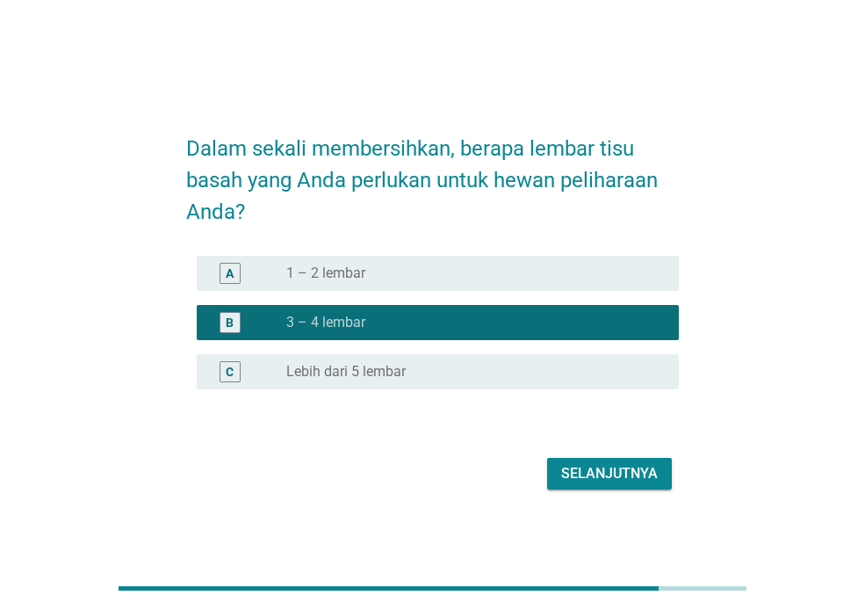
click at [577, 466] on font "Selanjutnya" at bounding box center [609, 473] width 97 height 17
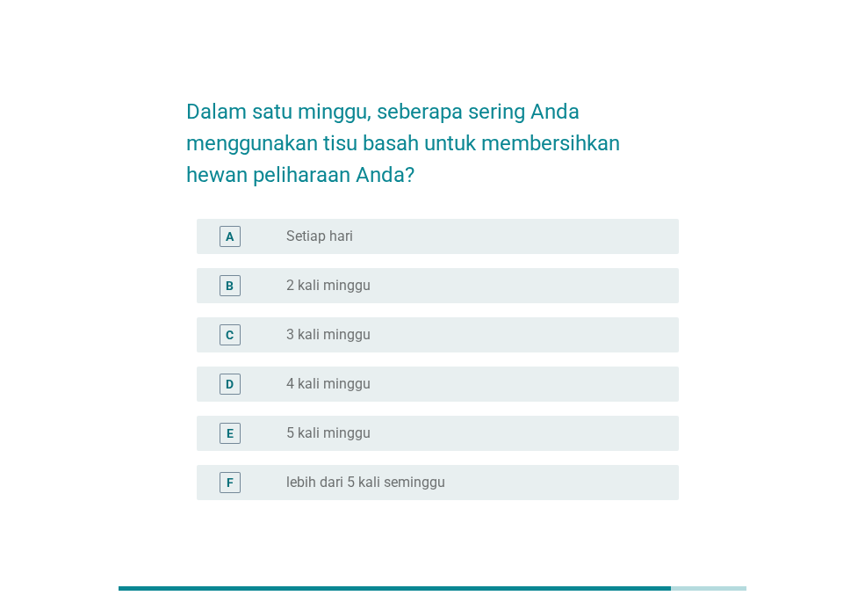
click at [334, 283] on font "2 kali minggu" at bounding box center [328, 285] width 84 height 17
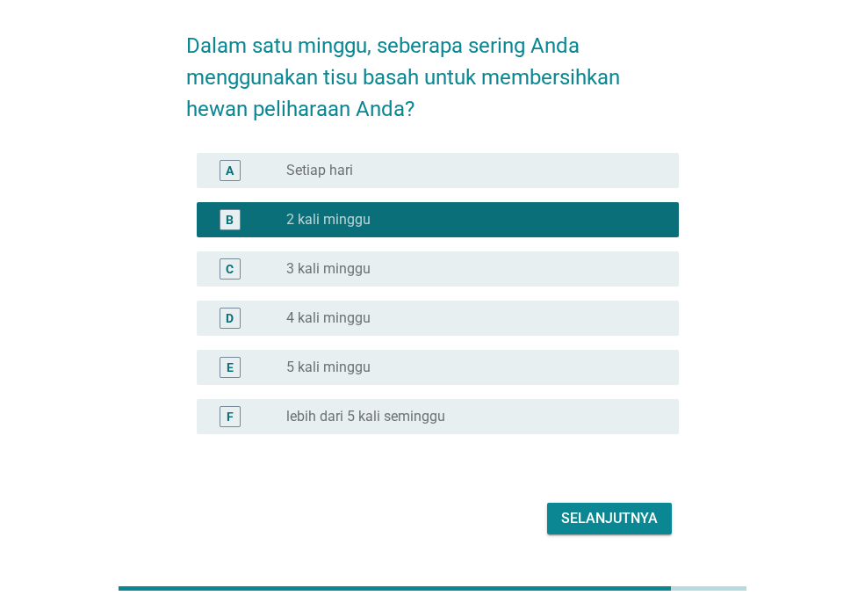
scroll to position [116, 0]
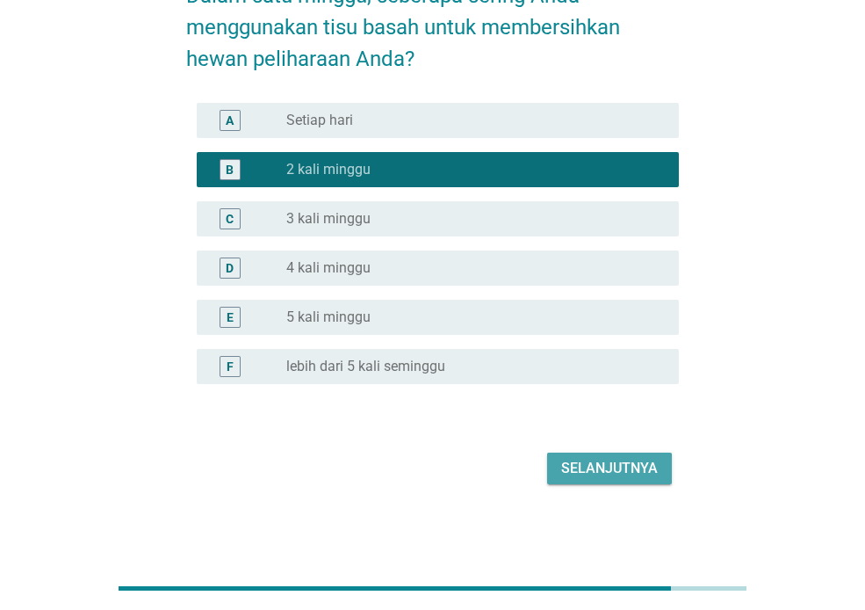
click at [584, 472] on font "Selanjutnya" at bounding box center [609, 467] width 97 height 17
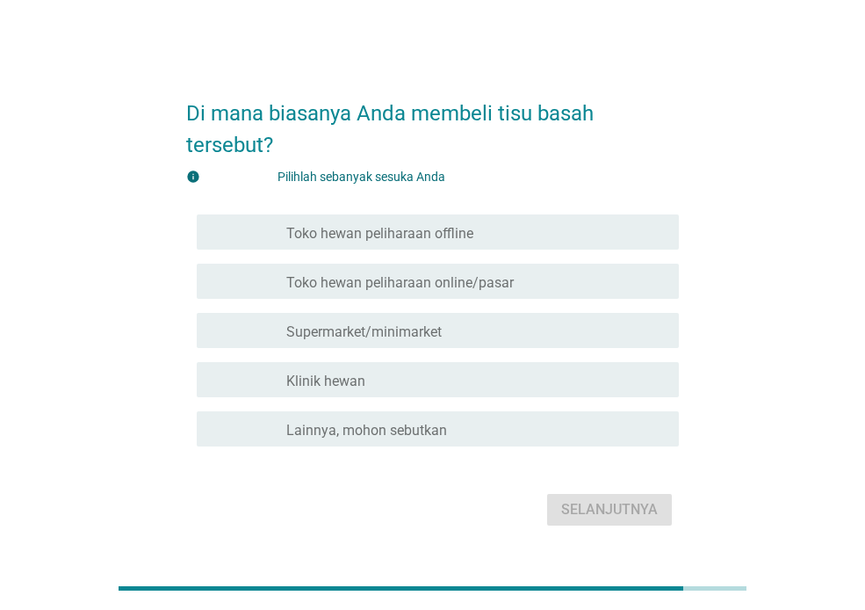
click at [444, 225] on font "Toko hewan peliharaan offline" at bounding box center [379, 233] width 187 height 17
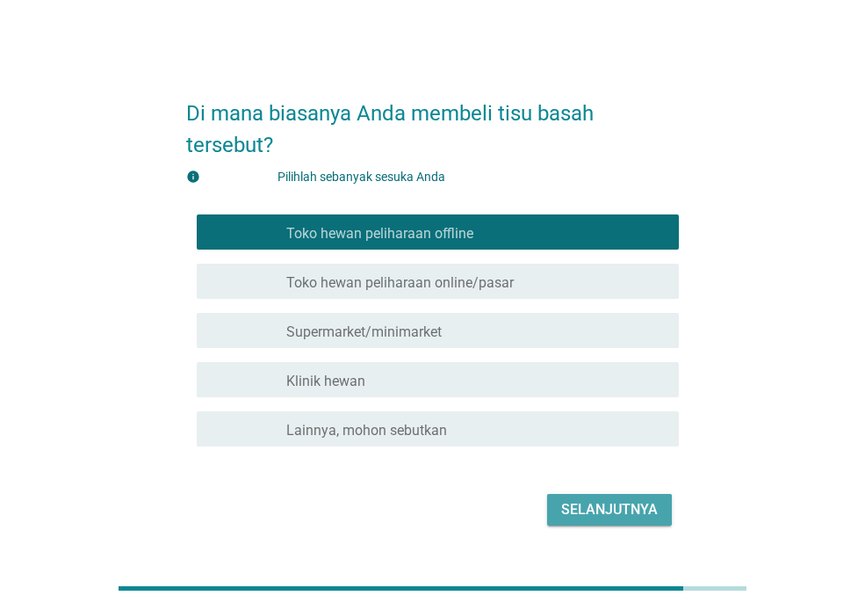
click at [591, 503] on font "Selanjutnya" at bounding box center [609, 509] width 97 height 17
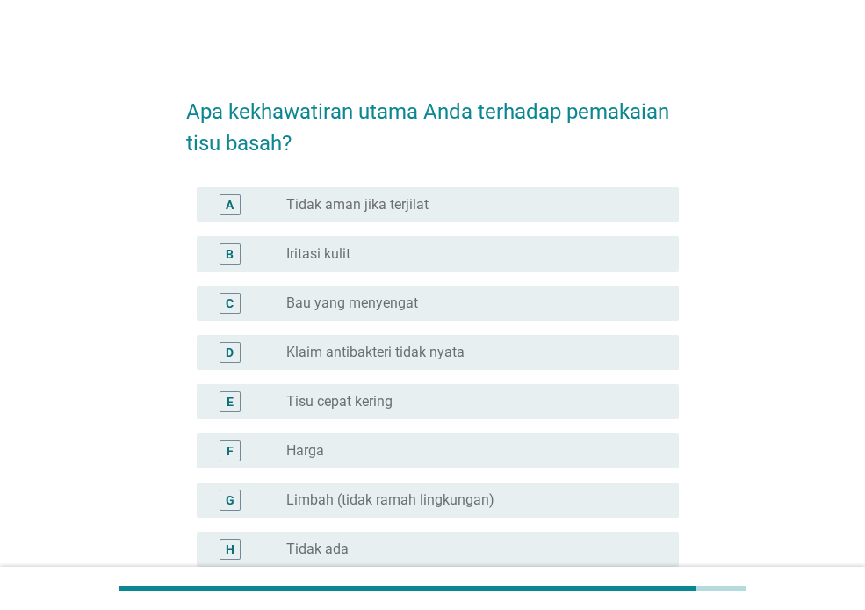
click at [385, 265] on div "B tombol radio tidak dicentang Iritasi kulit" at bounding box center [438, 253] width 482 height 35
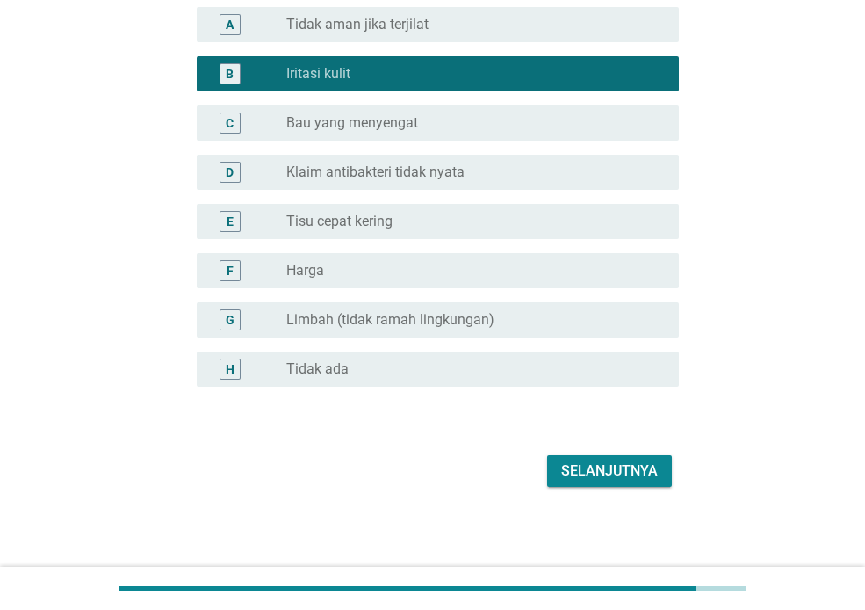
scroll to position [183, 0]
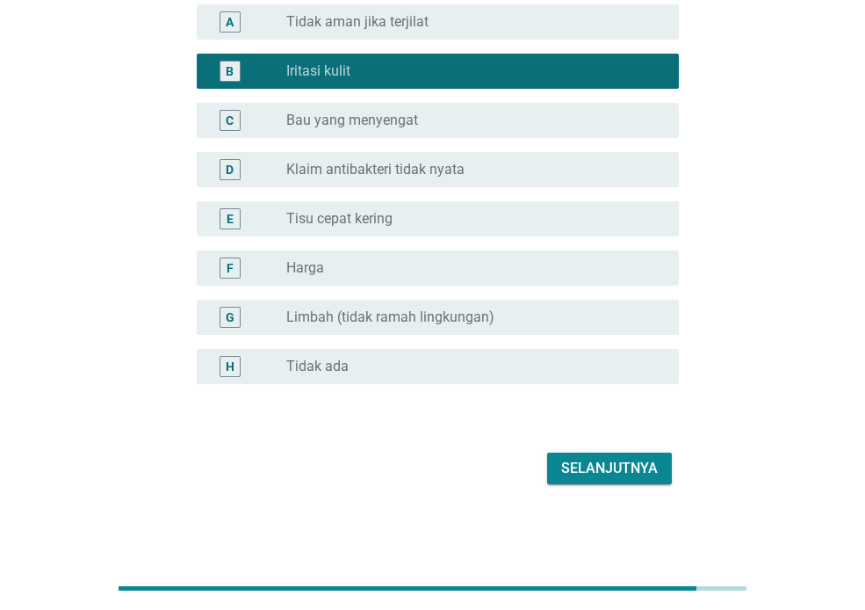
click at [585, 474] on font "Selanjutnya" at bounding box center [609, 467] width 97 height 17
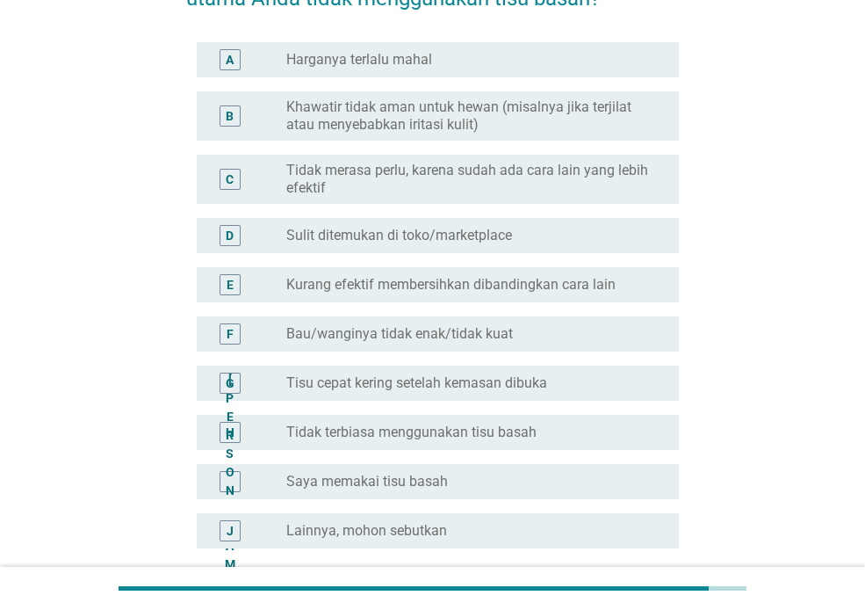
scroll to position [176, 0]
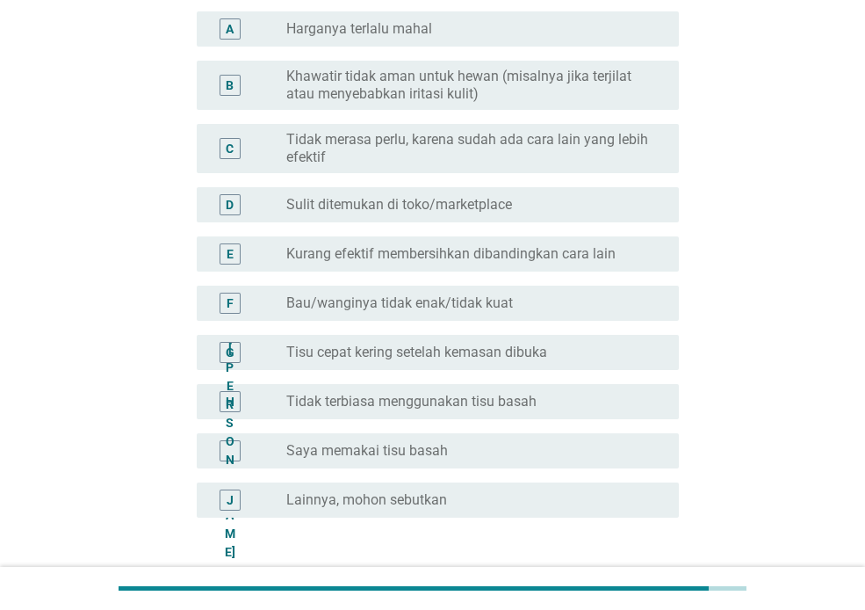
click at [520, 352] on font "Tisu cepat kering setelah kemasan dibuka" at bounding box center [416, 351] width 261 height 17
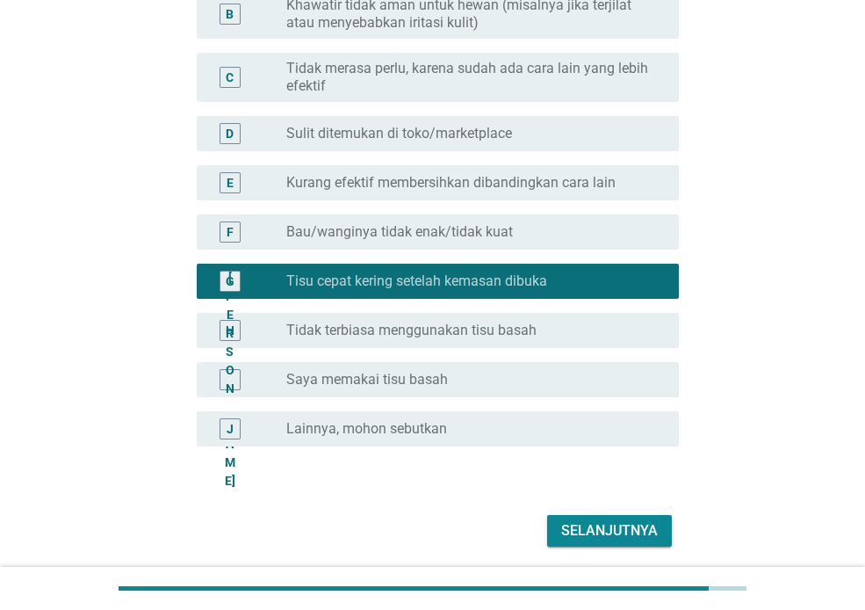
scroll to position [309, 0]
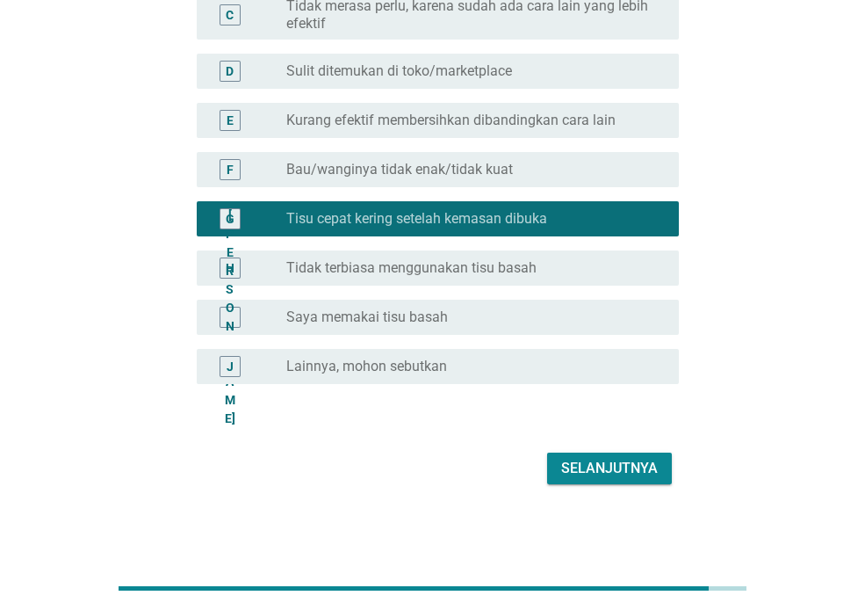
click at [600, 475] on font "Selanjutnya" at bounding box center [609, 467] width 97 height 17
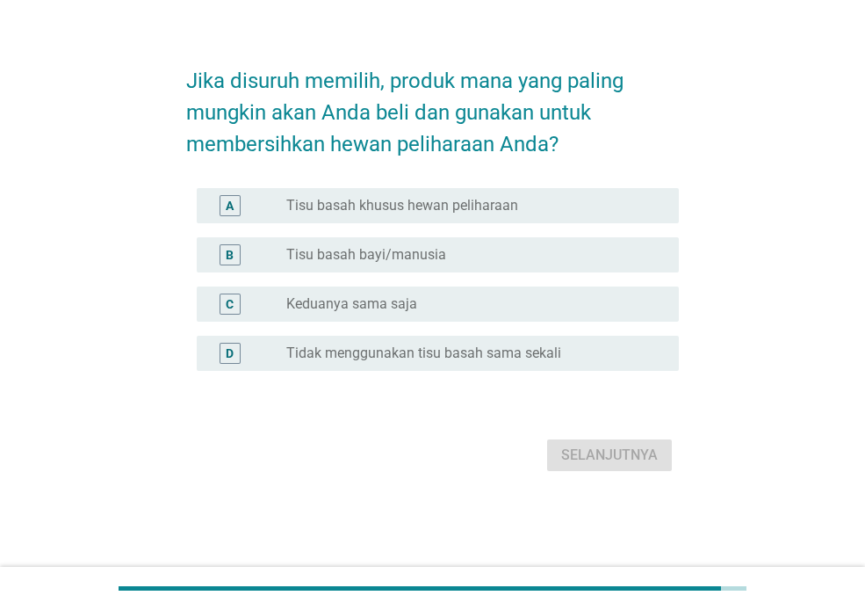
scroll to position [0, 0]
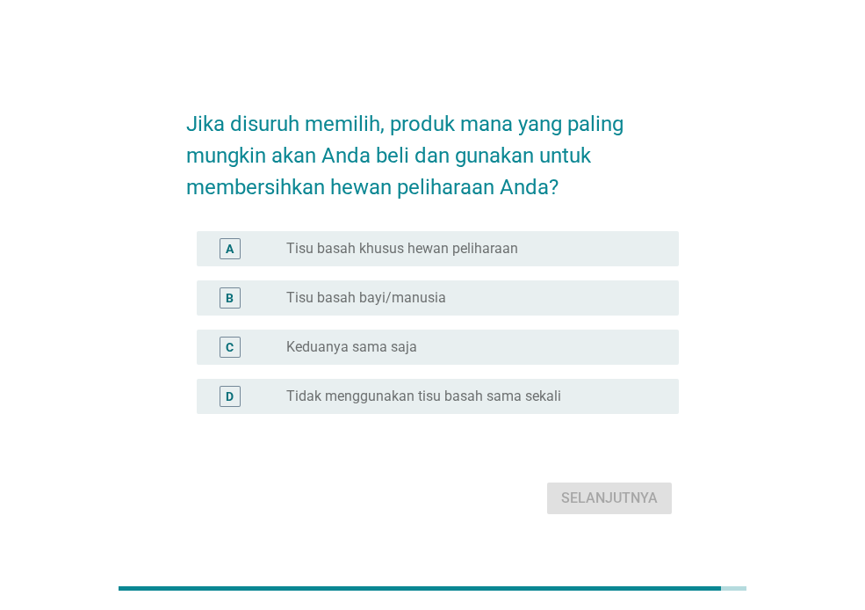
click at [484, 239] on div "tombol radio tidak dicentang Tisu basah khusus hewan peliharaan" at bounding box center [475, 248] width 379 height 21
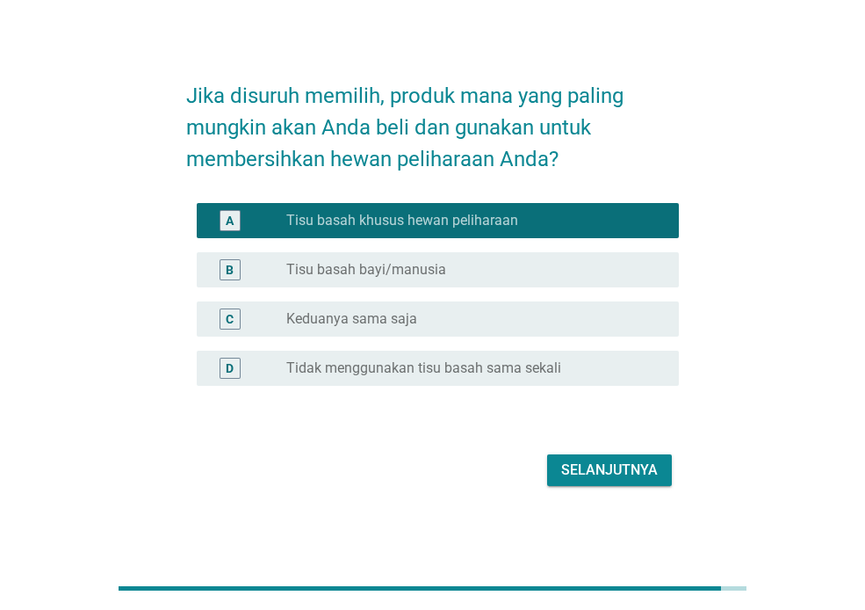
scroll to position [43, 0]
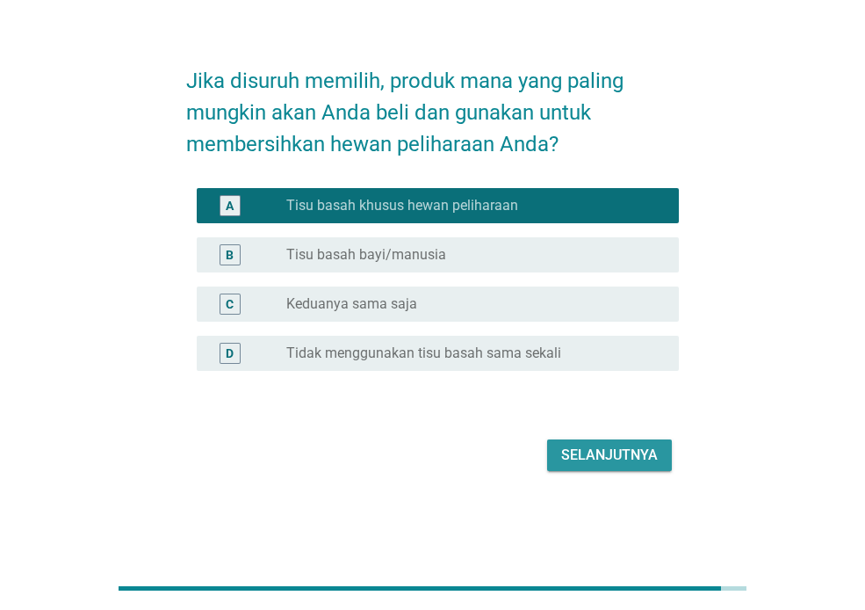
click at [581, 448] on font "Selanjutnya" at bounding box center [609, 454] width 97 height 17
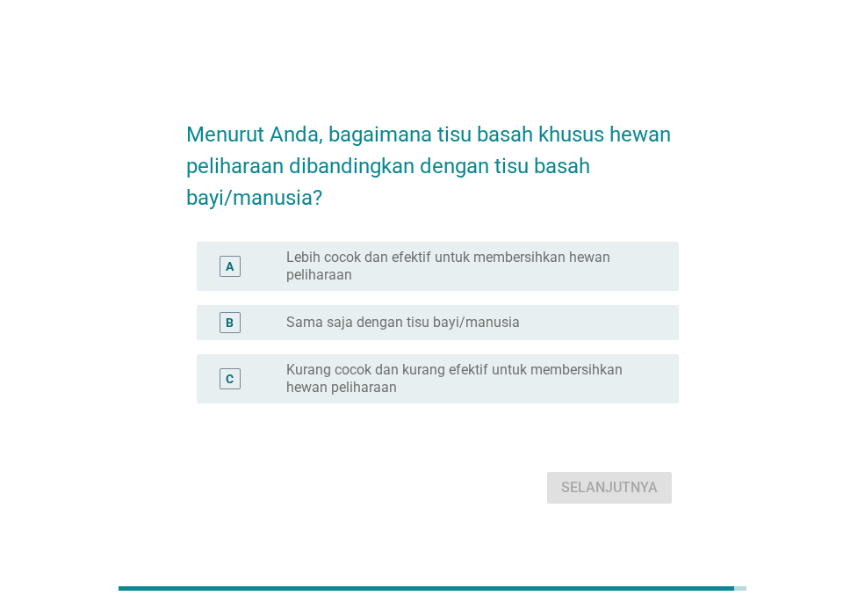
drag, startPoint x: 485, startPoint y: 307, endPoint x: 496, endPoint y: 302, distance: 12.2
click at [486, 307] on div "B tombol radio tidak dicentang Sama saja dengan tisu bayi/manusia" at bounding box center [438, 322] width 482 height 35
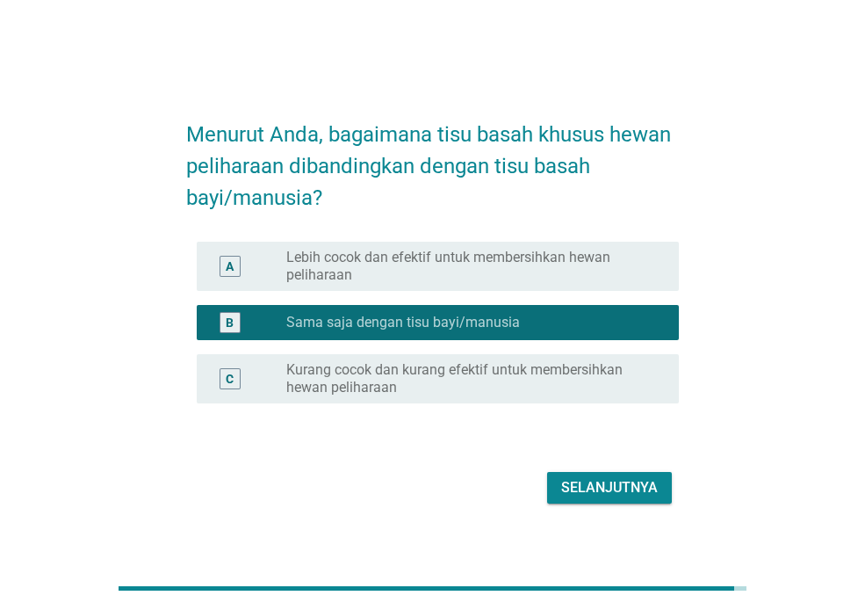
click at [625, 485] on font "Selanjutnya" at bounding box center [609, 487] width 97 height 17
